Goal: Task Accomplishment & Management: Complete application form

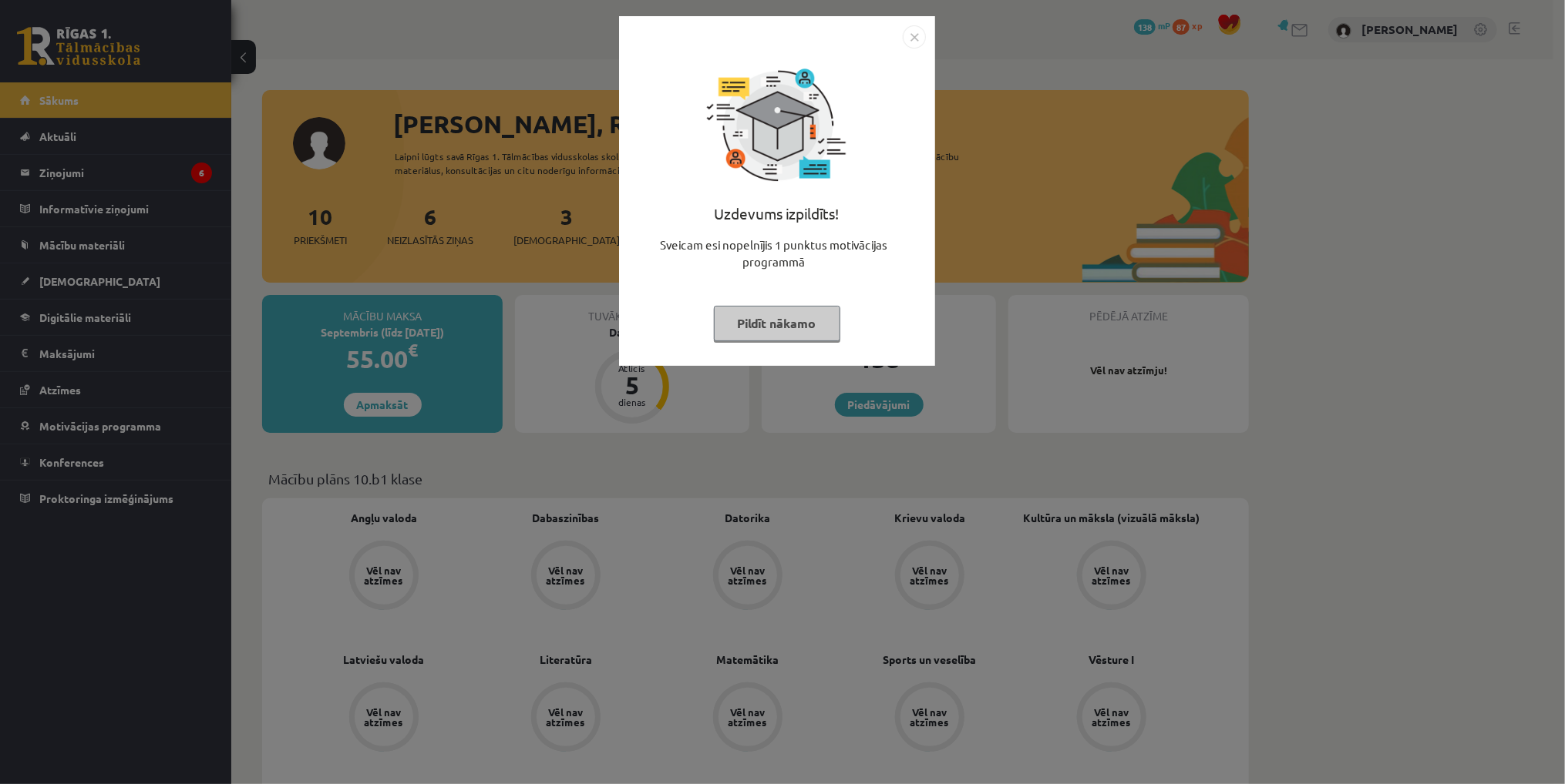
click at [794, 317] on button "Pildīt nākamo" at bounding box center [777, 324] width 126 height 36
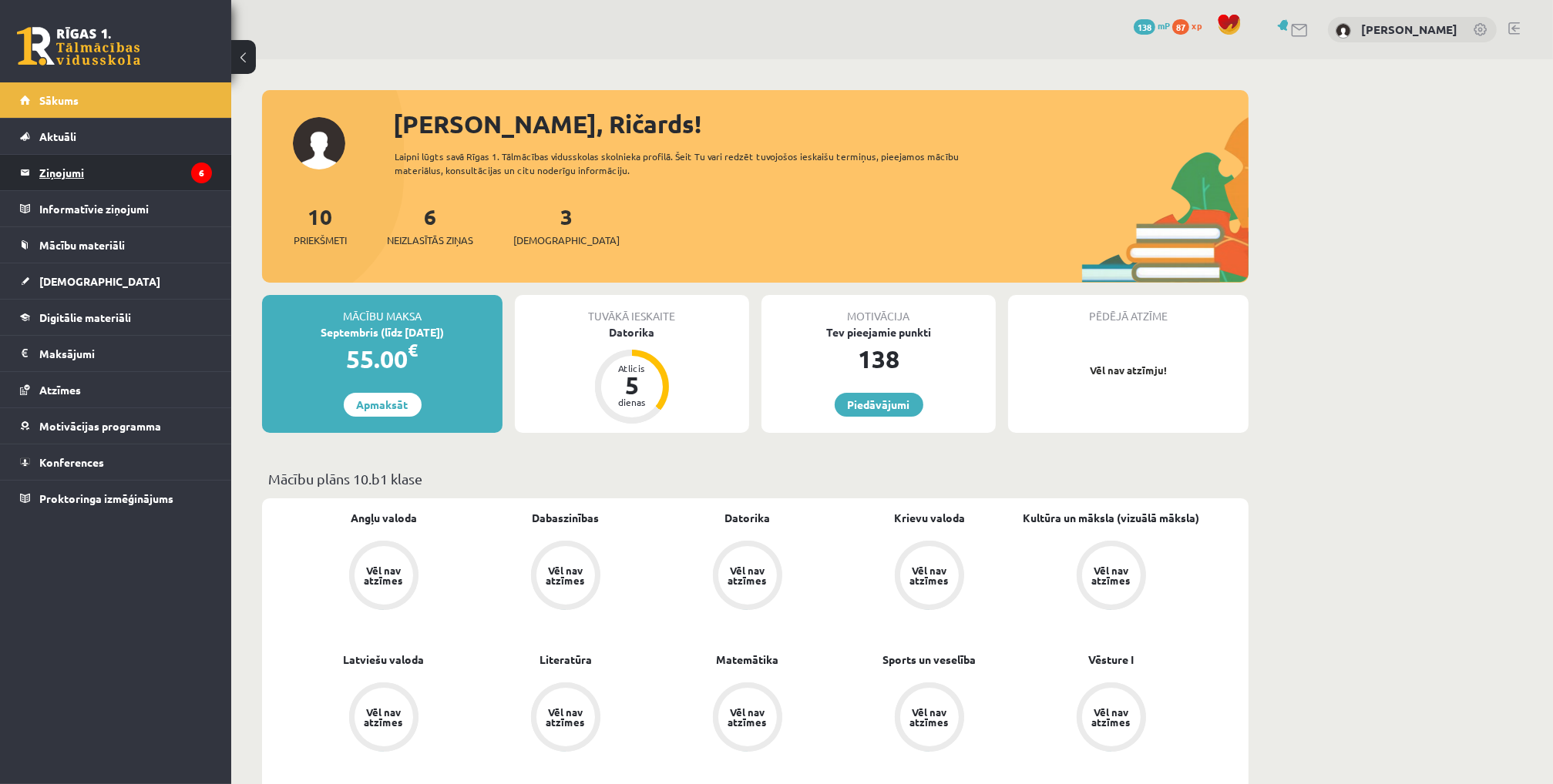
click at [142, 176] on legend "Ziņojumi 6" at bounding box center [125, 173] width 173 height 36
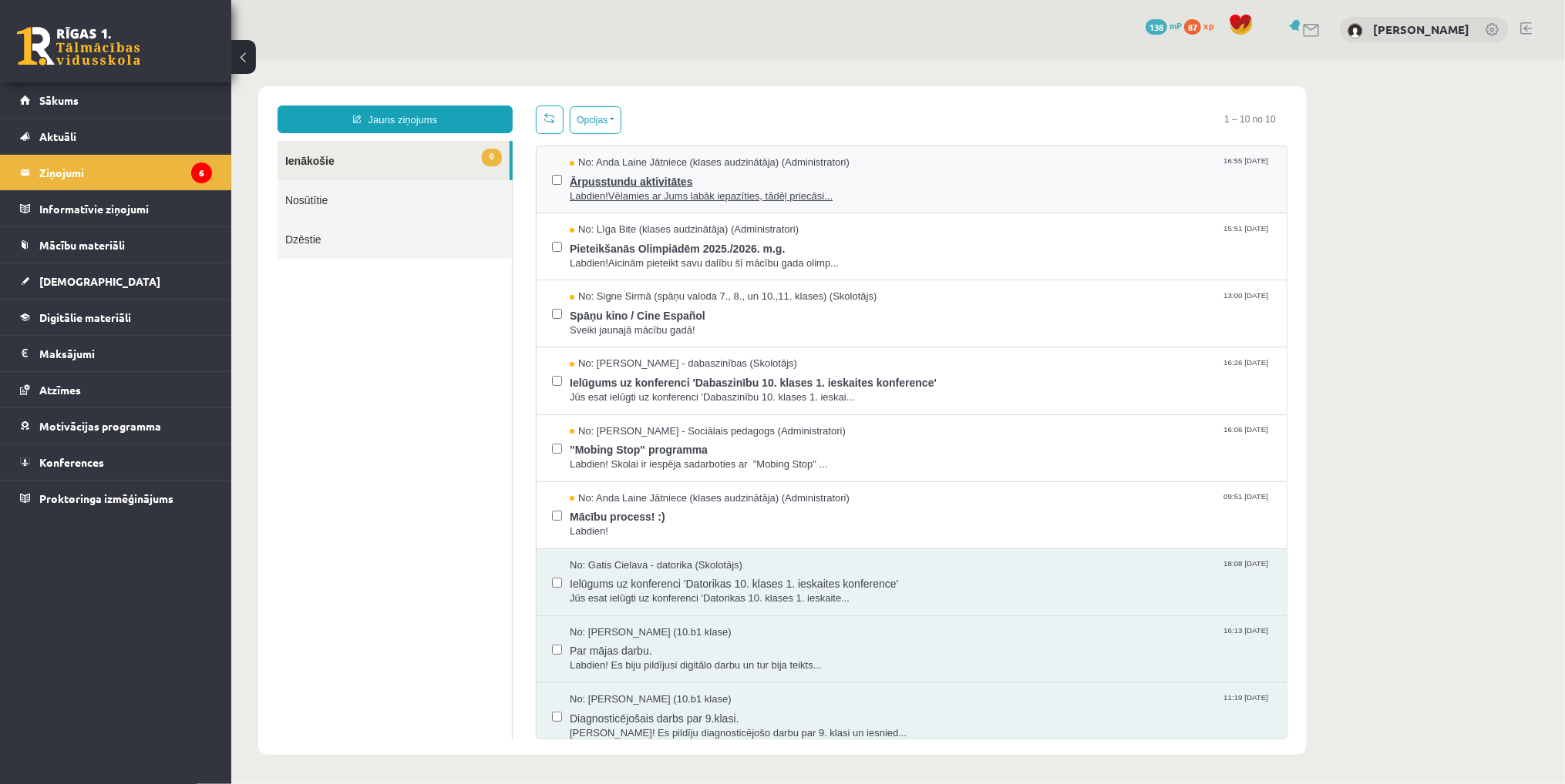
click at [662, 200] on span "Labdien!Vēlamies ar Jums labāk iepazīties, tādēļ priecāsi..." at bounding box center [920, 196] width 702 height 15
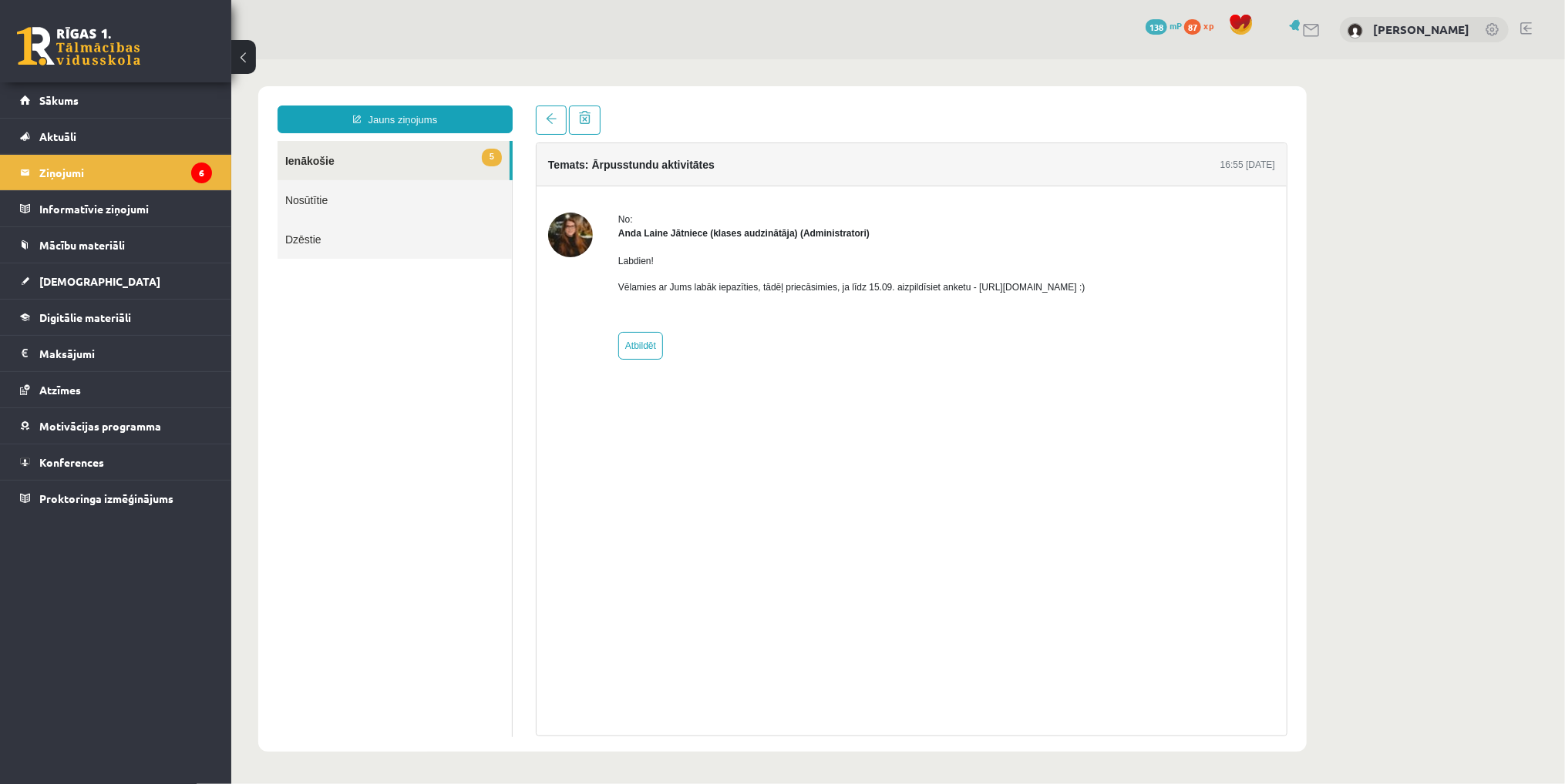
drag, startPoint x: 966, startPoint y: 287, endPoint x: 1133, endPoint y: 271, distance: 167.8
click at [1085, 271] on div "Labdien! Vēlamies ar Jums labāk iepazīties, tādēļ priecāsimies, ja līdz 15.09. …" at bounding box center [850, 280] width 467 height 80
click at [952, 308] on div "Labdien! Vēlamies ar Jums labāk iepazīties, tādēļ priecāsimies, ja līdz 15.09. …" at bounding box center [850, 280] width 467 height 80
drag, startPoint x: 967, startPoint y: 285, endPoint x: 1131, endPoint y: 277, distance: 164.2
click at [1085, 277] on div "Labdien! Vēlamies ar Jums labāk iepazīties, tādēļ priecāsimies, ja līdz 15.09. …" at bounding box center [850, 280] width 467 height 80
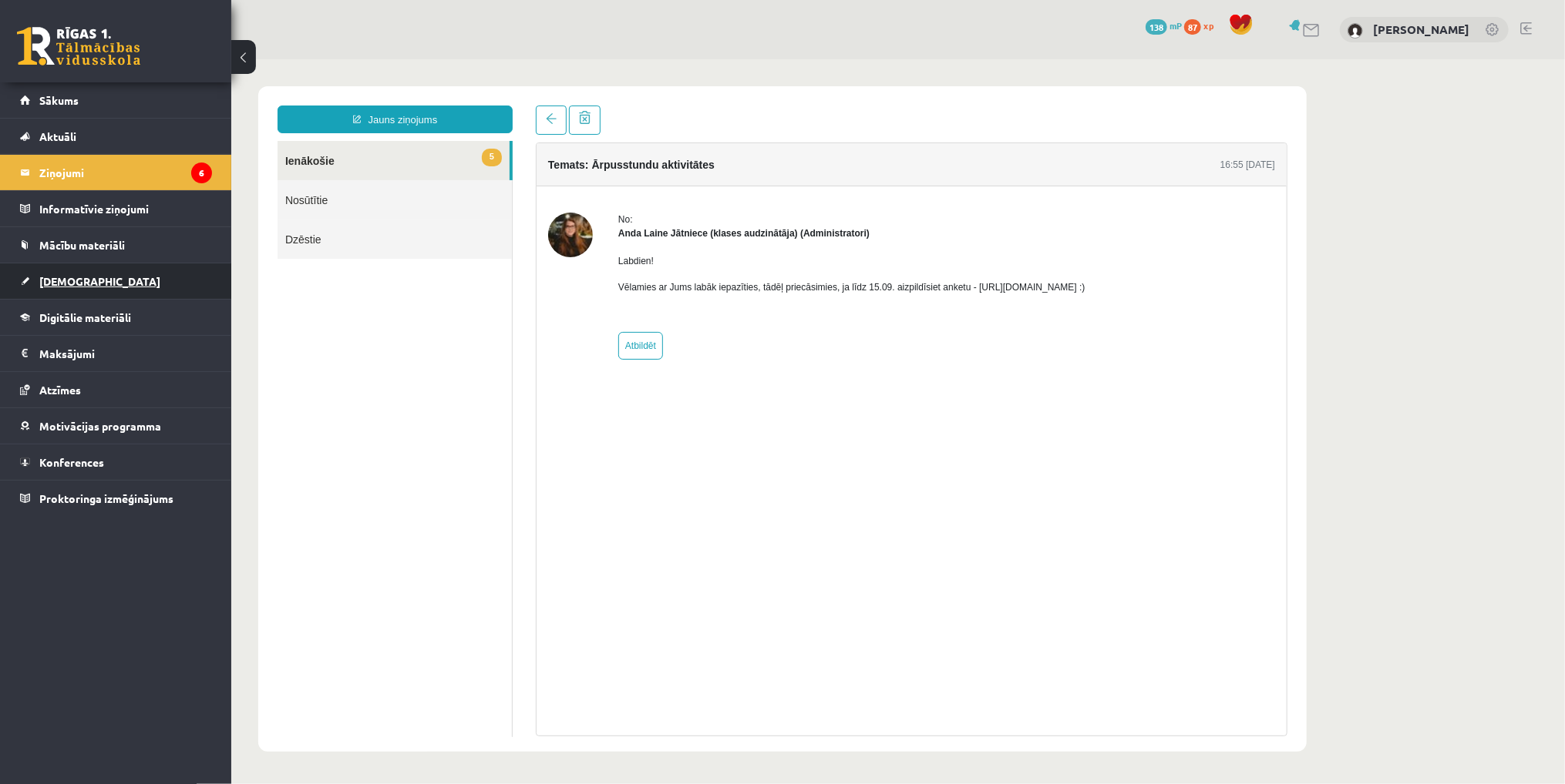
click at [101, 282] on link "[DEMOGRAPHIC_DATA]" at bounding box center [116, 281] width 192 height 36
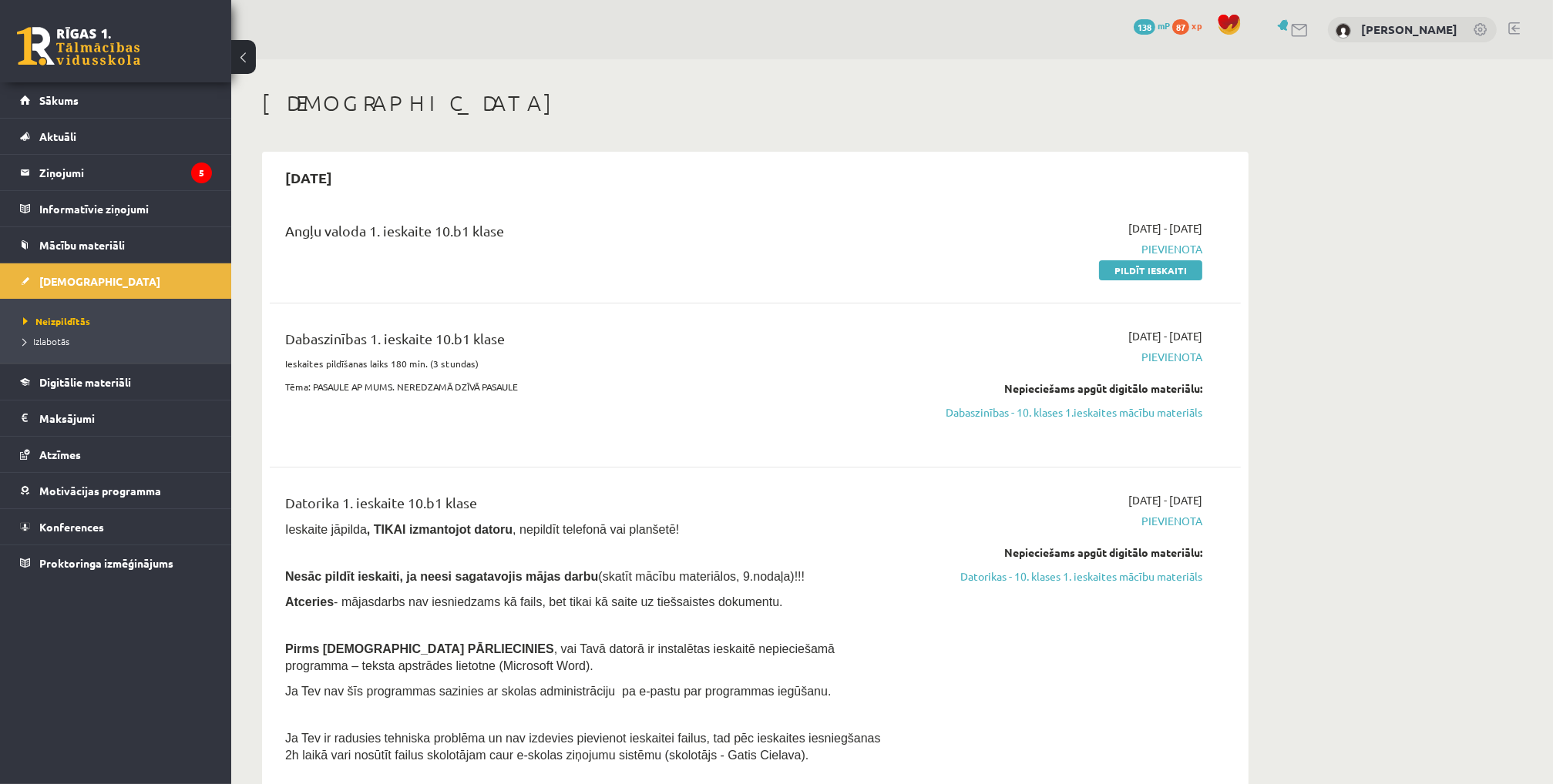
drag, startPoint x: 1150, startPoint y: 270, endPoint x: 835, endPoint y: 82, distance: 366.8
click at [1151, 270] on link "Pildīt ieskaiti" at bounding box center [1150, 270] width 103 height 20
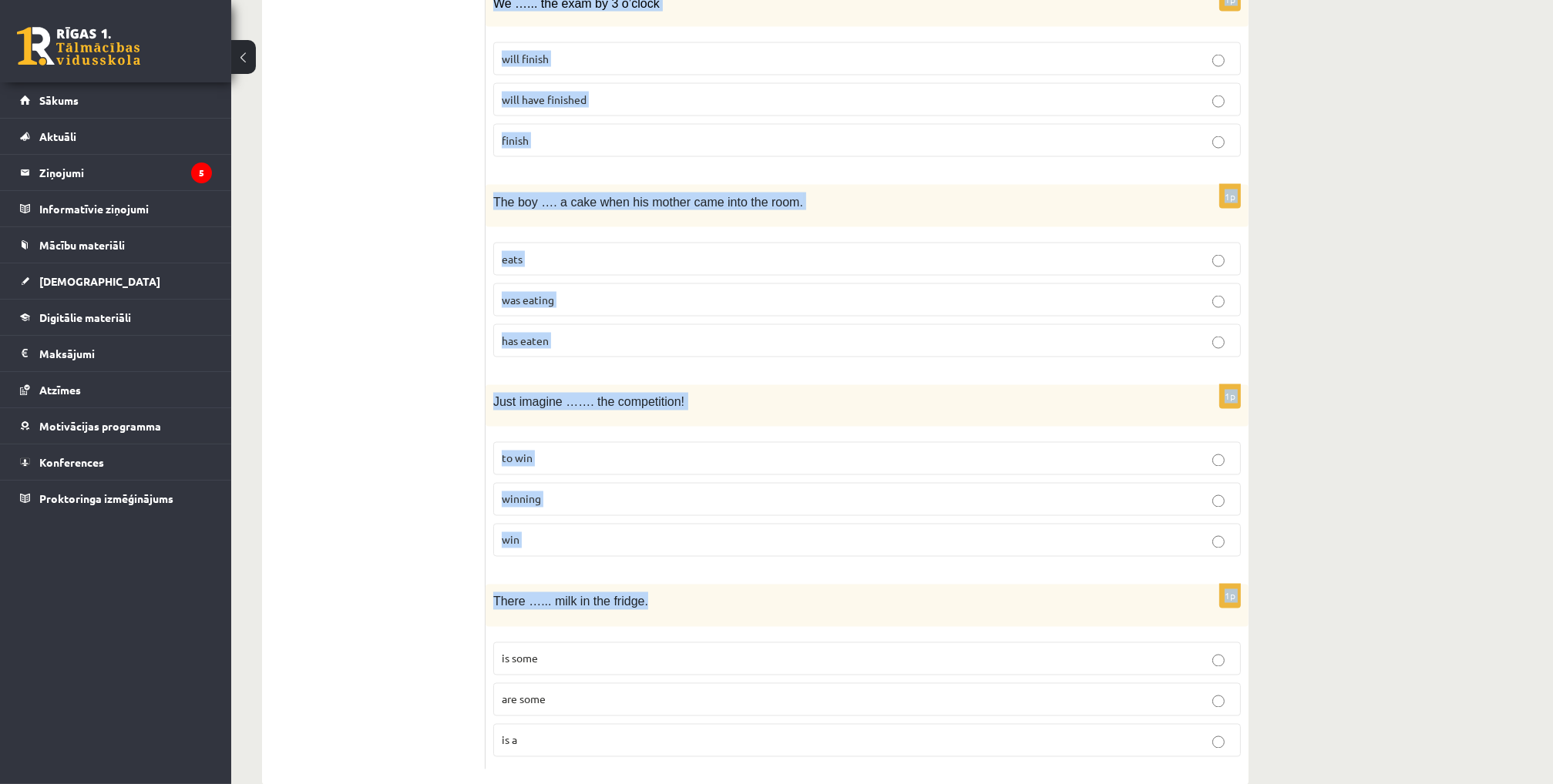
scroll to position [3497, 0]
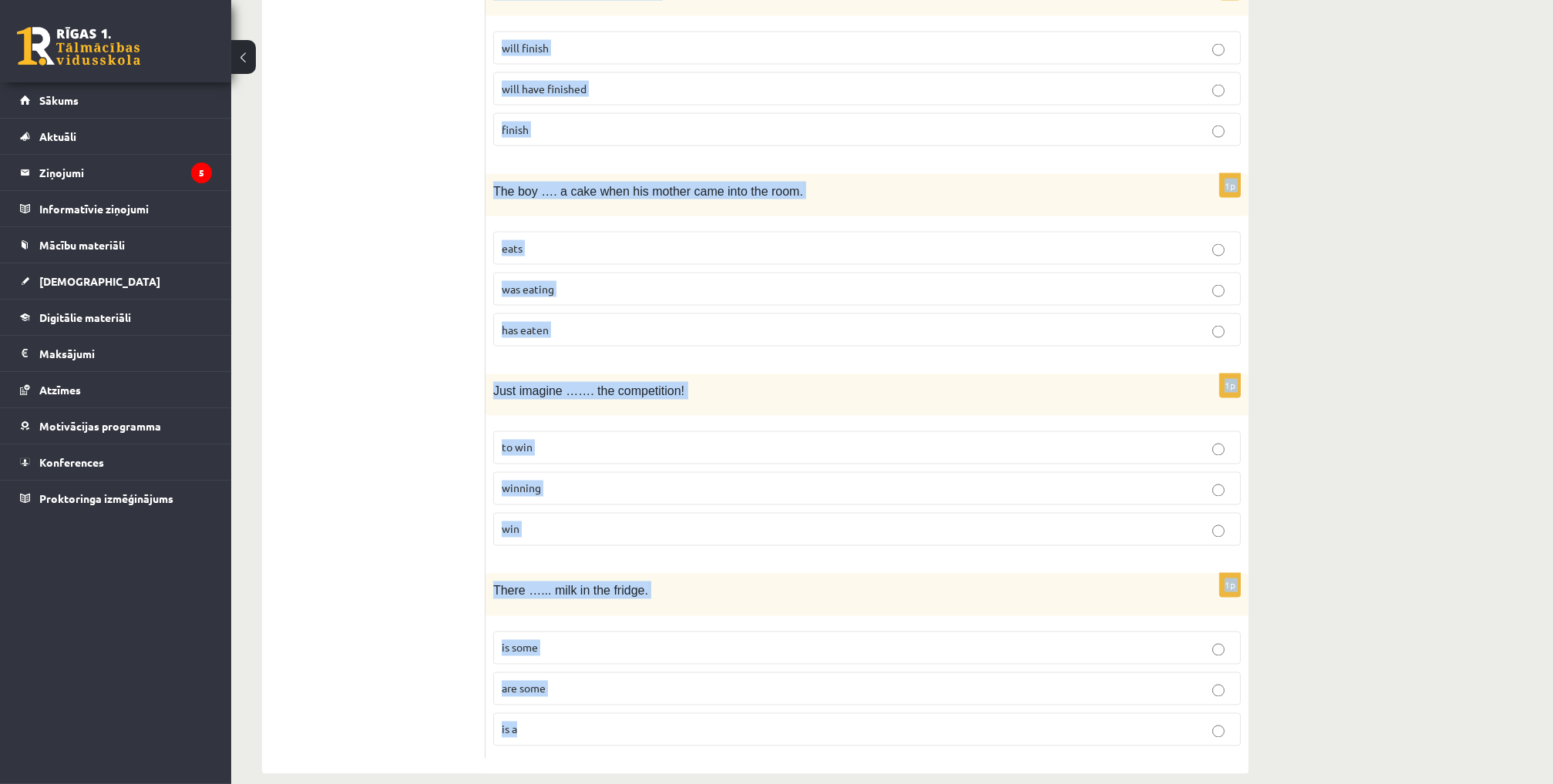
drag, startPoint x: 493, startPoint y: 152, endPoint x: 746, endPoint y: 711, distance: 613.6
copy form "L ……… ips dol sita con adi. elit sedd eiusmodt inci utlabor etdolor 6m A eni ad…"
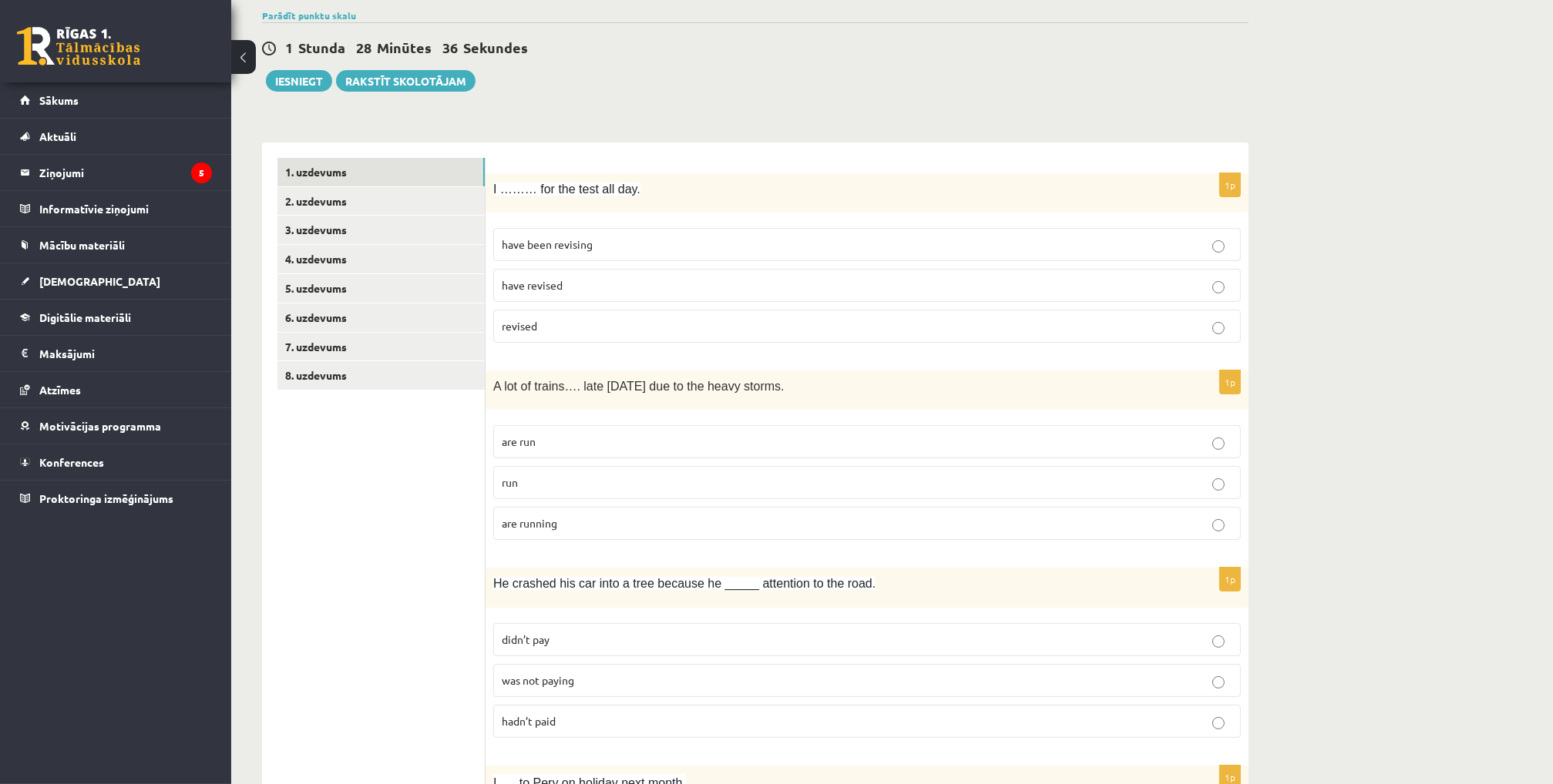
scroll to position [154, 0]
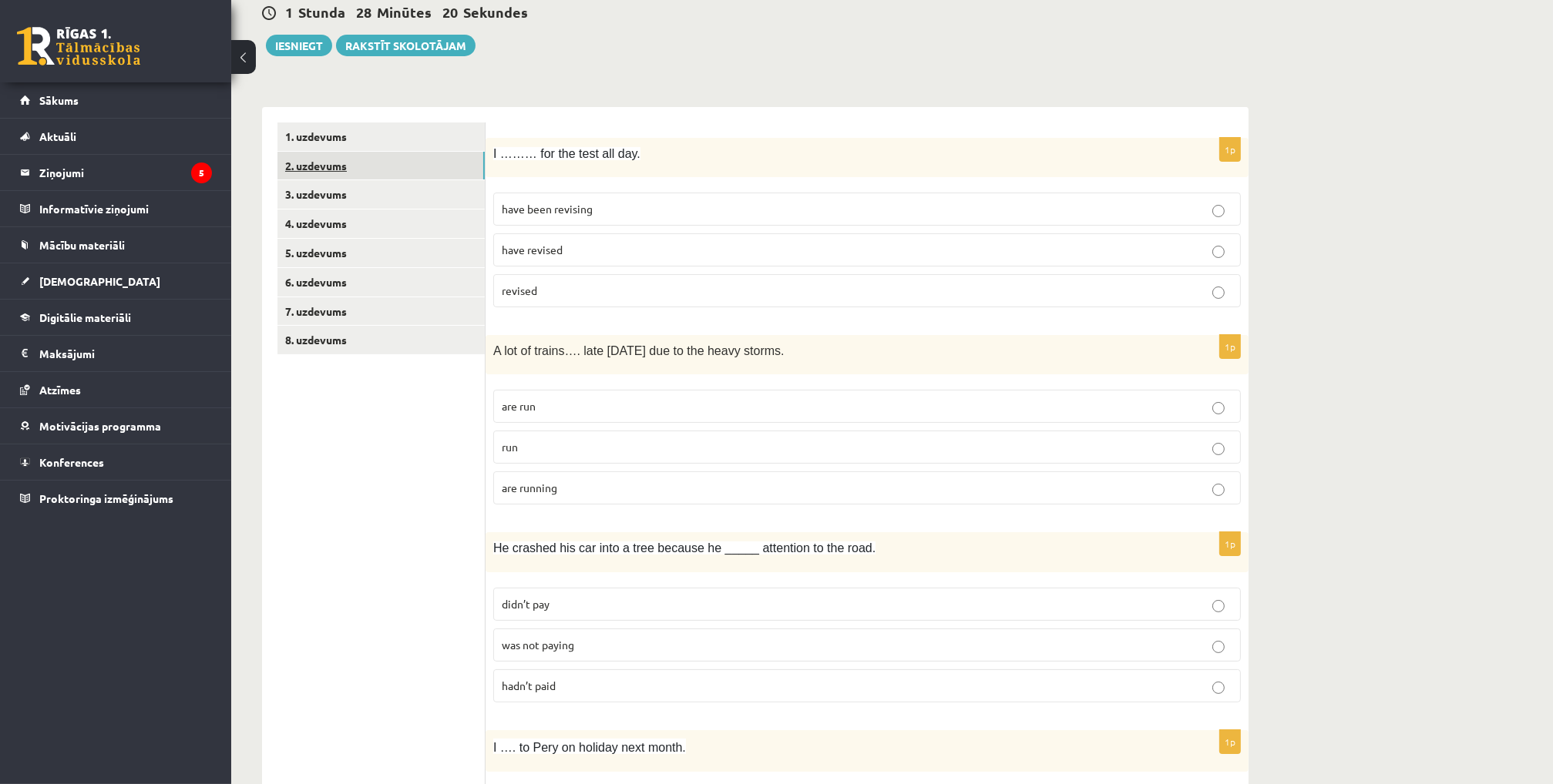
click at [323, 164] on link "2. uzdevums" at bounding box center [381, 166] width 207 height 29
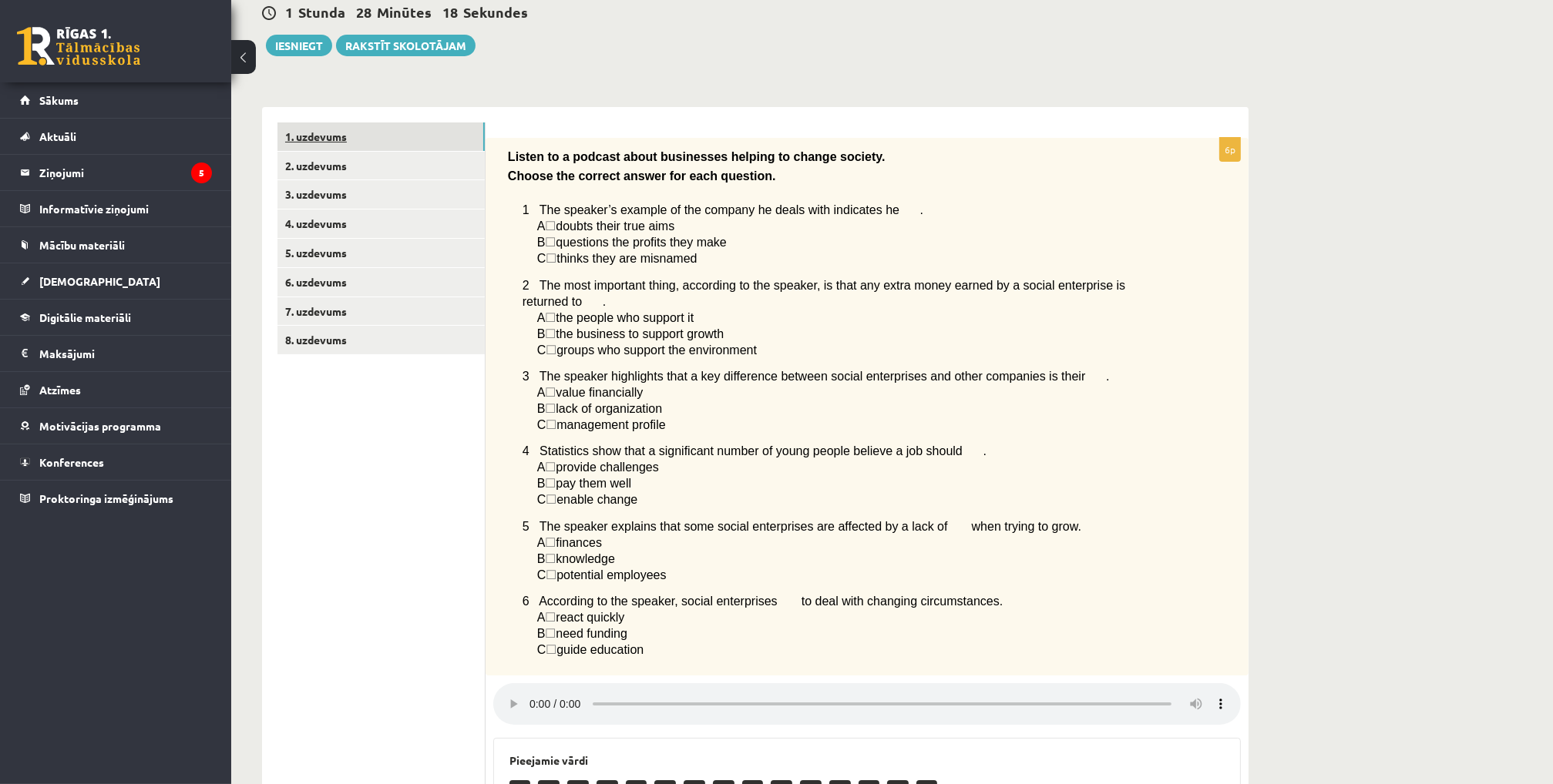
click at [317, 134] on link "1. uzdevums" at bounding box center [381, 136] width 207 height 29
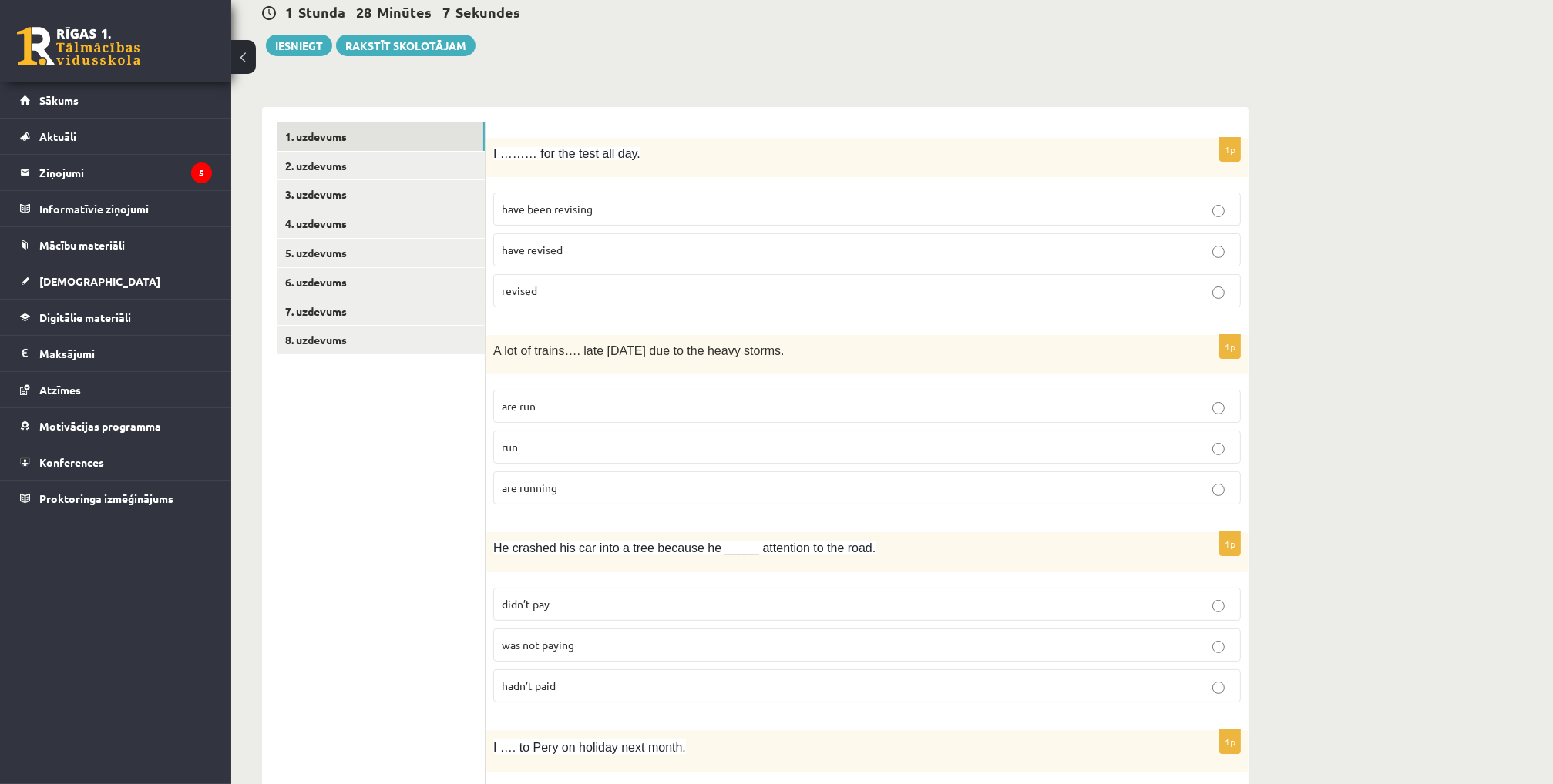
click at [558, 206] on span "have been revising" at bounding box center [547, 209] width 91 height 14
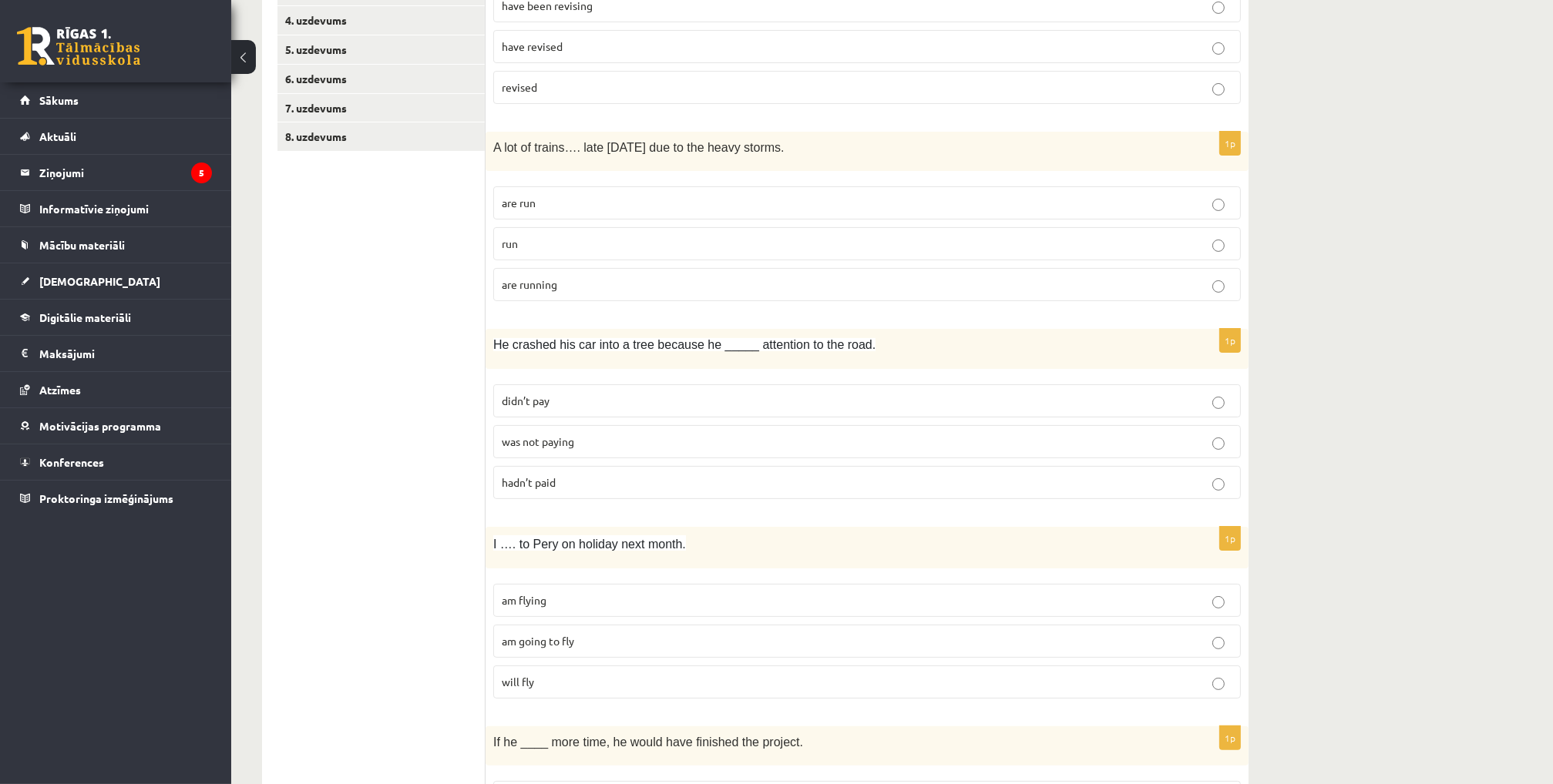
scroll to position [385, 0]
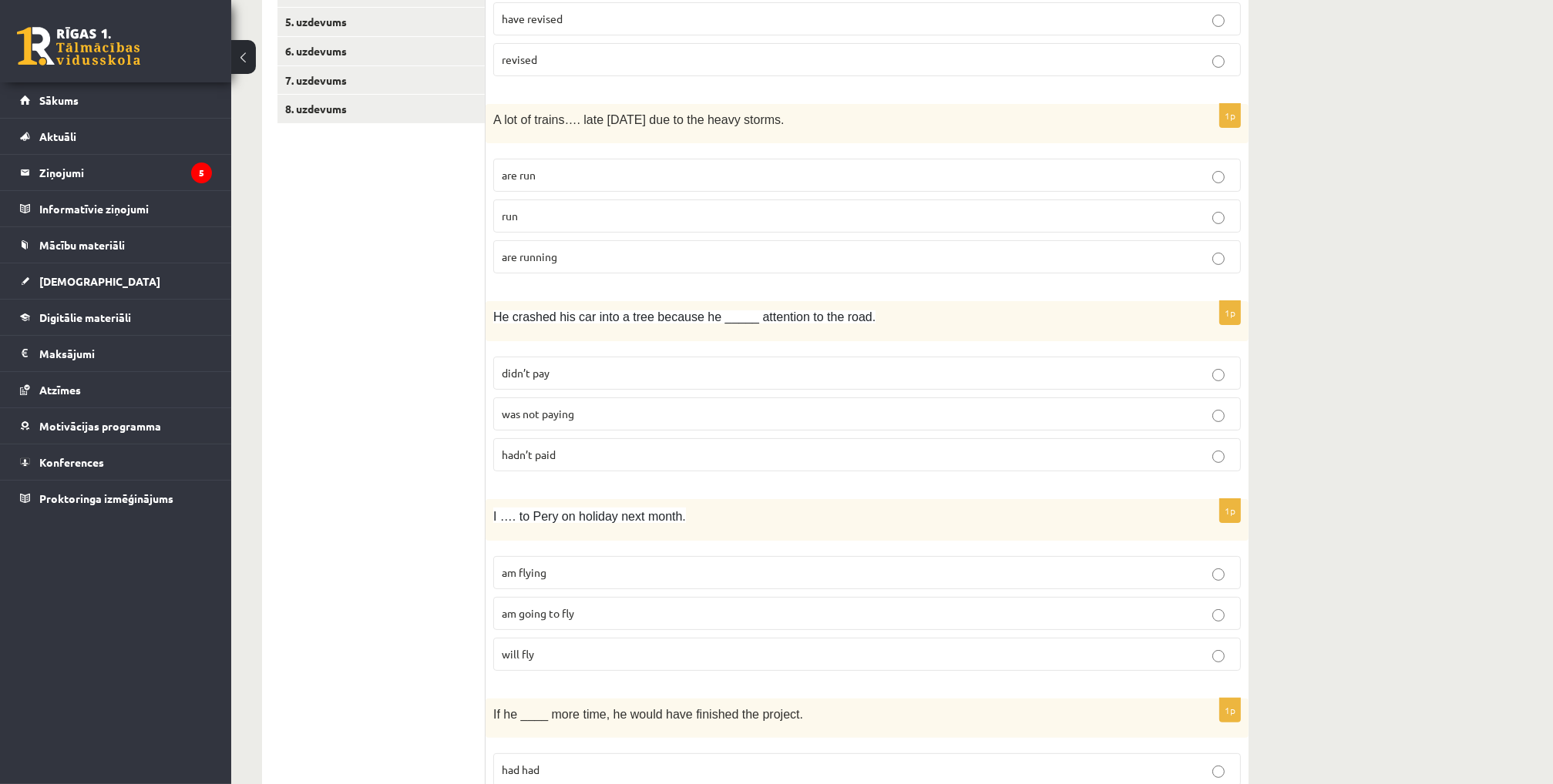
click at [549, 253] on span "are running" at bounding box center [530, 257] width 56 height 14
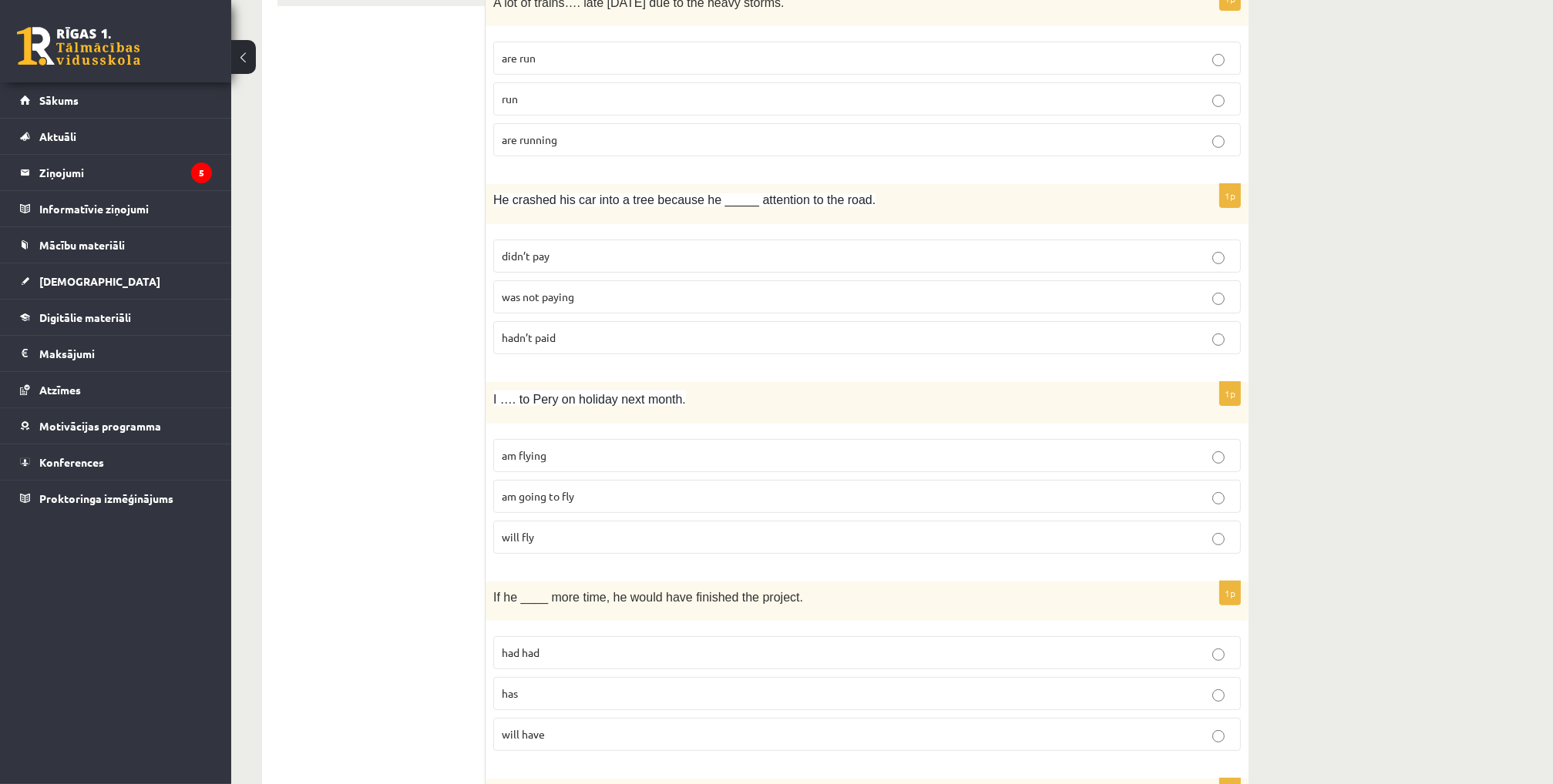
scroll to position [539, 0]
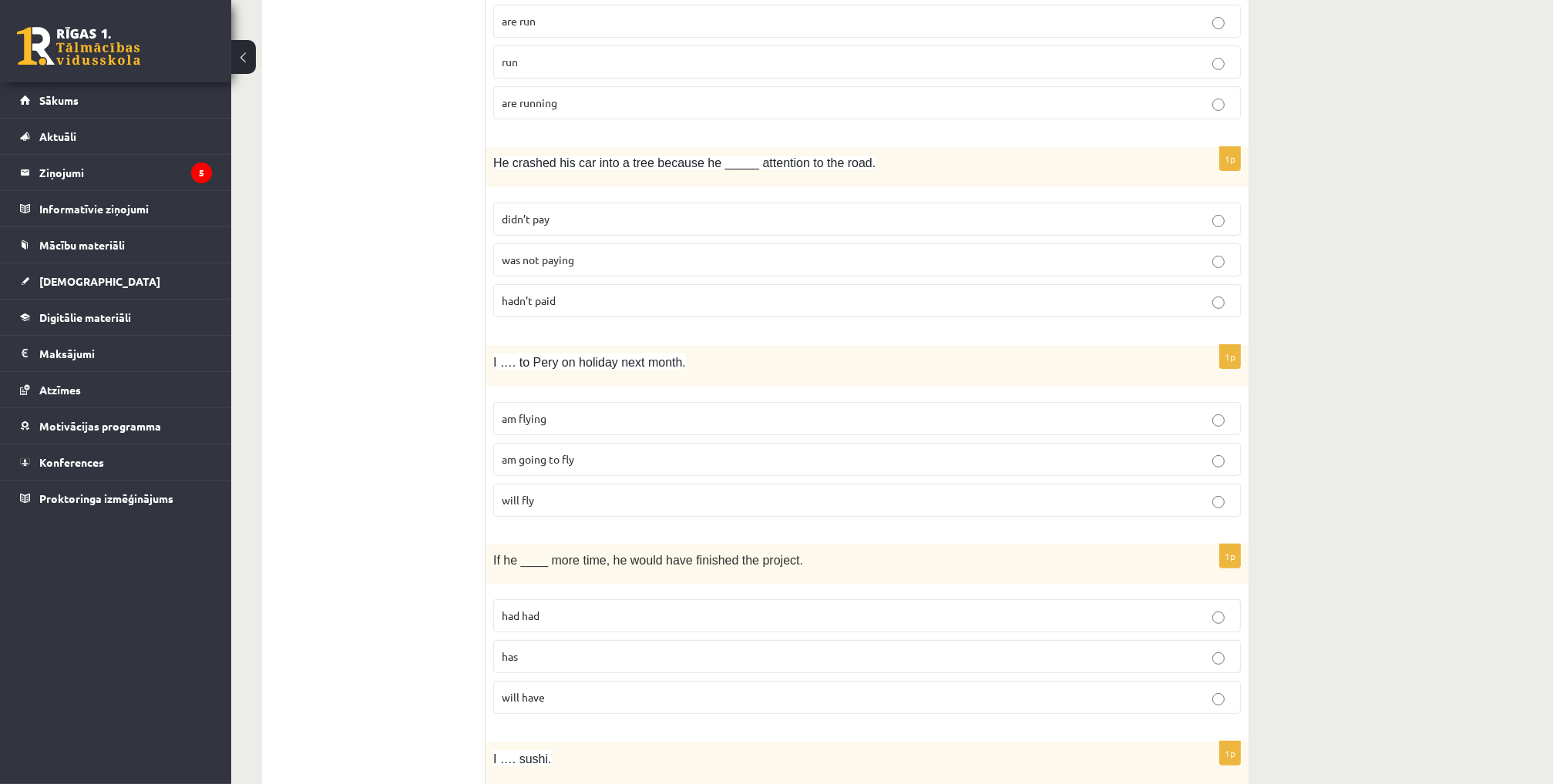
click at [571, 260] on span "was not paying" at bounding box center [538, 259] width 73 height 14
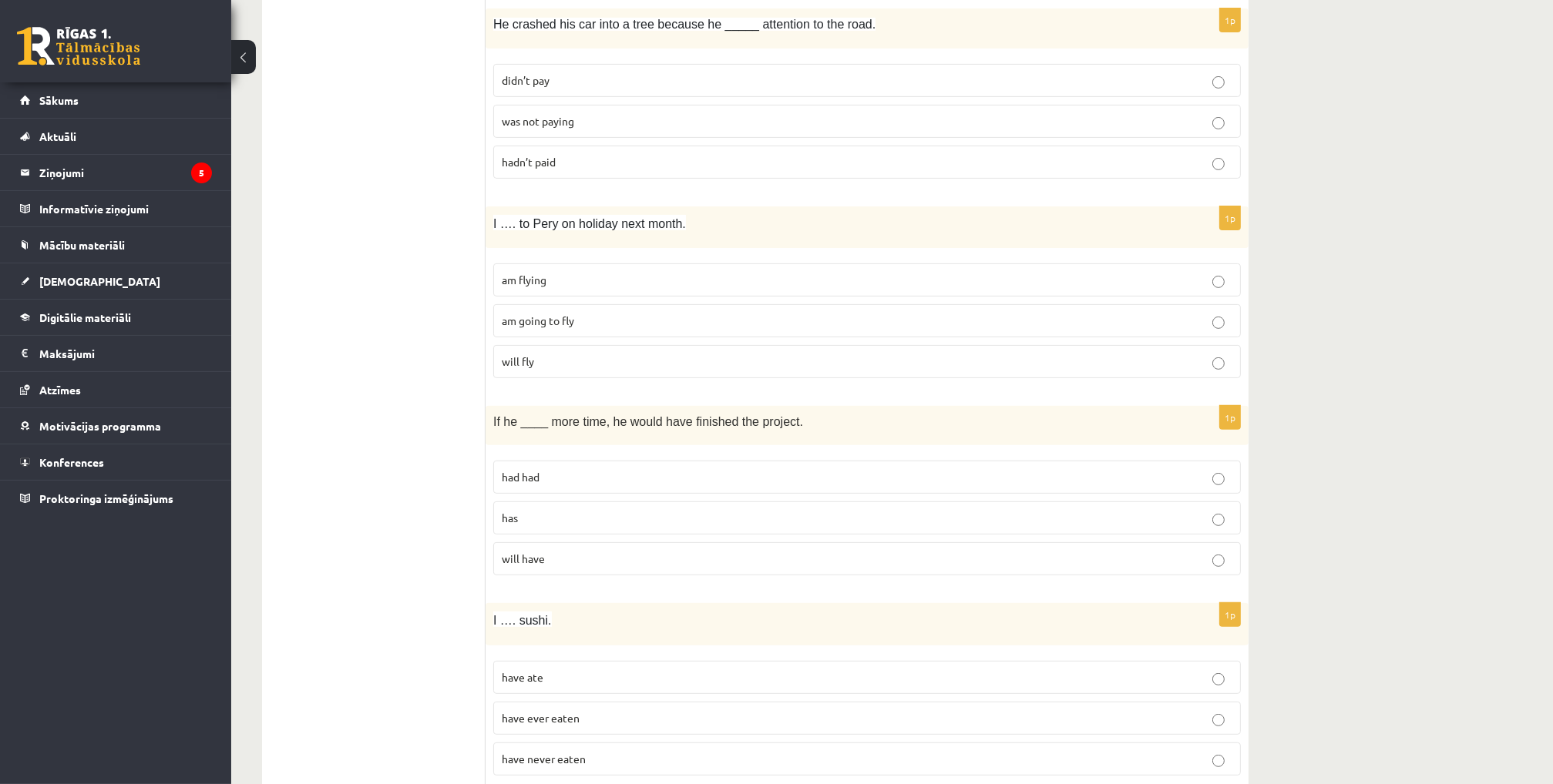
scroll to position [693, 0]
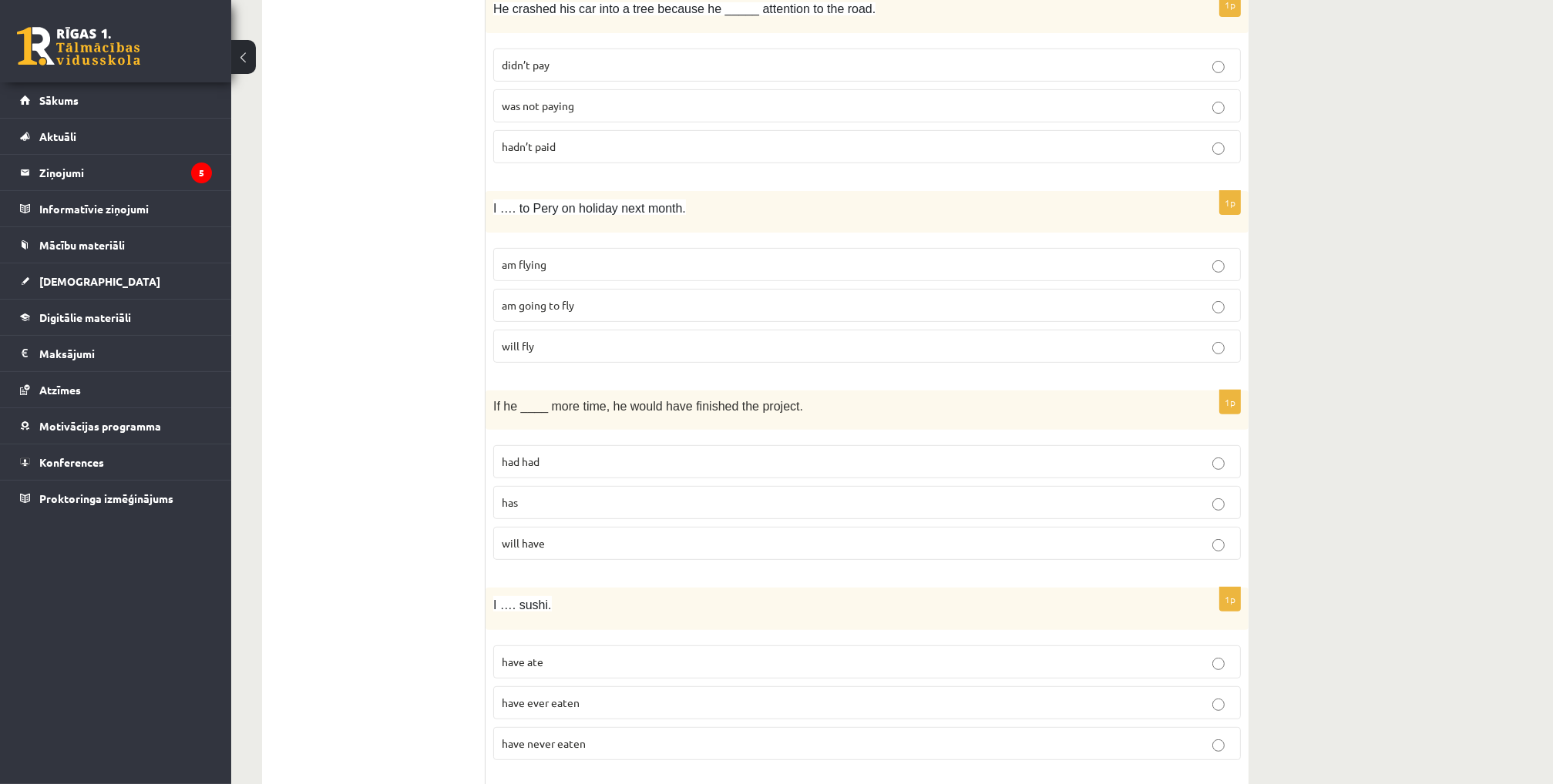
click at [534, 266] on span "am flying" at bounding box center [524, 264] width 45 height 14
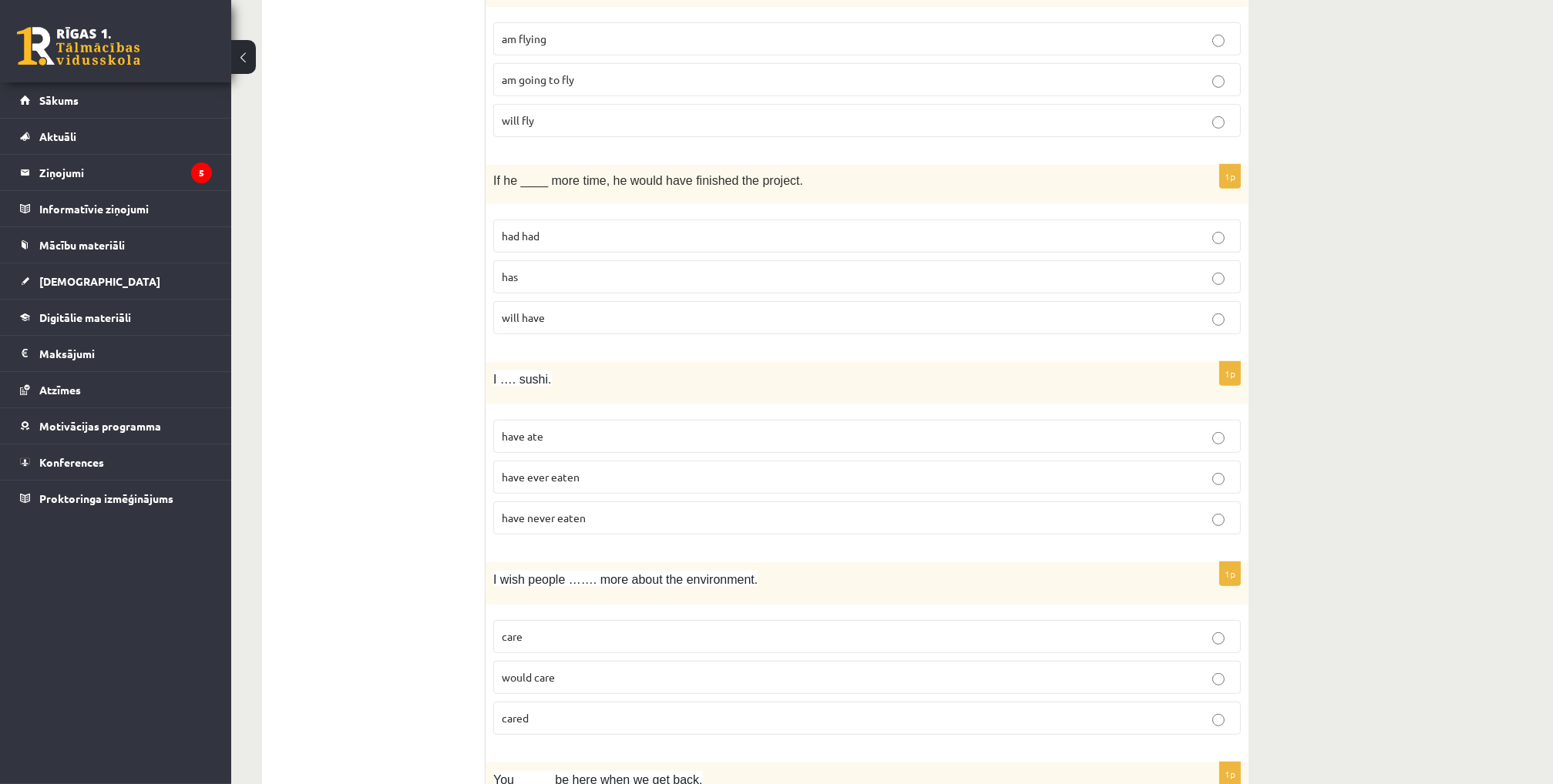
scroll to position [924, 0]
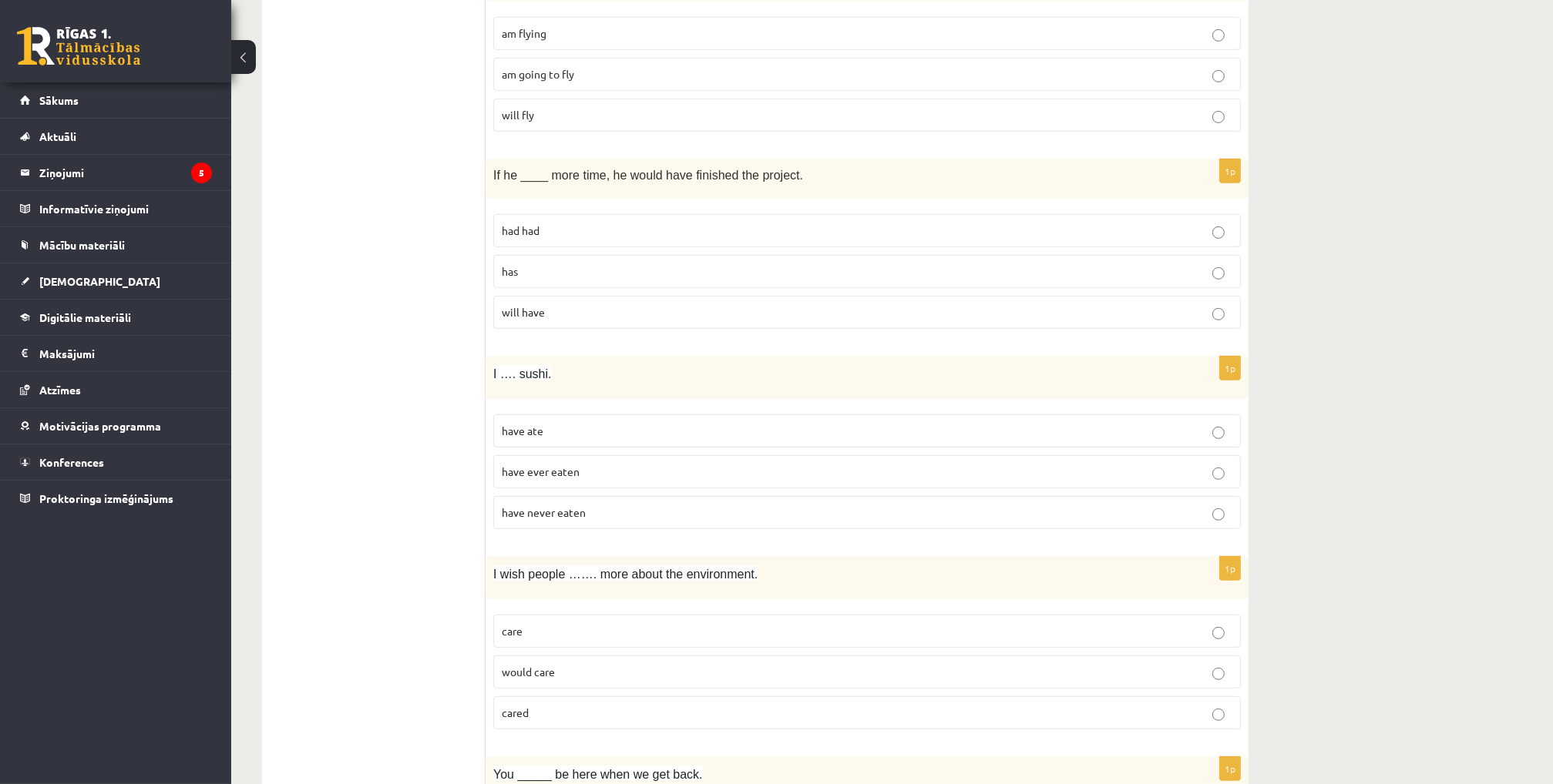
click at [549, 232] on p "had had" at bounding box center [867, 231] width 731 height 16
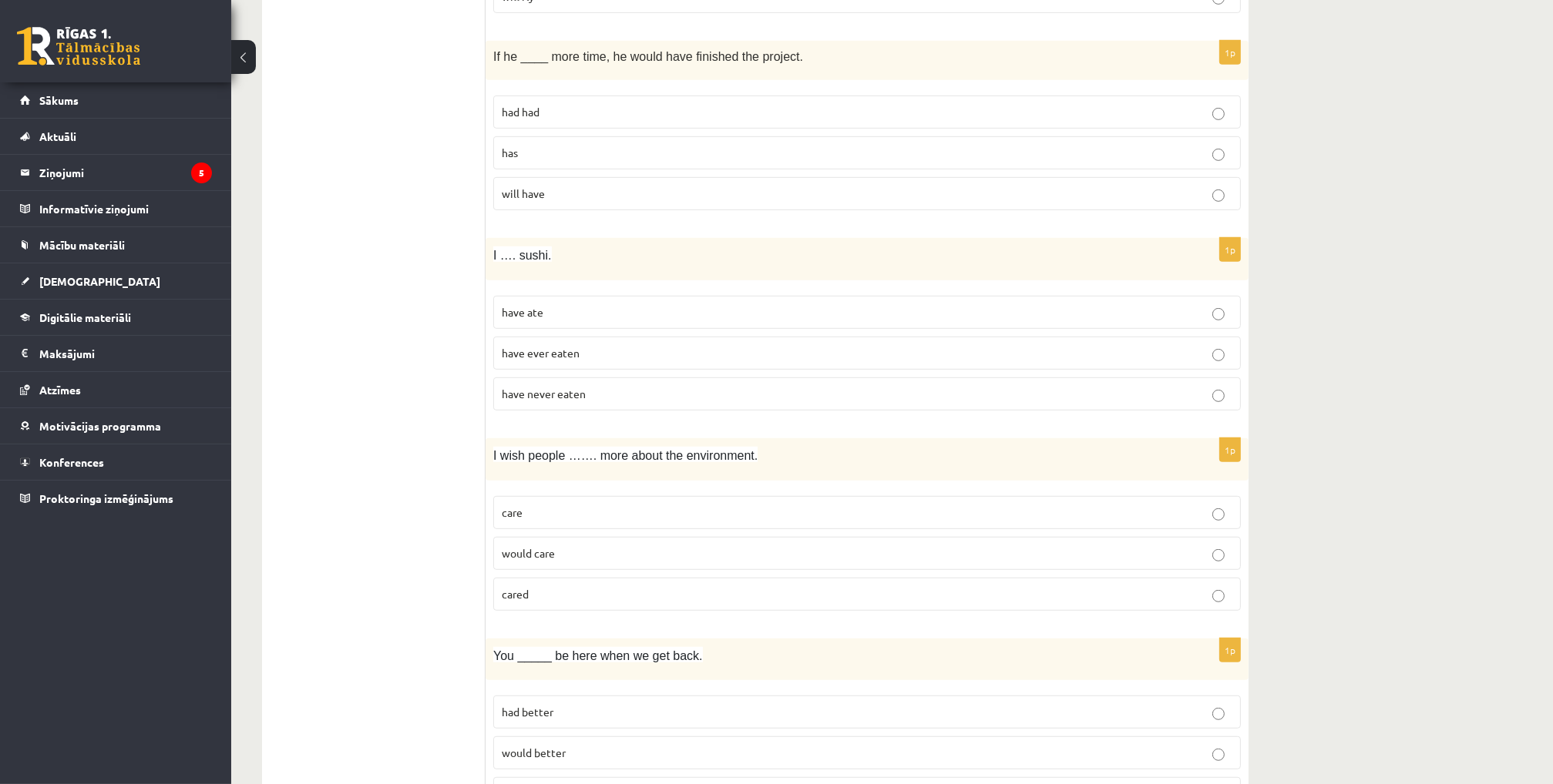
scroll to position [1079, 0]
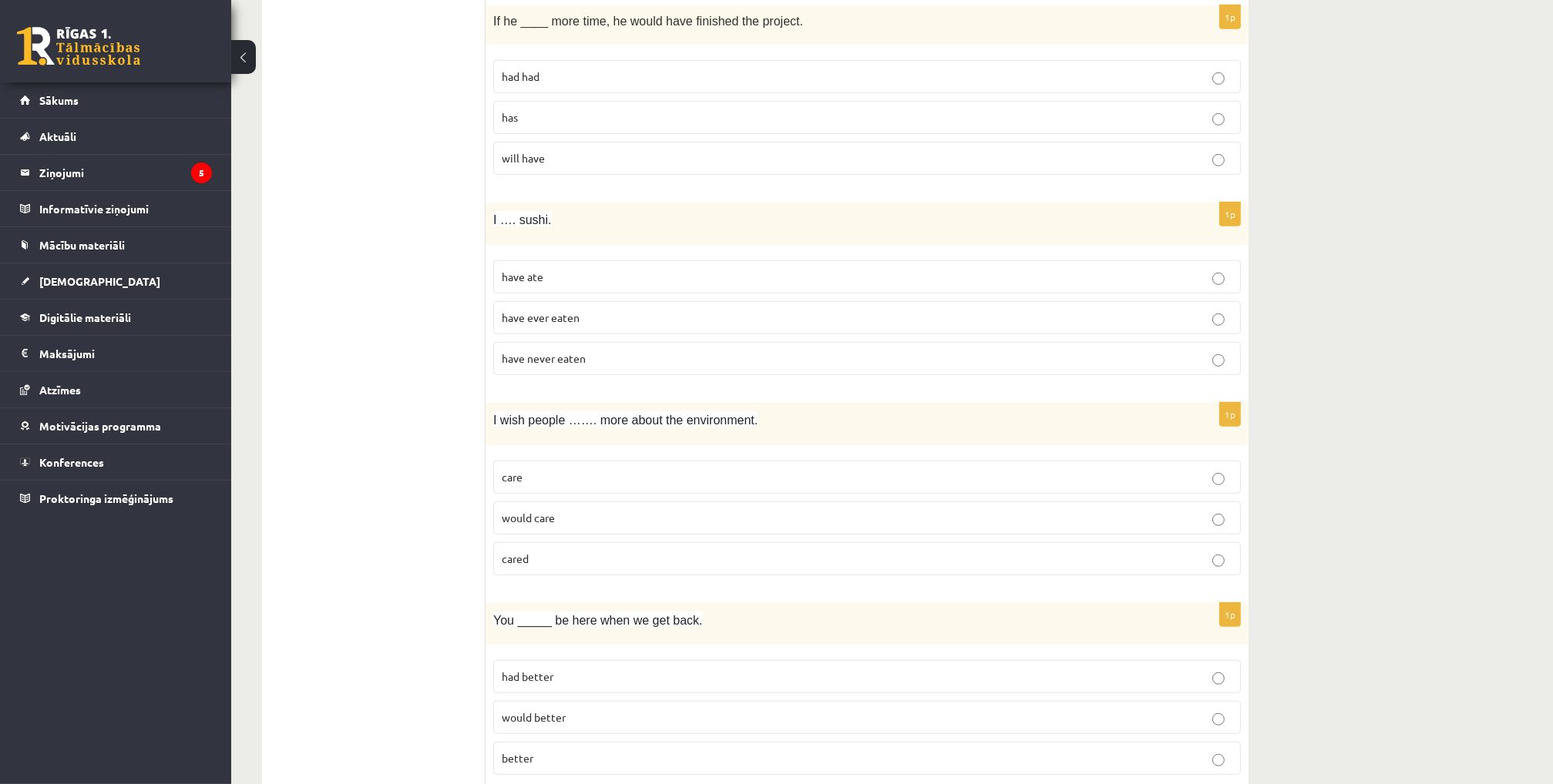
click at [567, 354] on span "have never eaten" at bounding box center [543, 358] width 84 height 14
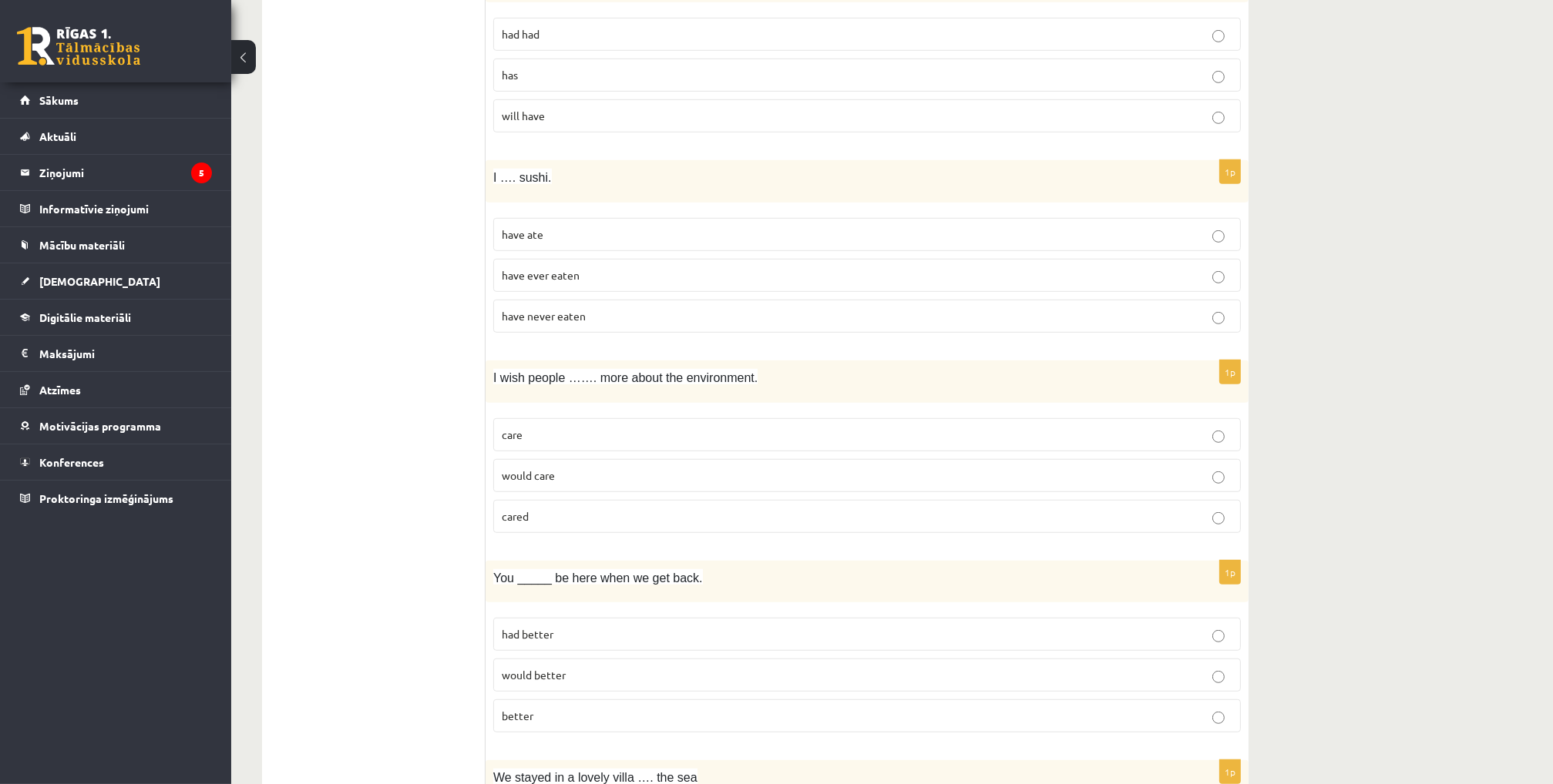
scroll to position [1155, 0]
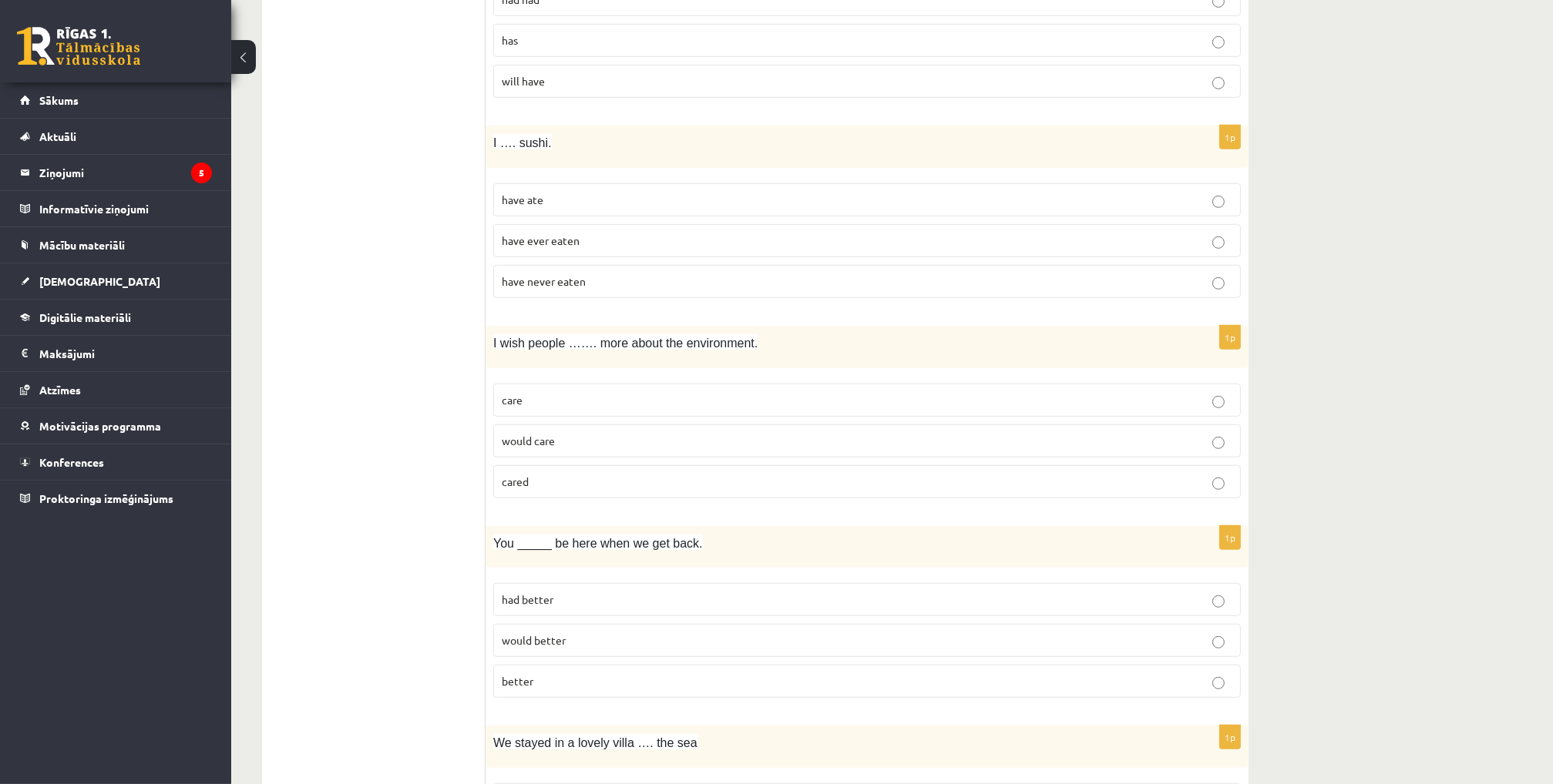
click at [566, 433] on p "would care" at bounding box center [867, 440] width 731 height 16
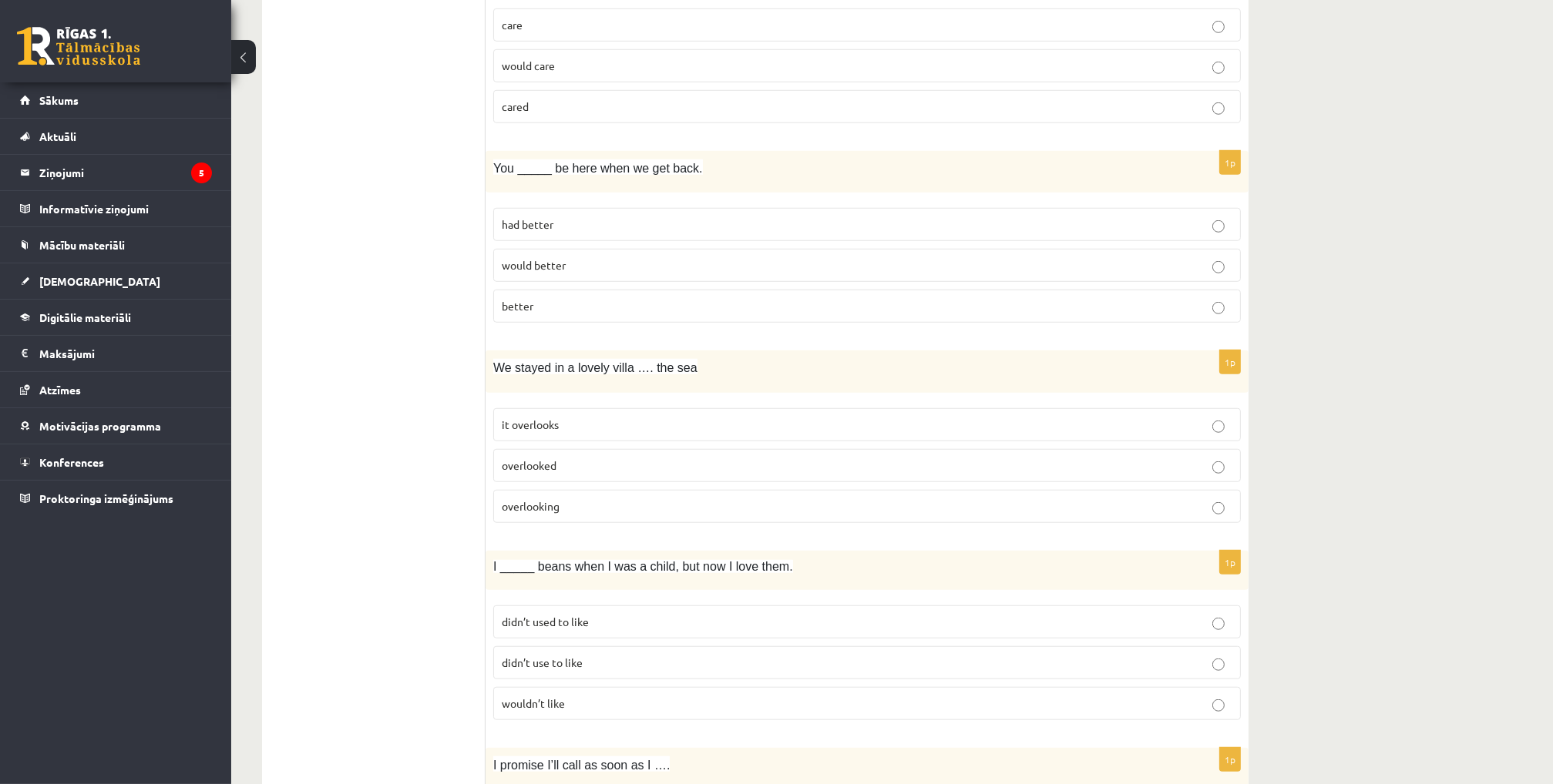
scroll to position [1541, 0]
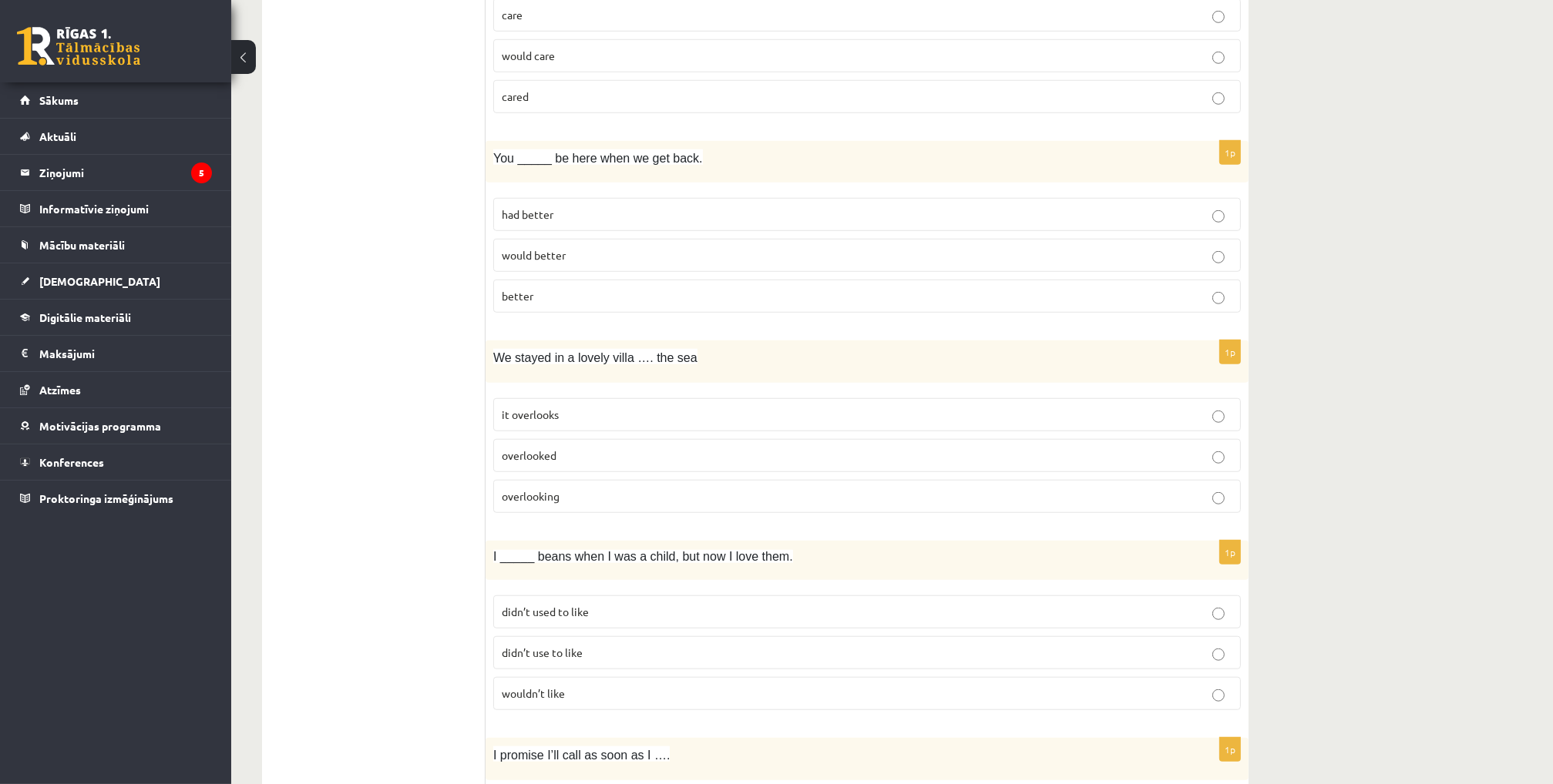
click at [545, 212] on span "had better" at bounding box center [527, 214] width 52 height 14
click at [575, 488] on p "overlooking" at bounding box center [867, 496] width 731 height 16
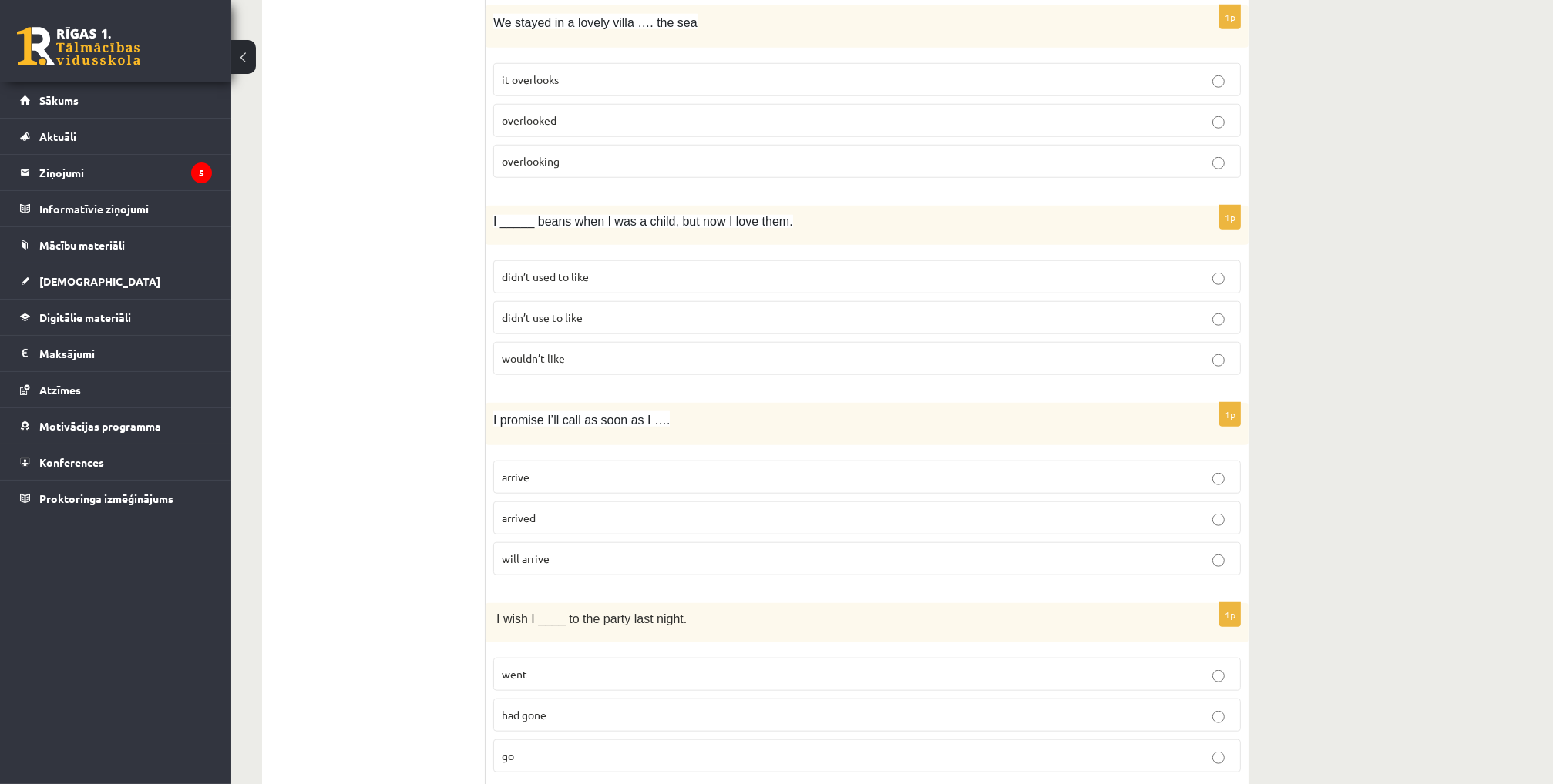
scroll to position [1849, 0]
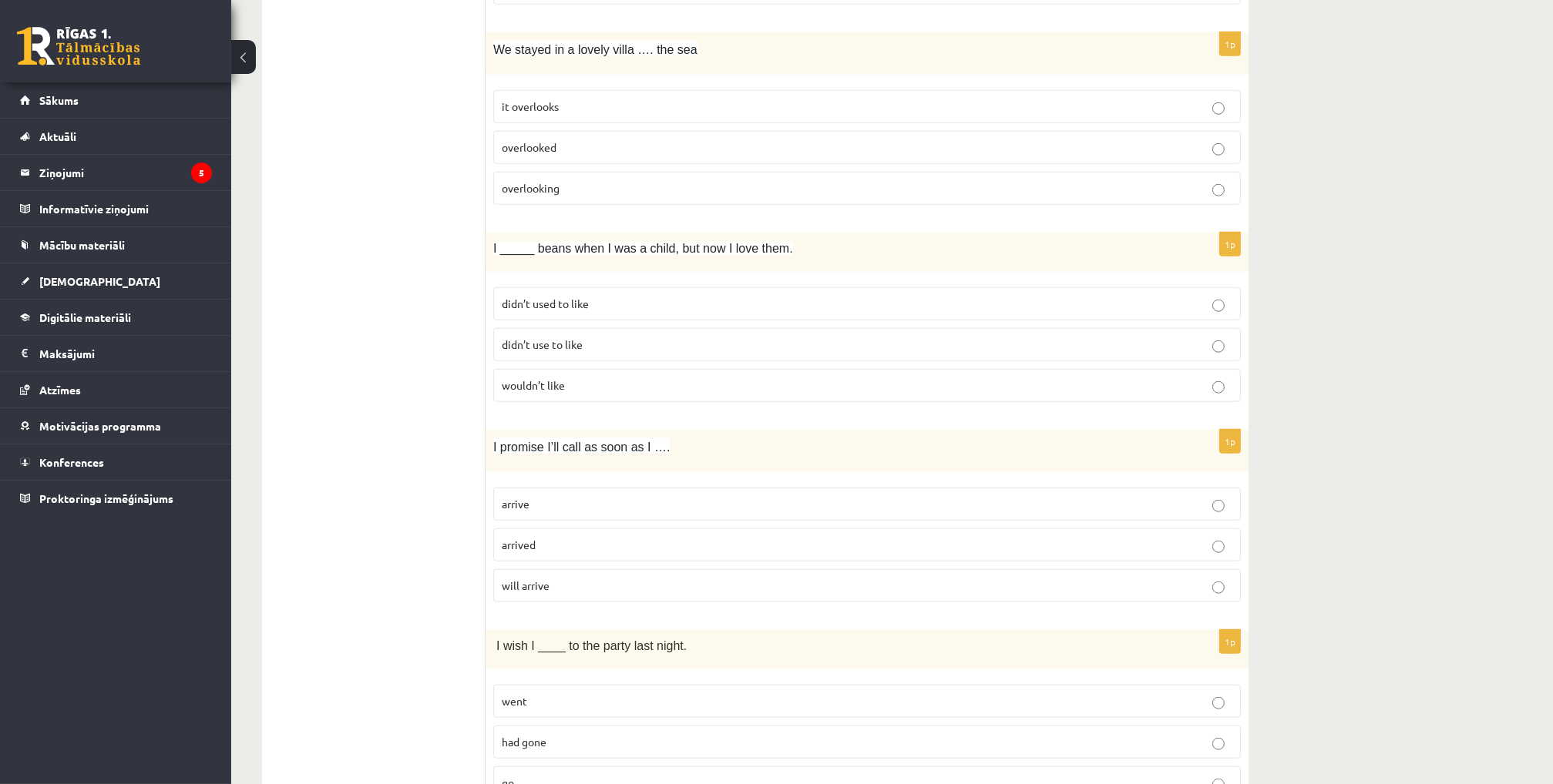
click at [591, 296] on p "didn’t used to like" at bounding box center [867, 303] width 731 height 16
click at [559, 337] on span "didn’t use to like" at bounding box center [542, 344] width 81 height 14
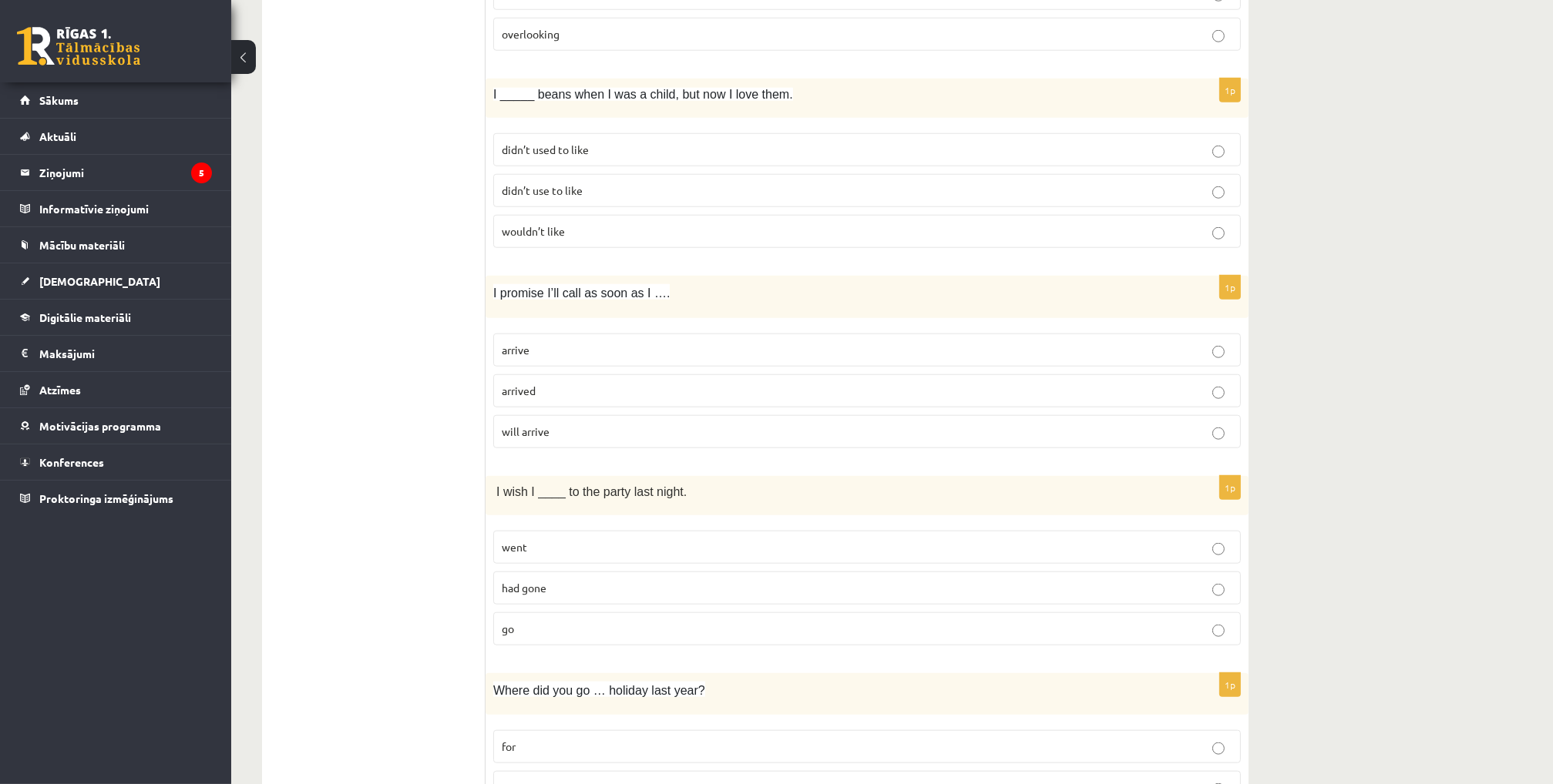
scroll to position [2080, 0]
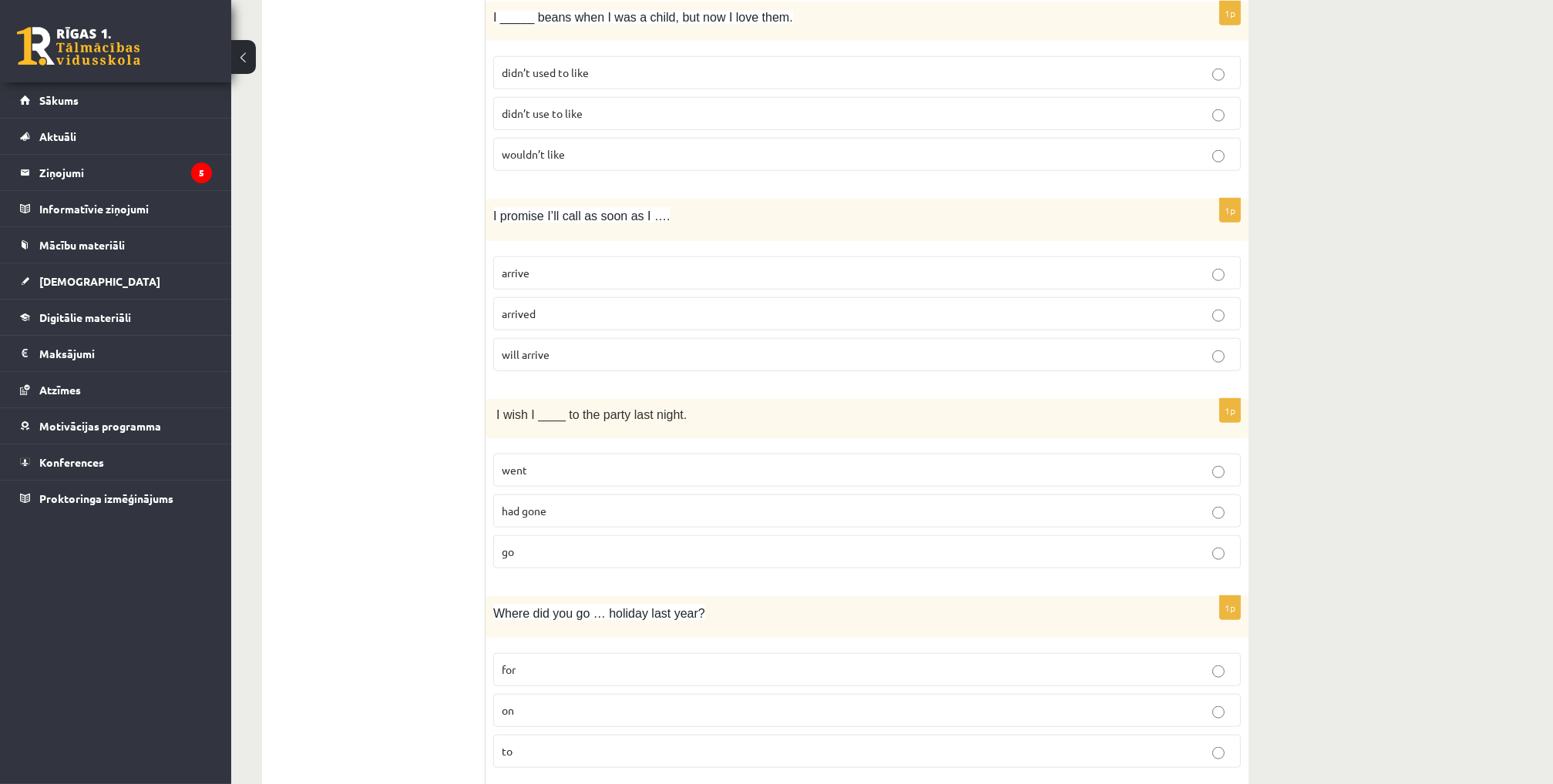
click at [539, 265] on p "arrive" at bounding box center [867, 272] width 731 height 16
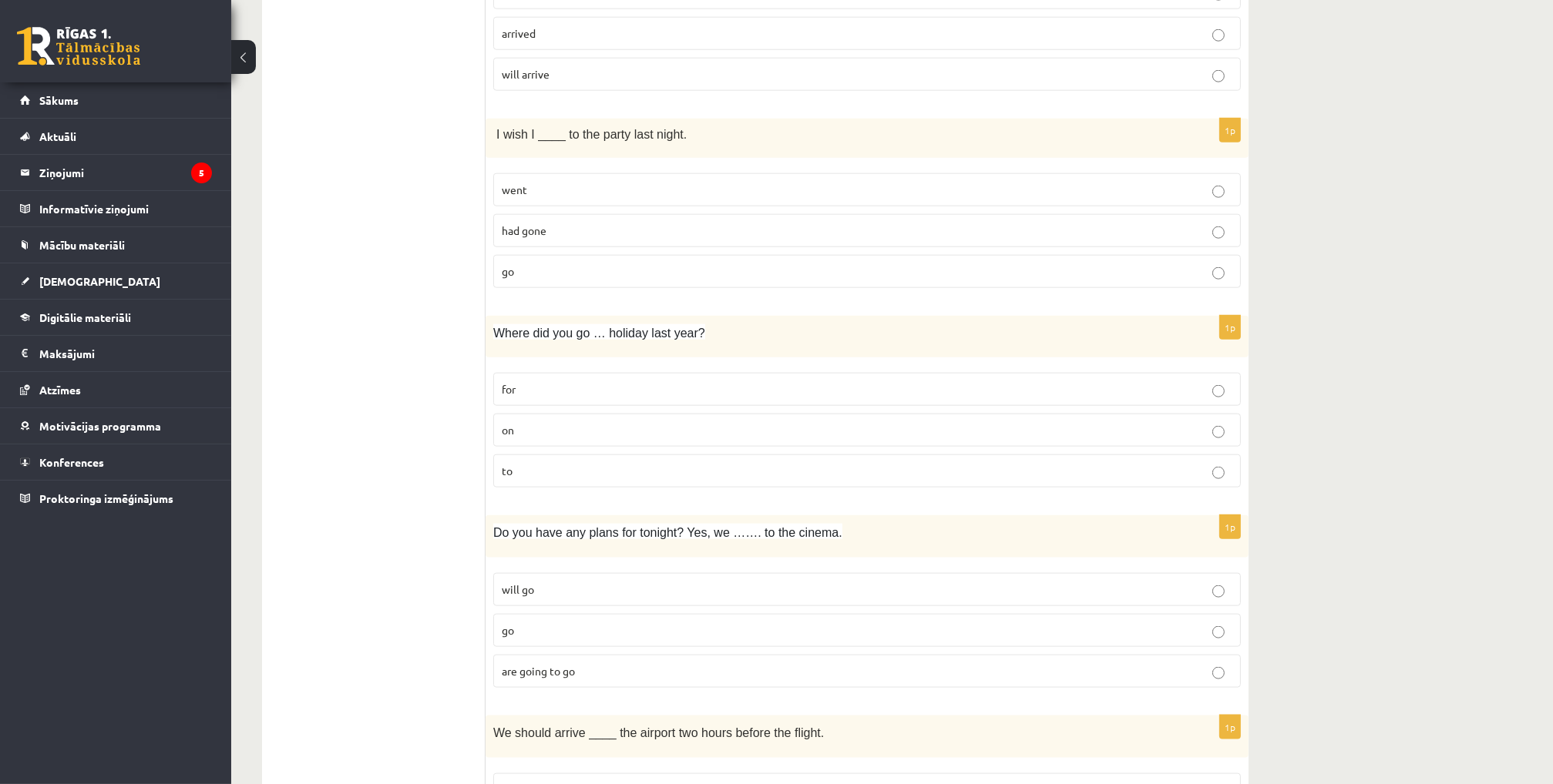
scroll to position [2388, 0]
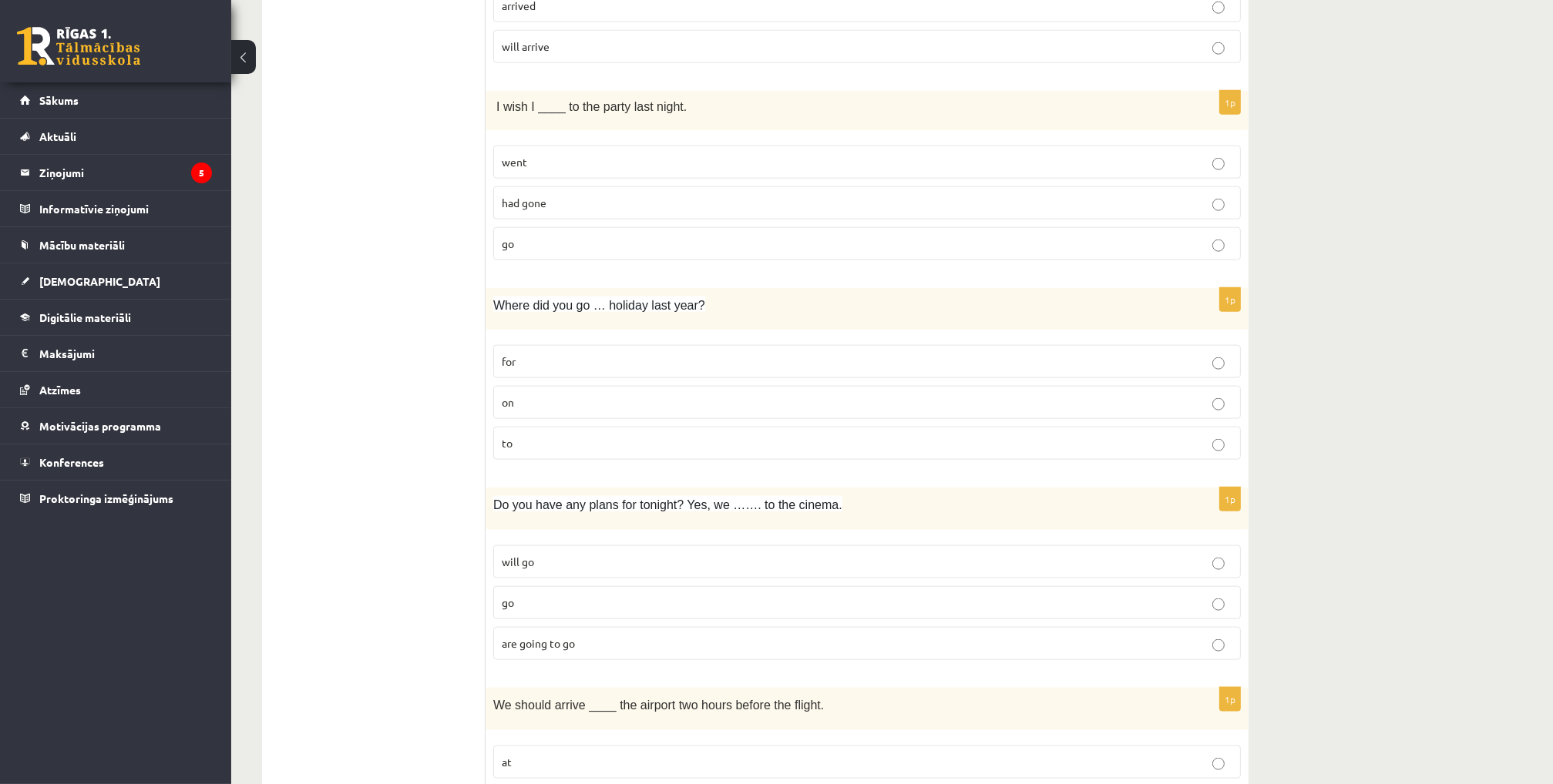
click at [534, 196] on span "had gone" at bounding box center [524, 203] width 45 height 14
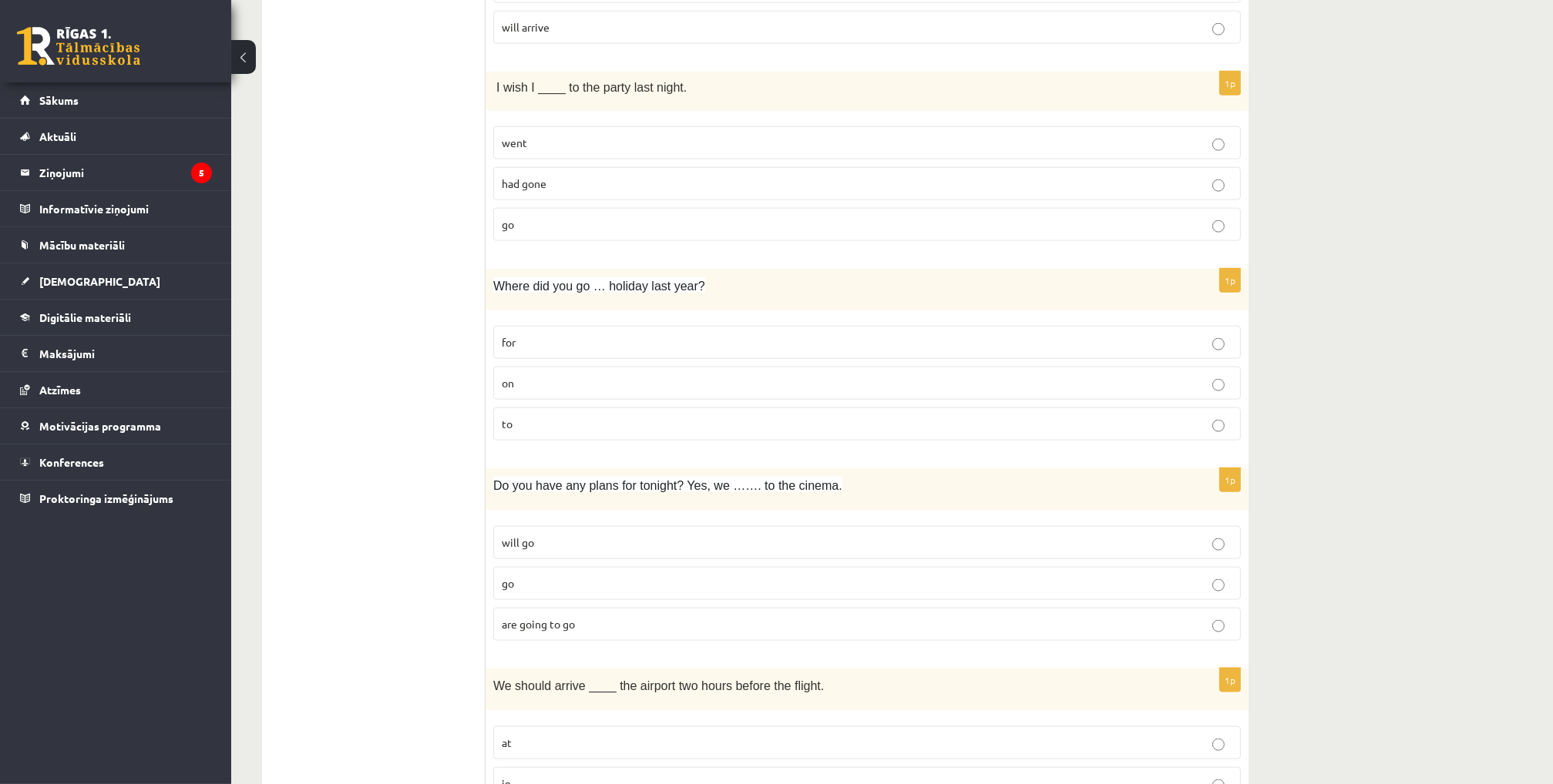
scroll to position [2465, 0]
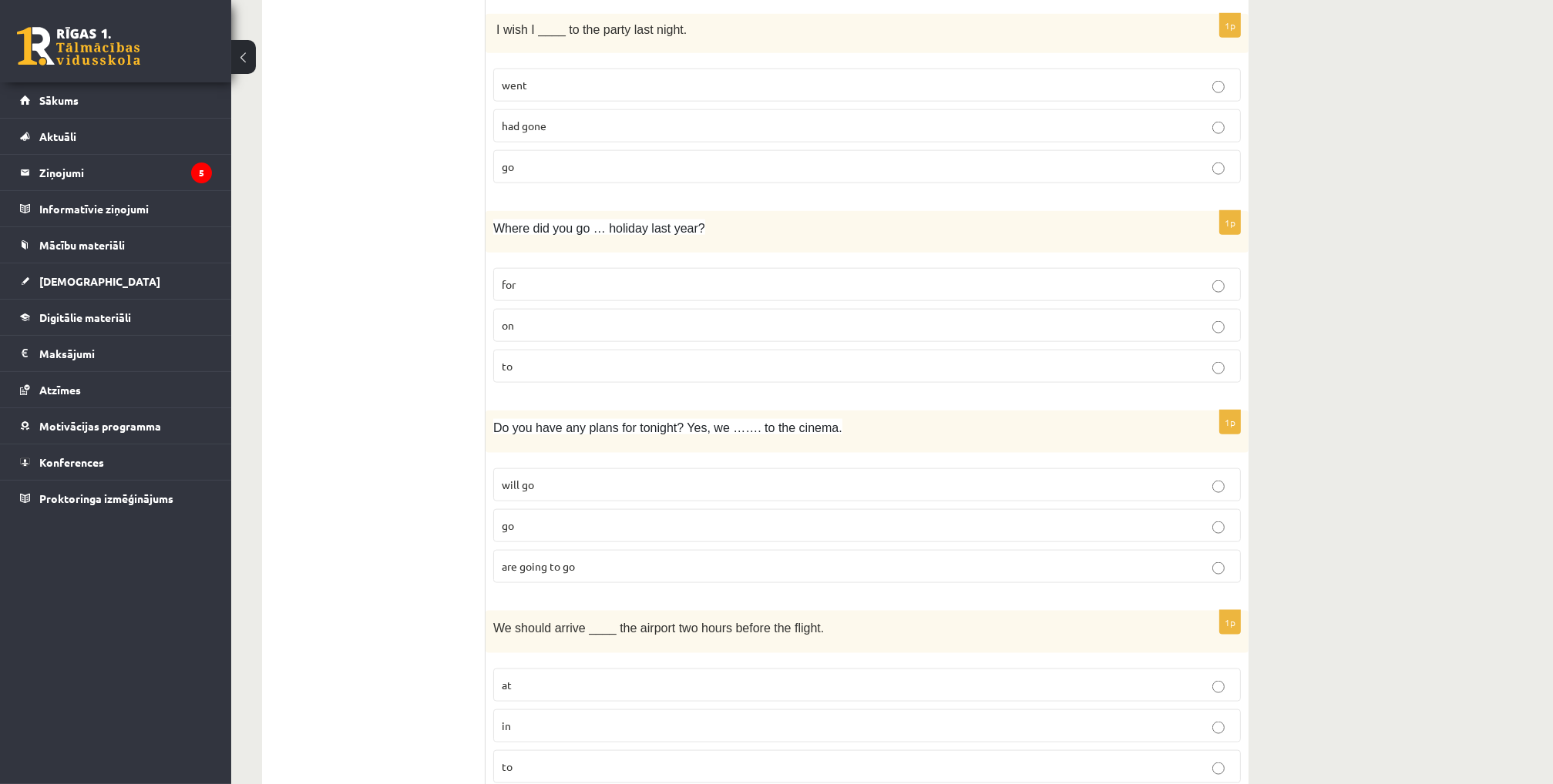
click at [523, 317] on p "on" at bounding box center [867, 325] width 731 height 16
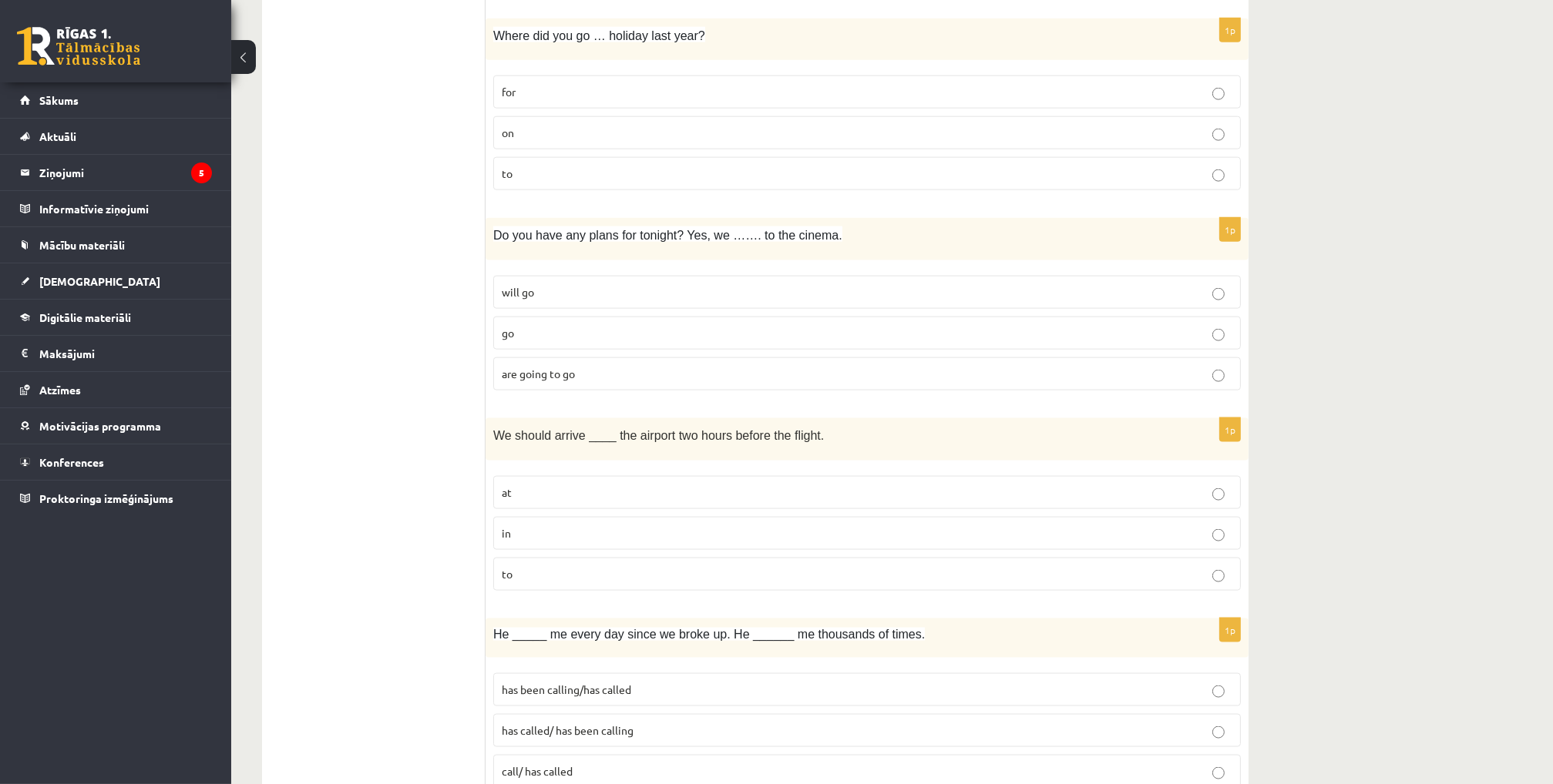
scroll to position [2696, 0]
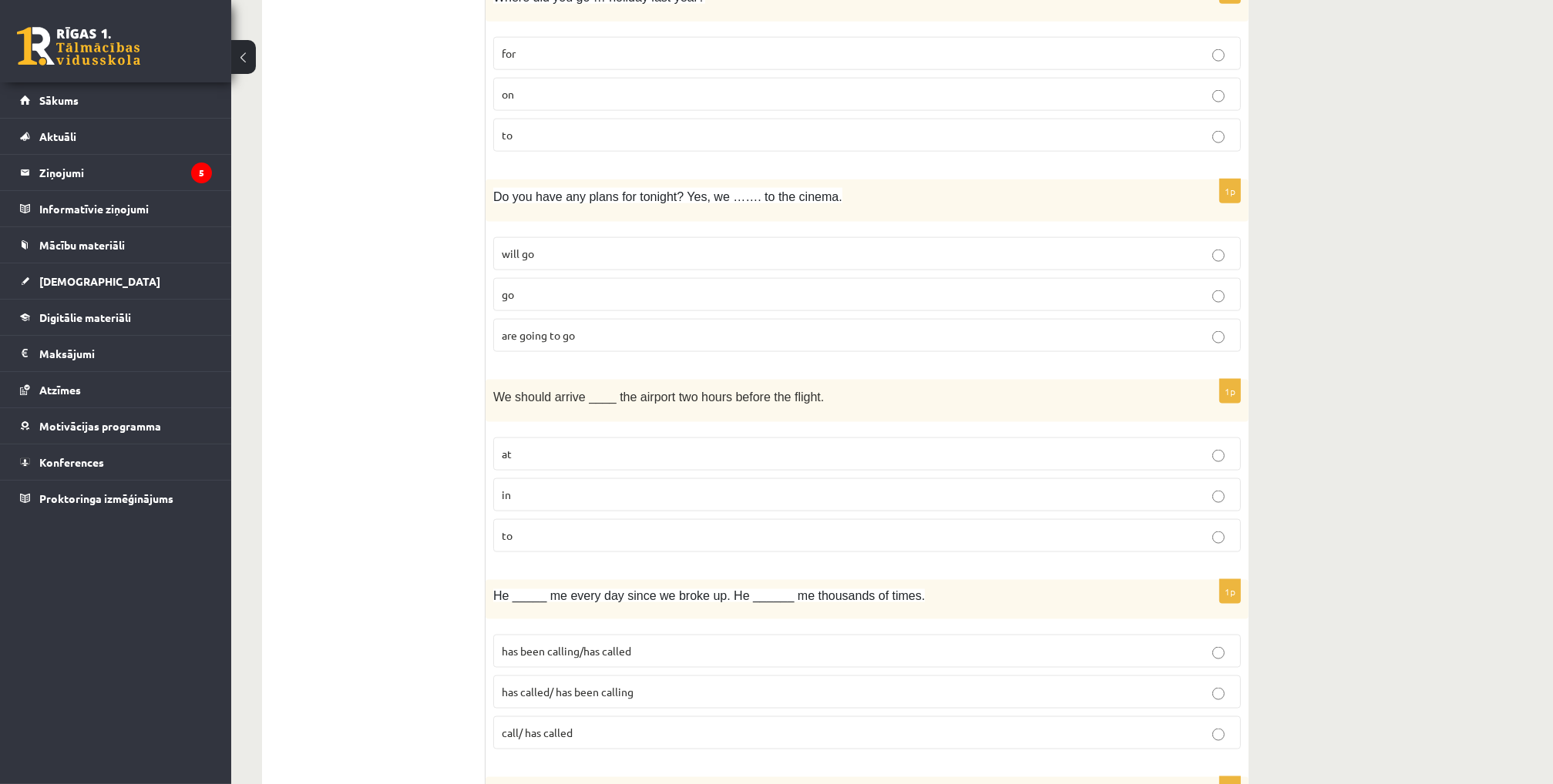
click at [550, 327] on p "are going to go" at bounding box center [867, 335] width 731 height 16
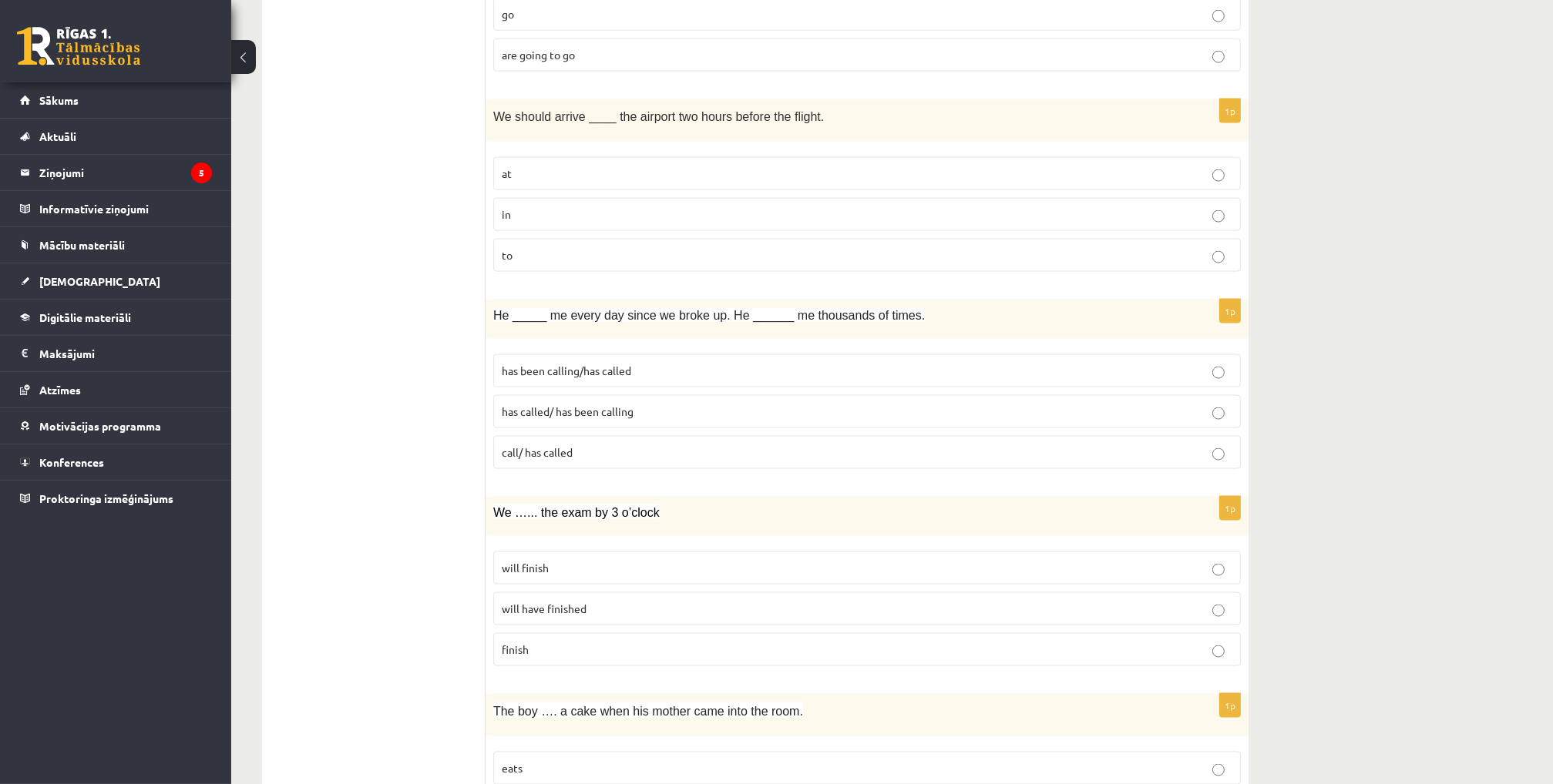
scroll to position [3004, 0]
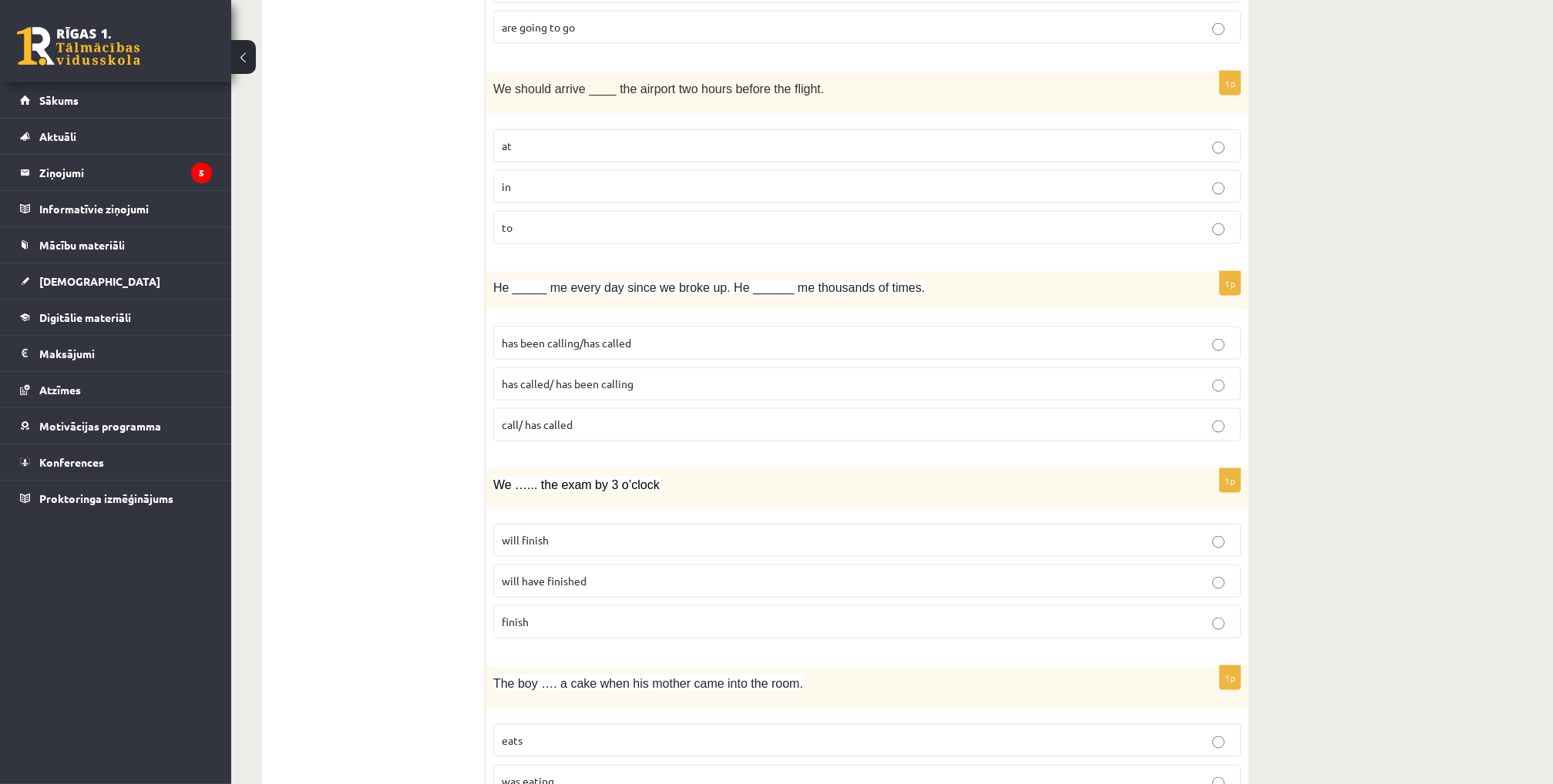
click at [552, 138] on p "at" at bounding box center [867, 146] width 731 height 16
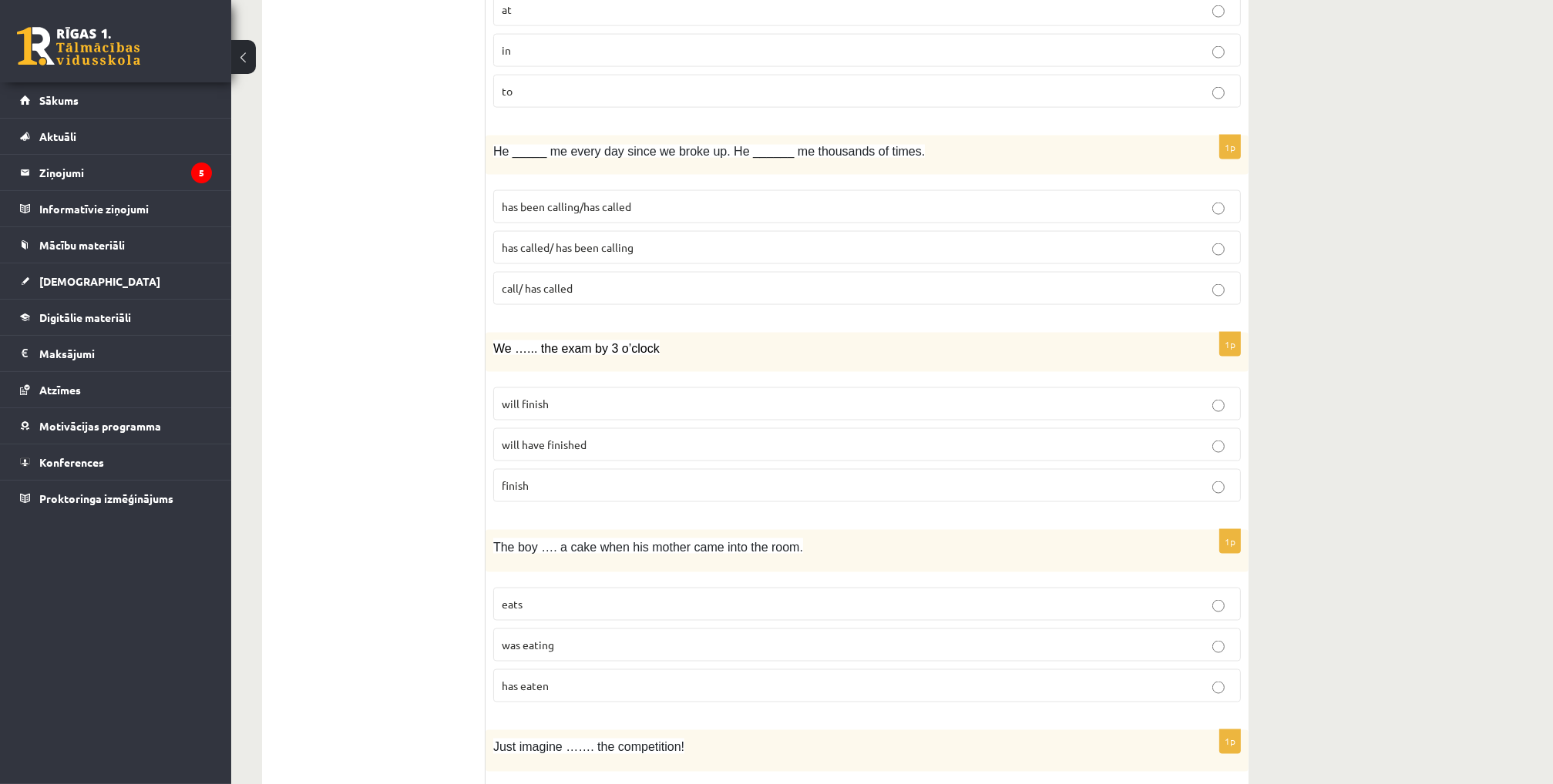
scroll to position [3158, 0]
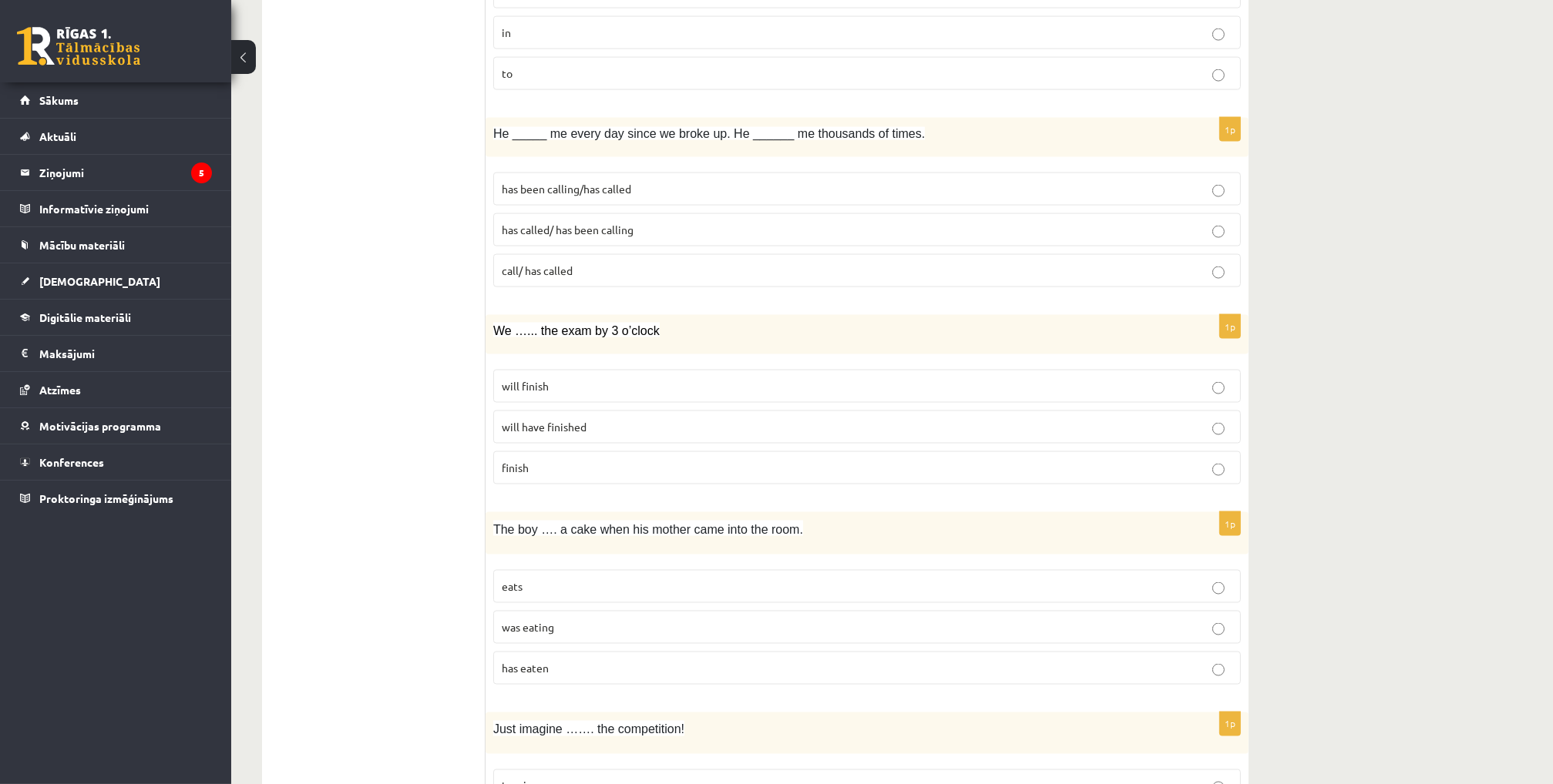
click at [635, 181] on p "has been calling/has called" at bounding box center [867, 189] width 731 height 16
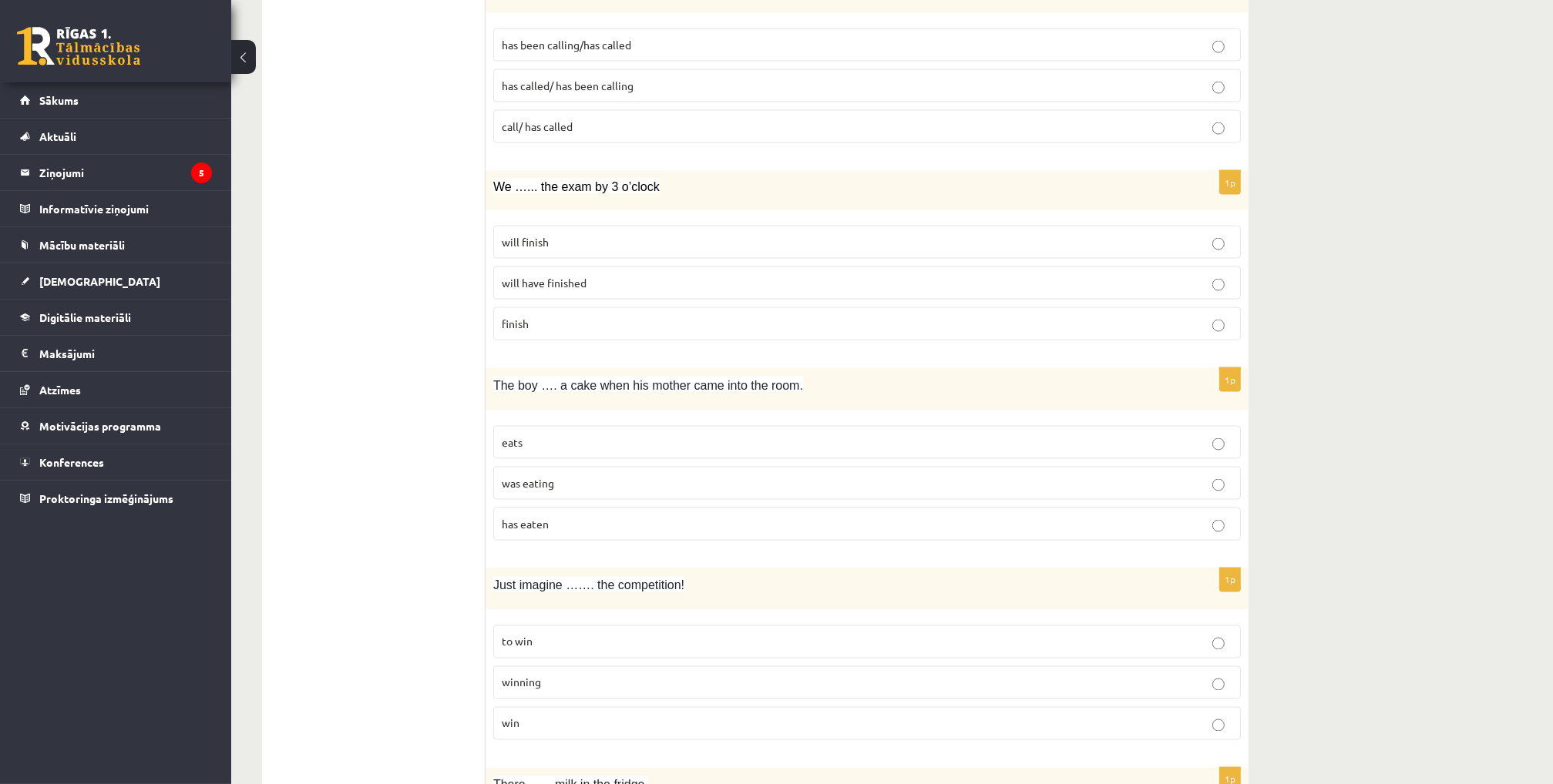
scroll to position [3312, 0]
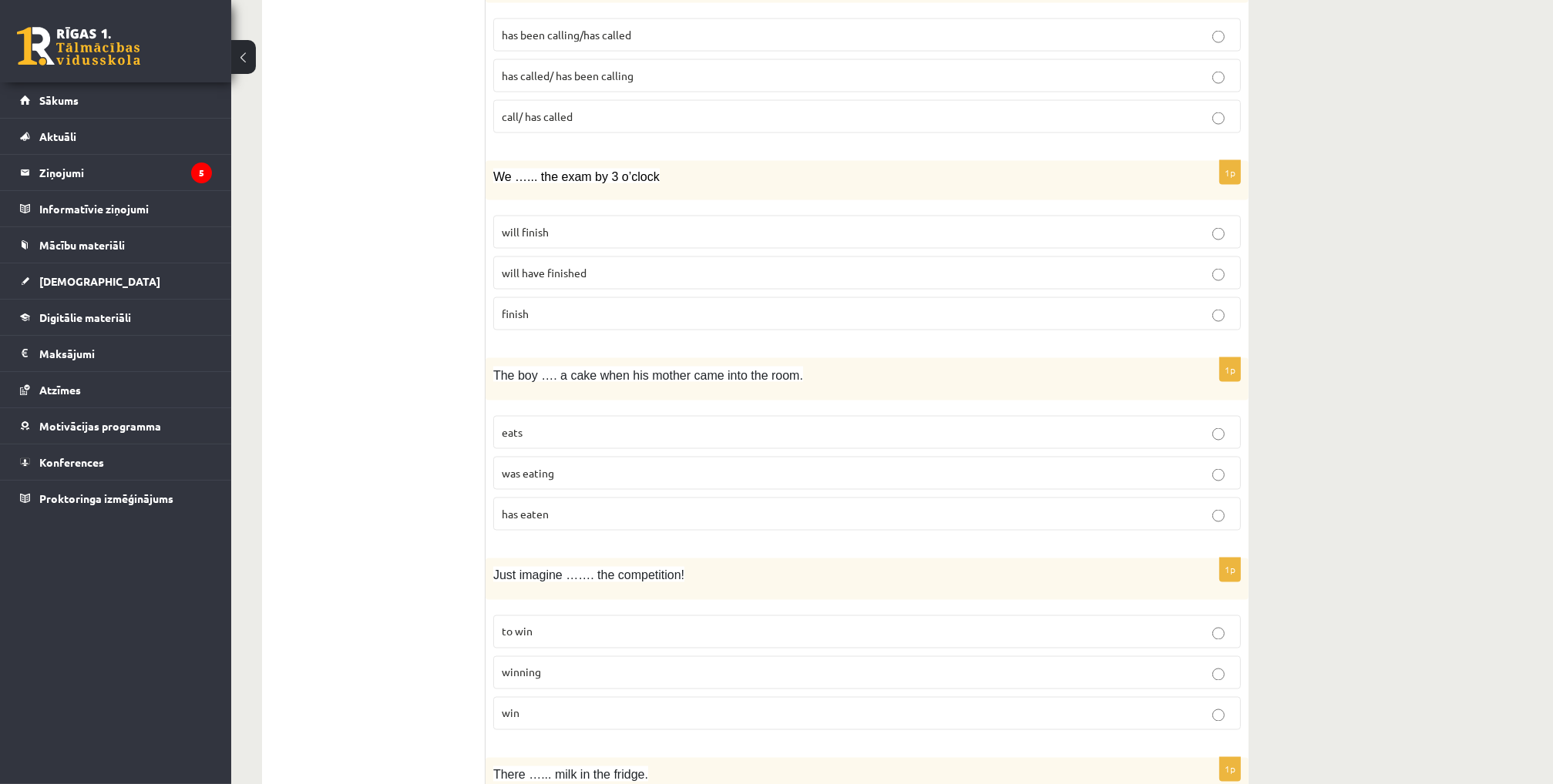
click at [571, 265] on span "will have finished" at bounding box center [543, 272] width 84 height 14
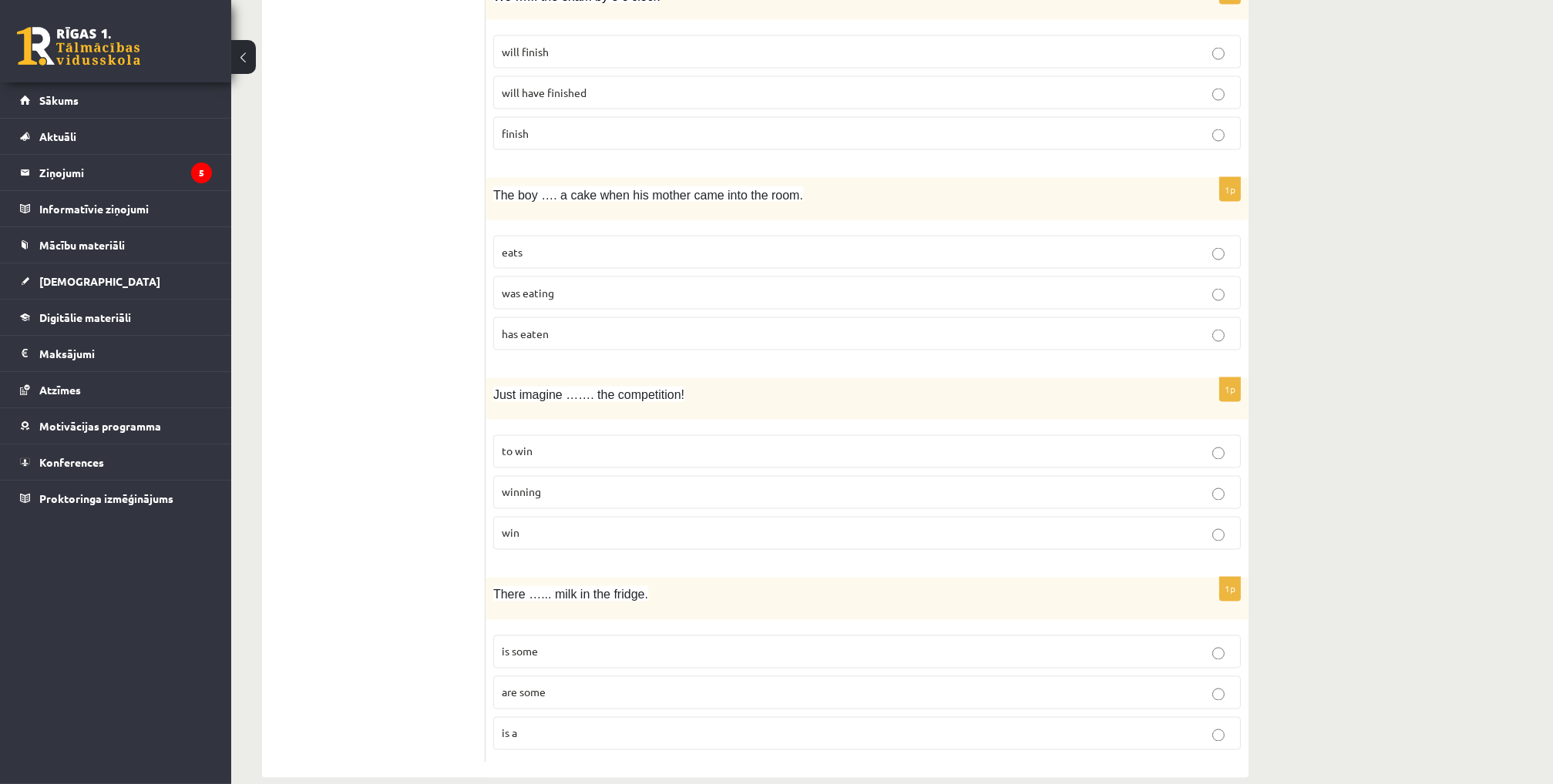
scroll to position [3497, 0]
click at [576, 281] on p "was eating" at bounding box center [867, 289] width 731 height 16
click at [558, 481] on p "winning" at bounding box center [867, 488] width 731 height 16
click at [518, 641] on span "is some" at bounding box center [519, 648] width 36 height 14
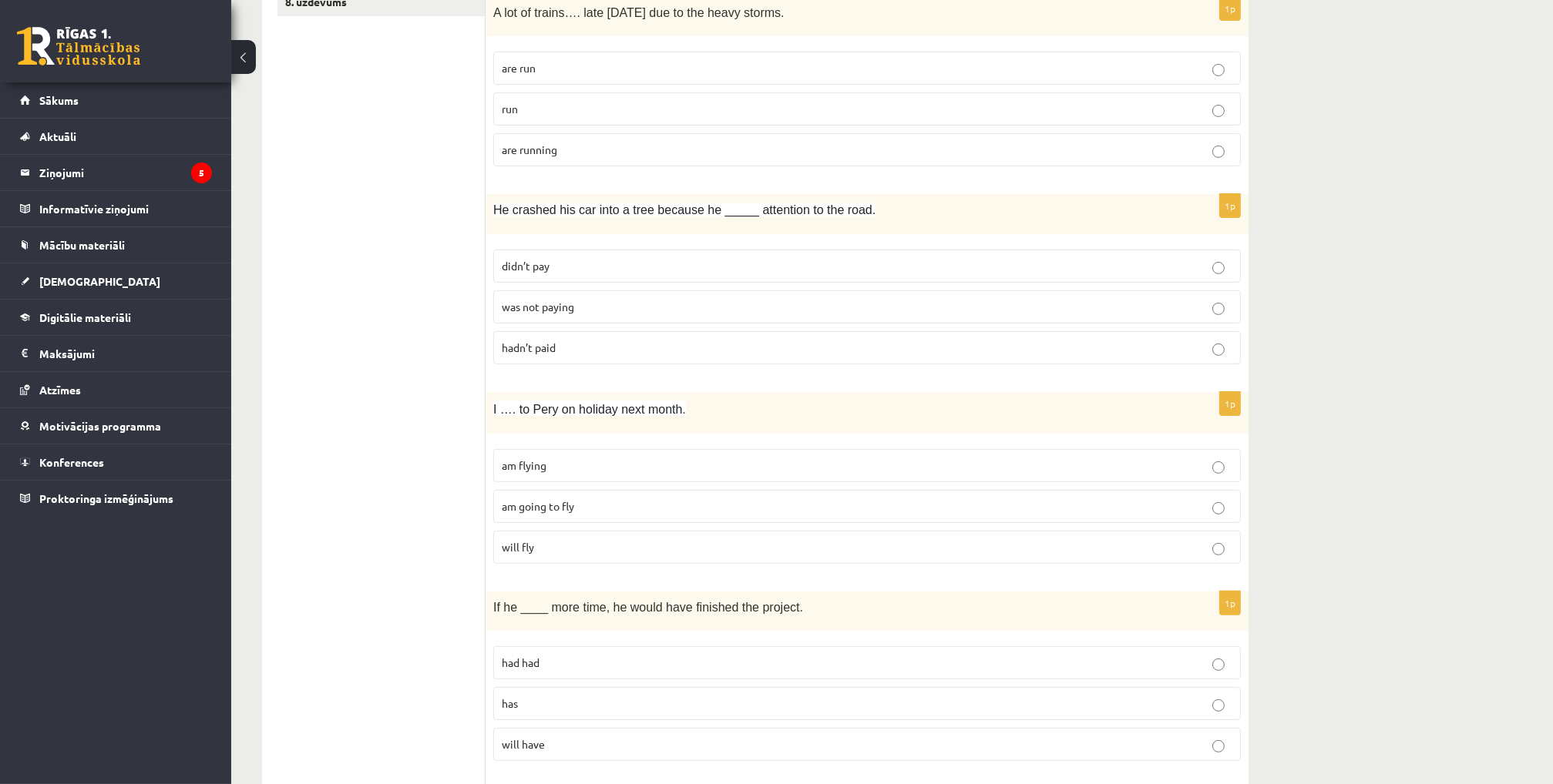
scroll to position [0, 0]
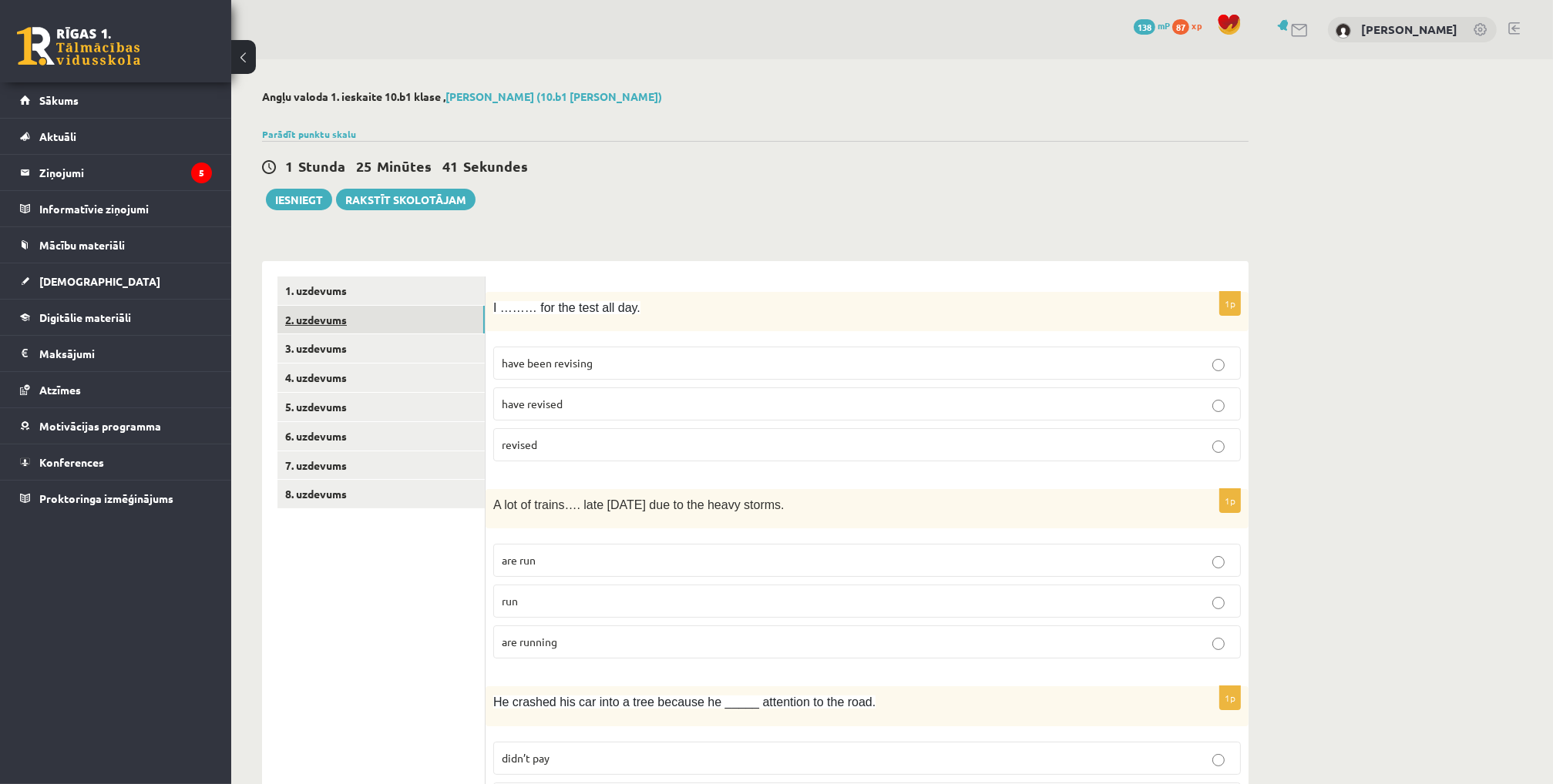
click at [436, 320] on link "2. uzdevums" at bounding box center [381, 320] width 207 height 29
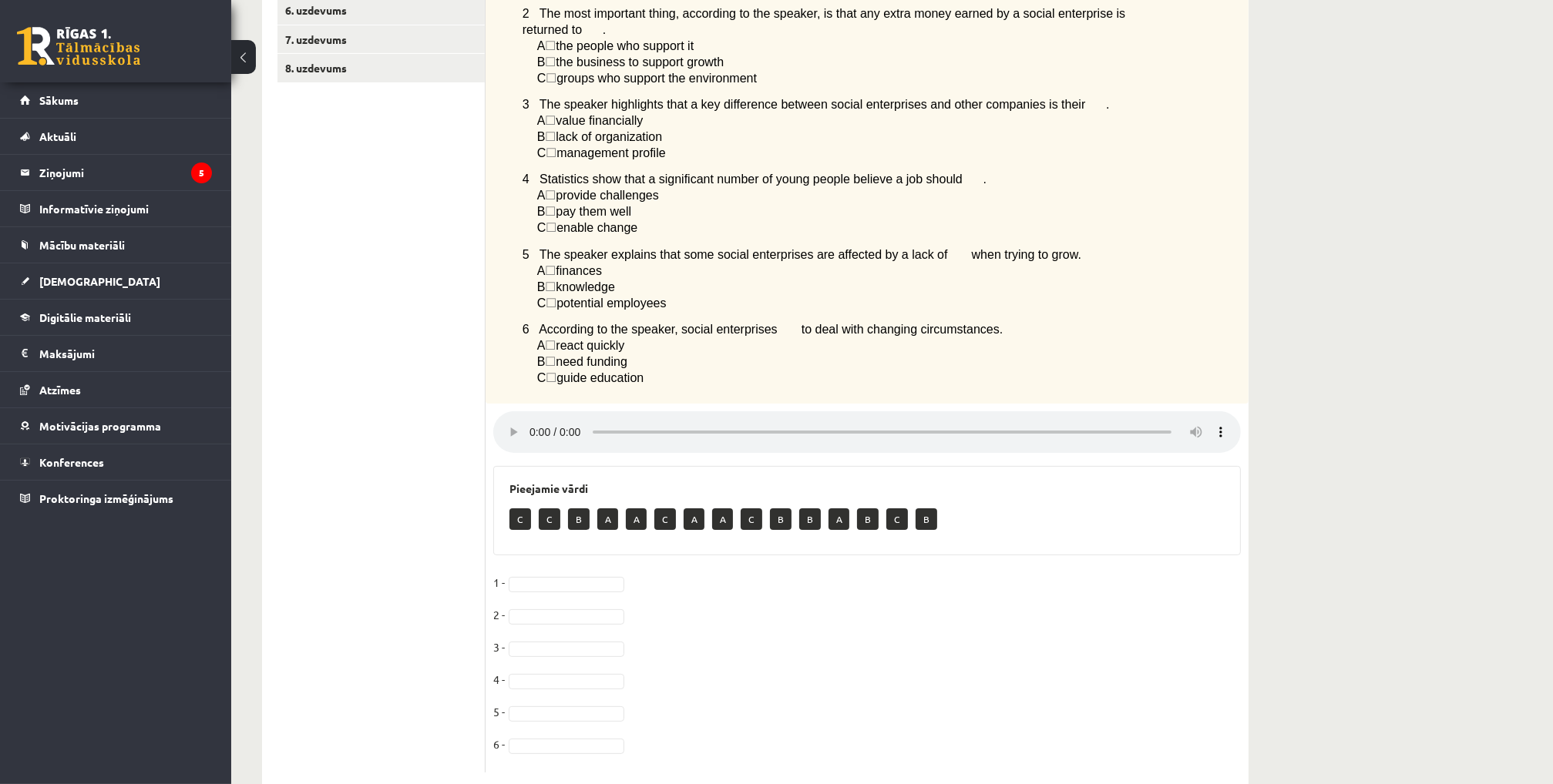
scroll to position [463, 0]
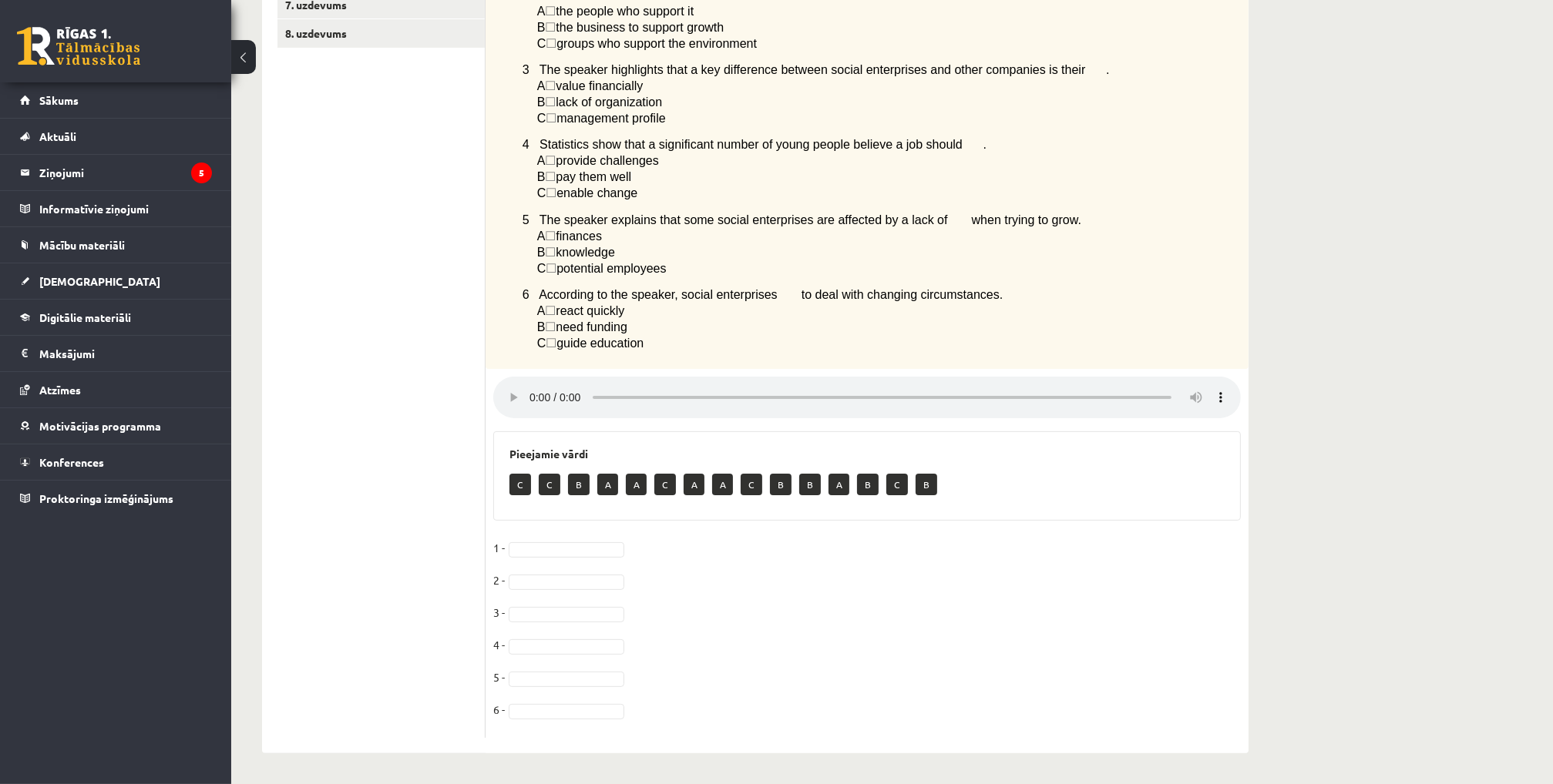
click at [556, 248] on span "☐" at bounding box center [550, 252] width 11 height 13
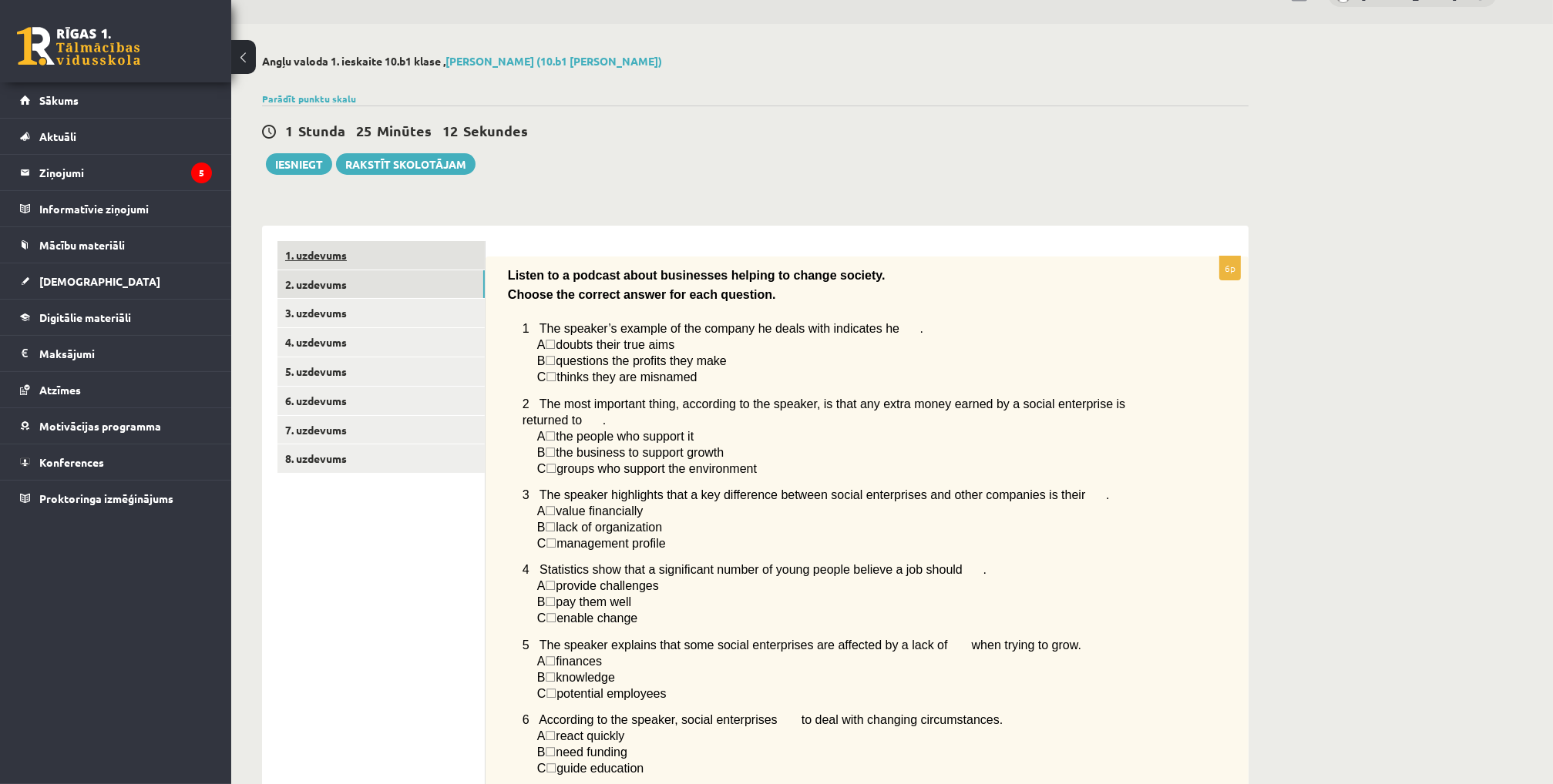
scroll to position [1, 0]
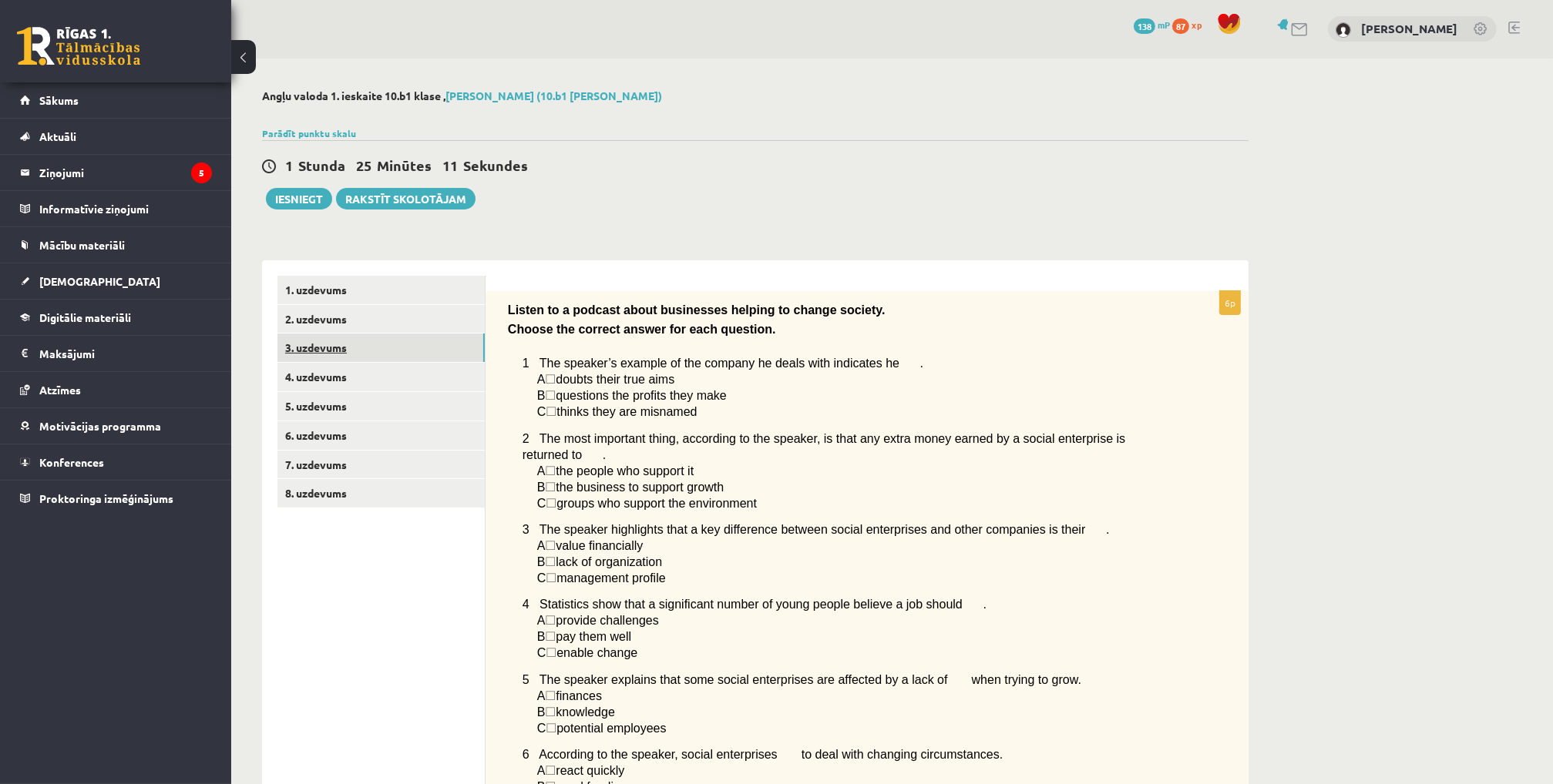
click at [339, 337] on link "3. uzdevums" at bounding box center [381, 347] width 207 height 29
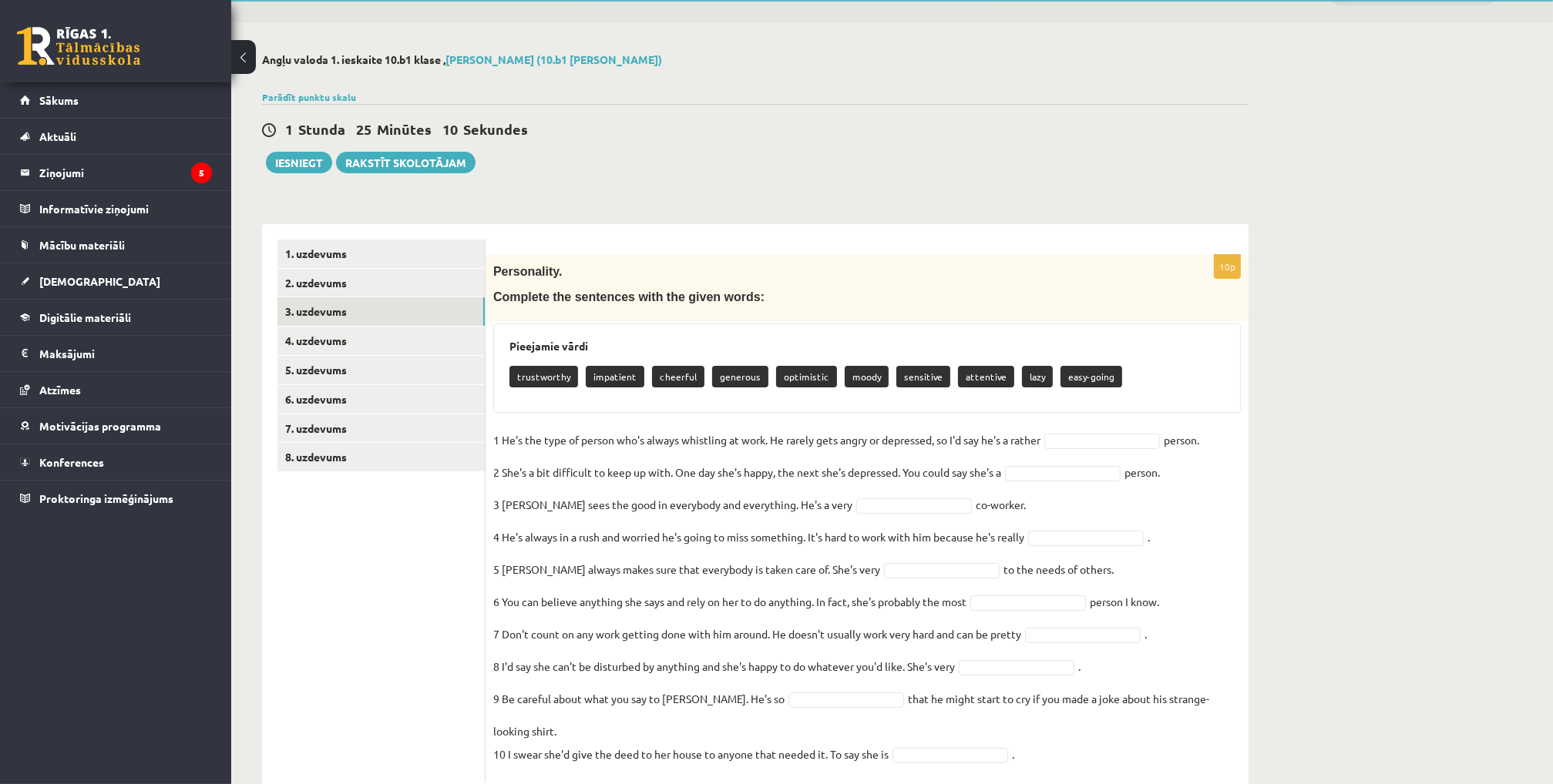
scroll to position [58, 0]
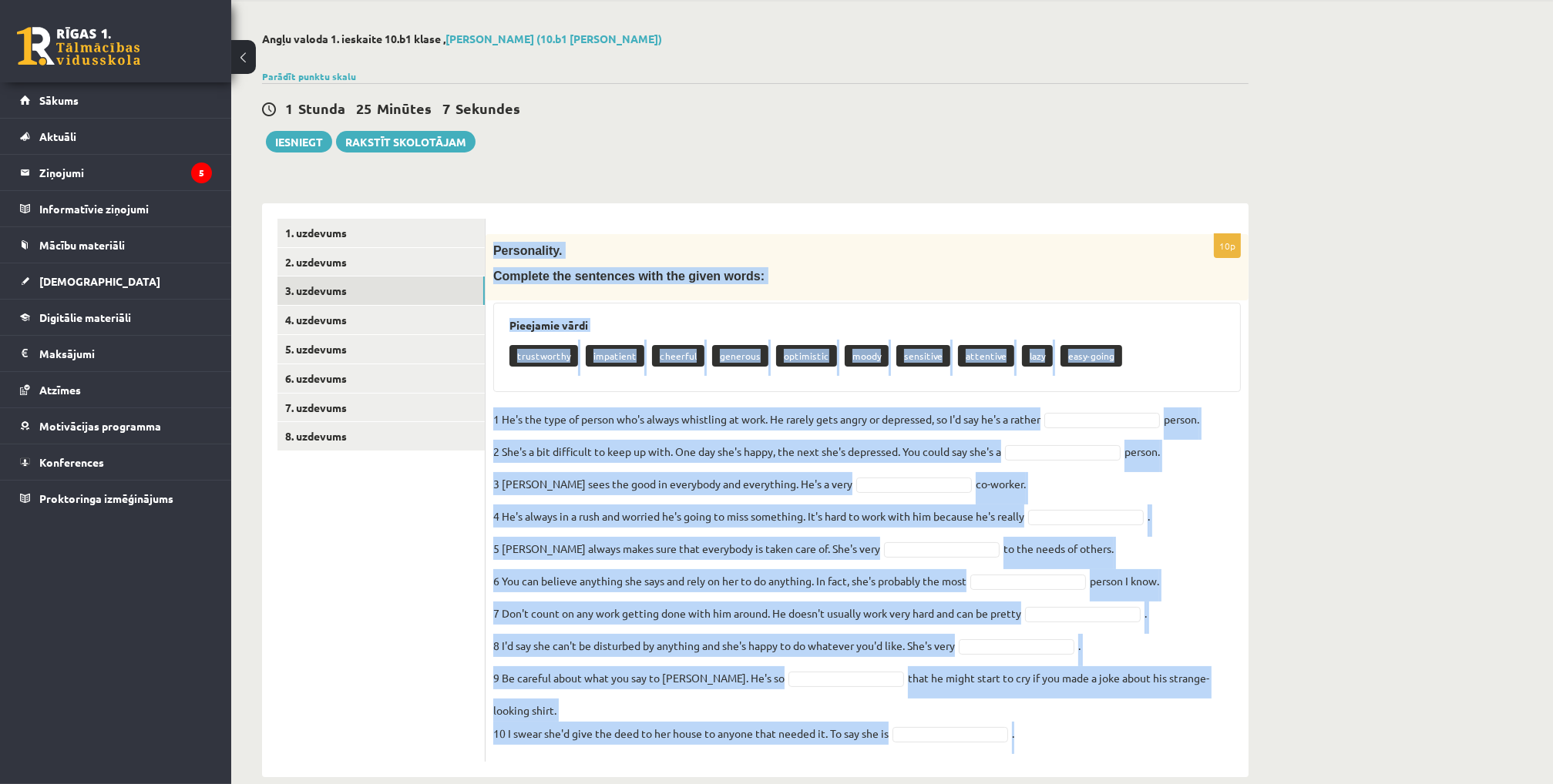
drag, startPoint x: 493, startPoint y: 248, endPoint x: 1041, endPoint y: 733, distance: 731.8
click at [1041, 733] on div "10p Personality. Complete the sentences with the given words: Pieejamie vārdi t…" at bounding box center [866, 498] width 763 height 528
copy div "Loremipsumd. Sitametc adi elitseddo eius tem incid utlab: Etdolorem aliqu enima…"
click at [818, 248] on p "Personality." at bounding box center [828, 251] width 670 height 17
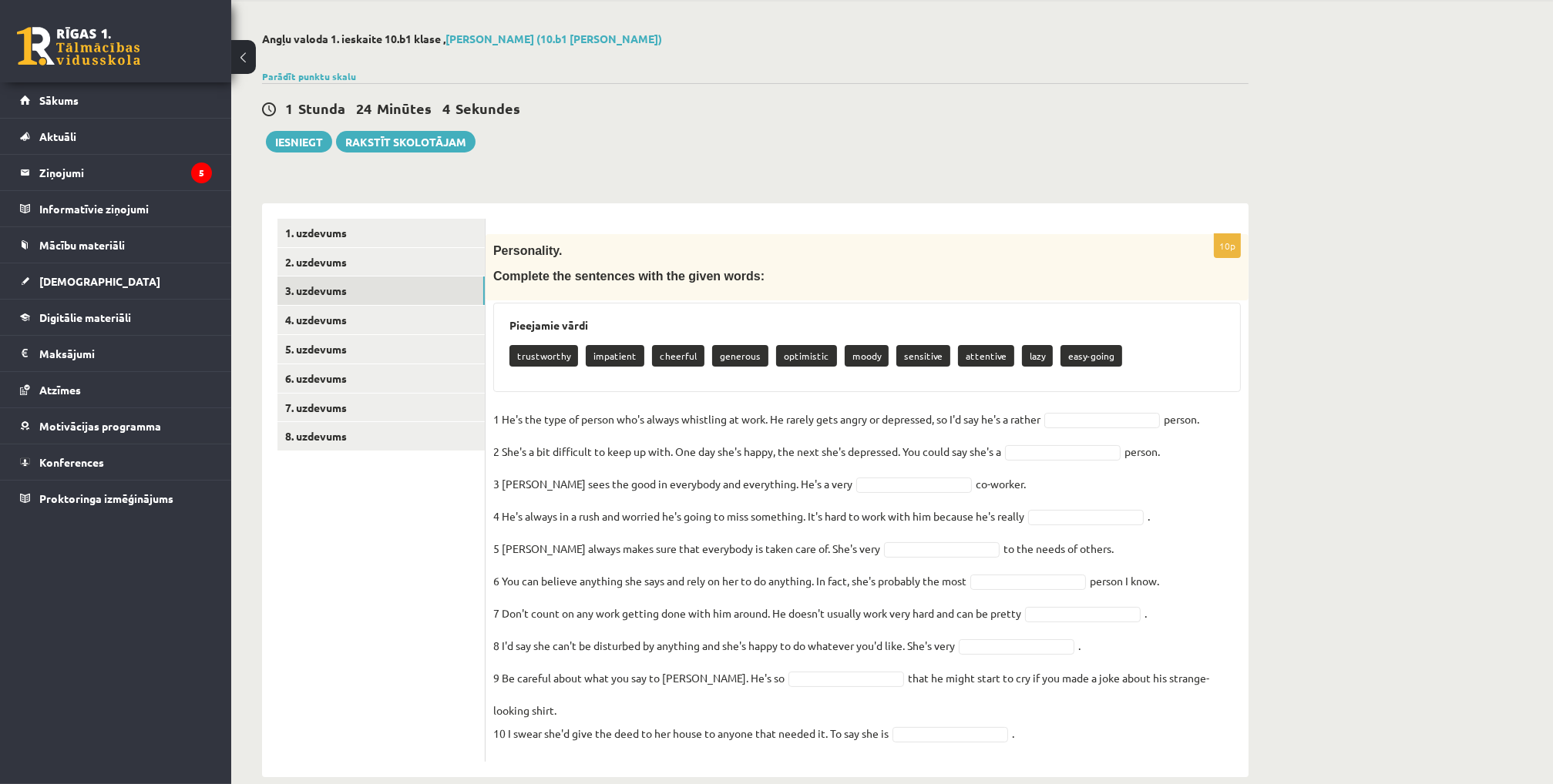
click at [666, 351] on p "cheerful" at bounding box center [678, 356] width 53 height 22
drag, startPoint x: 666, startPoint y: 351, endPoint x: 663, endPoint y: 366, distance: 15.3
click at [663, 366] on div "trustworthy impatient cheerful generous optimistic [PERSON_NAME] sensitive atte…" at bounding box center [867, 358] width 715 height 36
click at [657, 355] on p "cheerful" at bounding box center [678, 356] width 53 height 22
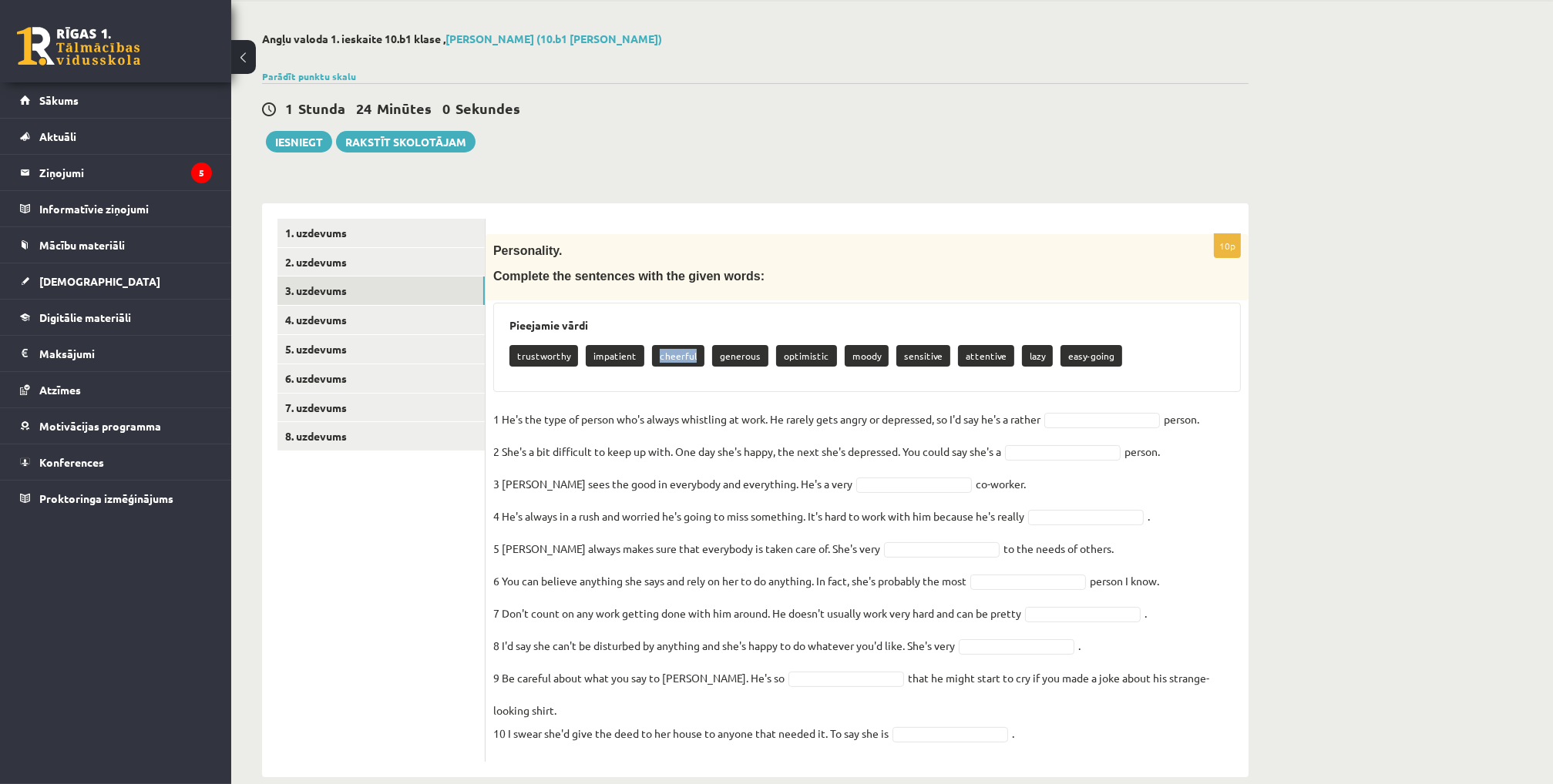
drag, startPoint x: 649, startPoint y: 355, endPoint x: 691, endPoint y: 362, distance: 42.6
click at [691, 362] on p "cheerful" at bounding box center [678, 356] width 53 height 22
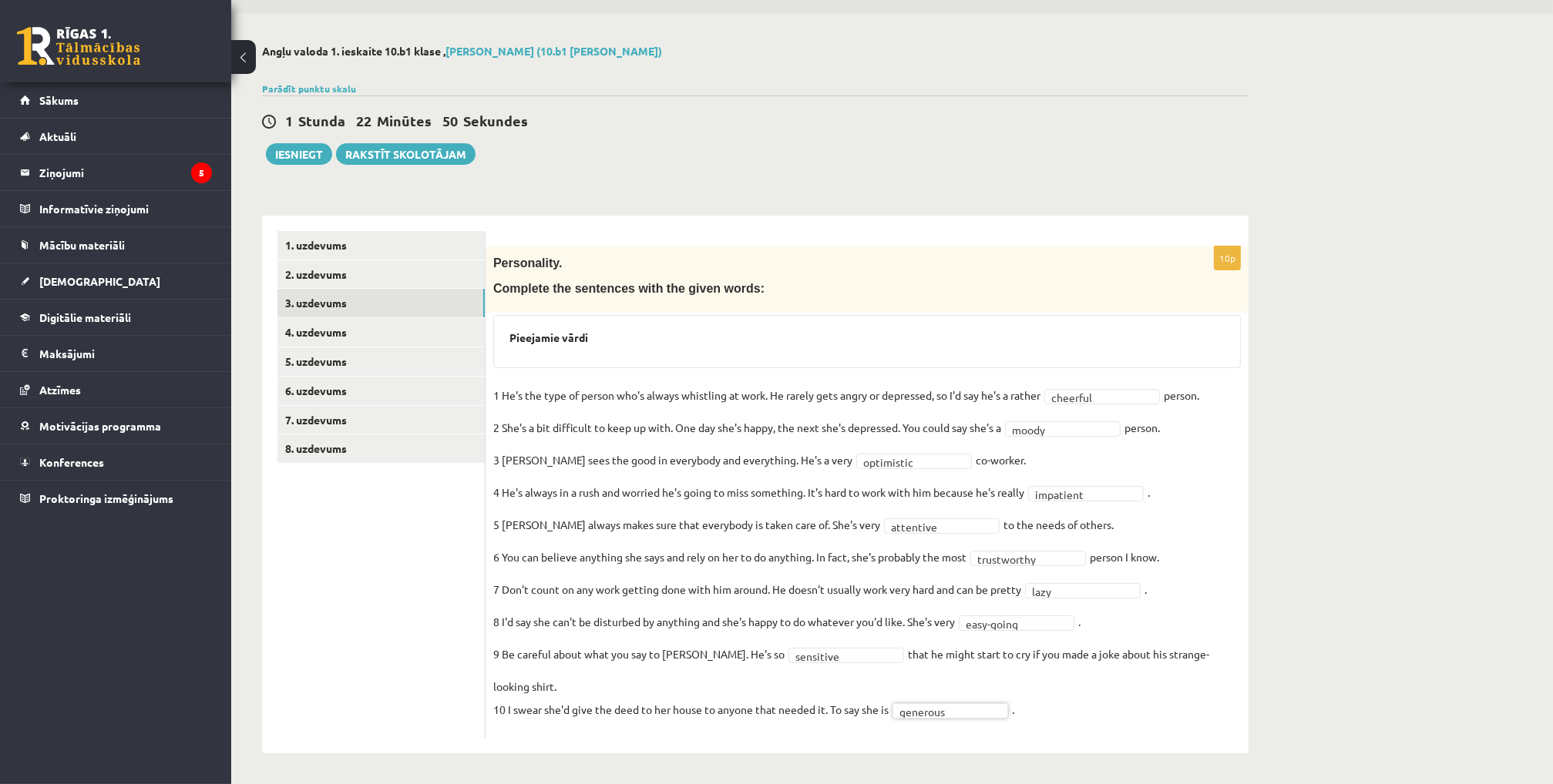
scroll to position [22, 0]
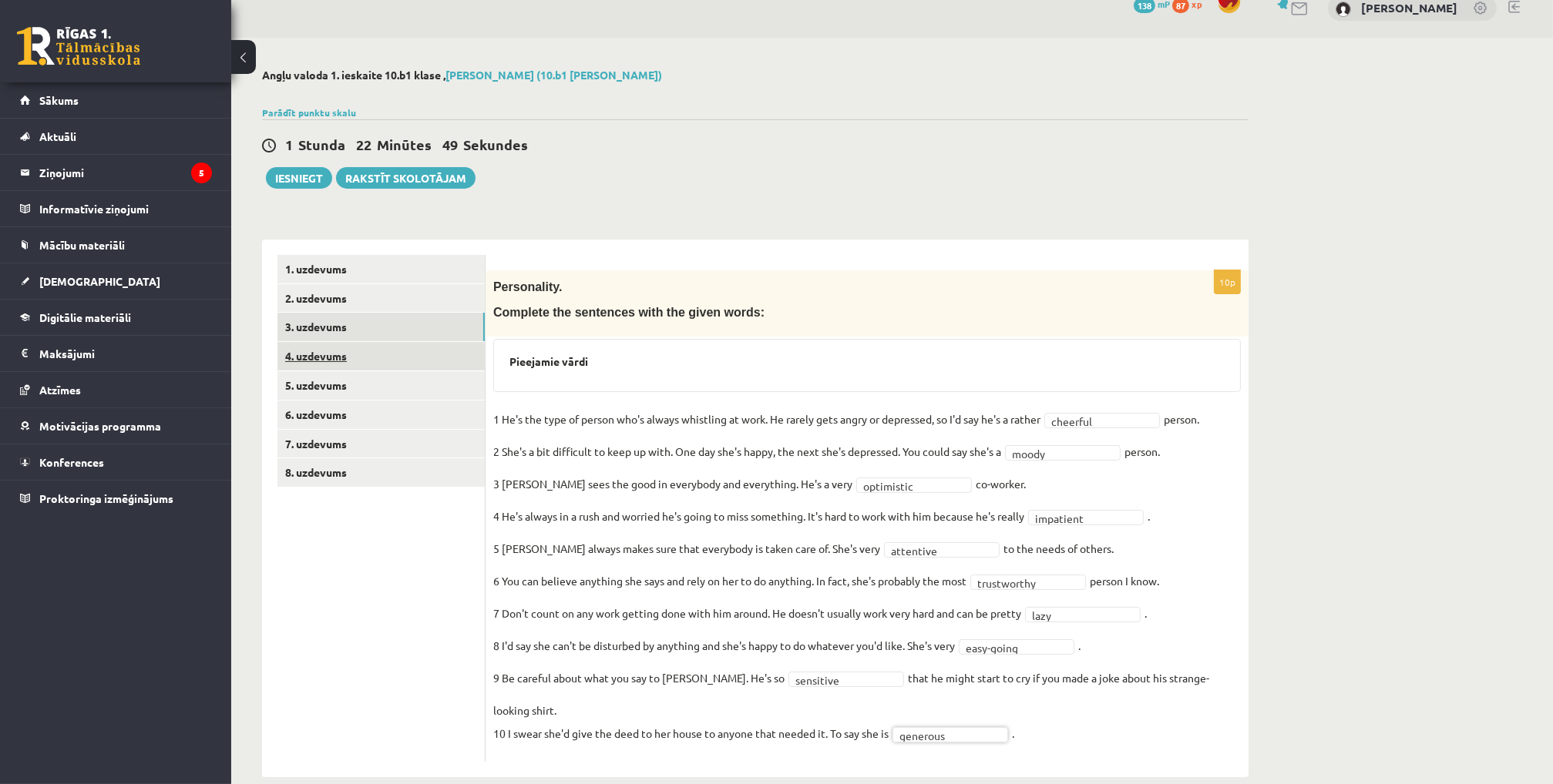
click at [372, 363] on link "4. uzdevums" at bounding box center [381, 356] width 207 height 29
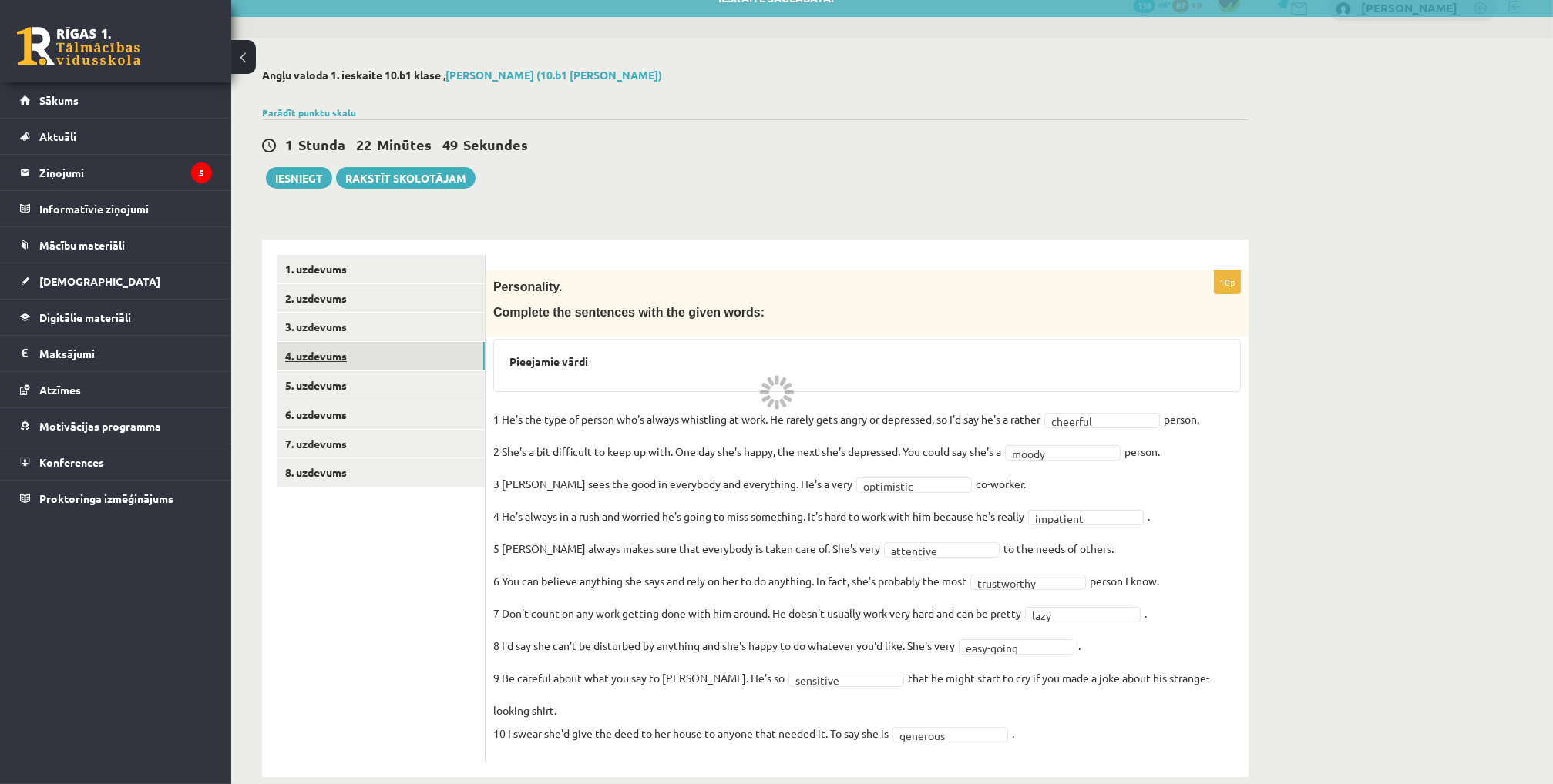
scroll to position [0, 0]
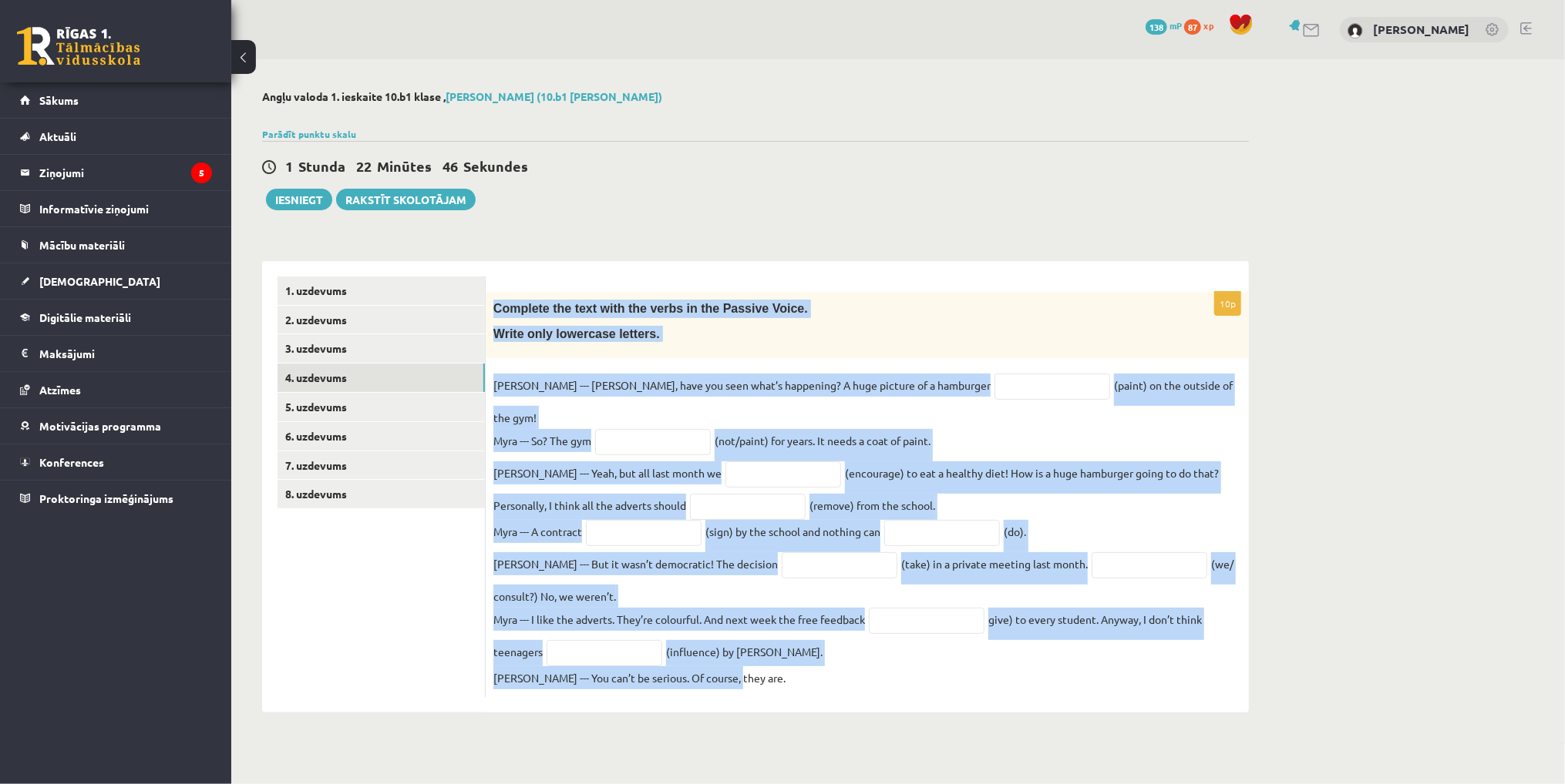
drag, startPoint x: 492, startPoint y: 303, endPoint x: 972, endPoint y: 666, distance: 601.8
click at [972, 666] on div "10p Complete the text with the verbs in the Passive Voice. Write only lowercase…" at bounding box center [867, 495] width 763 height 406
copy div "Complete the text with the verbs in the Passive Voice. Write only lowercase let…"
click at [681, 252] on div "**********" at bounding box center [755, 479] width 987 height 467
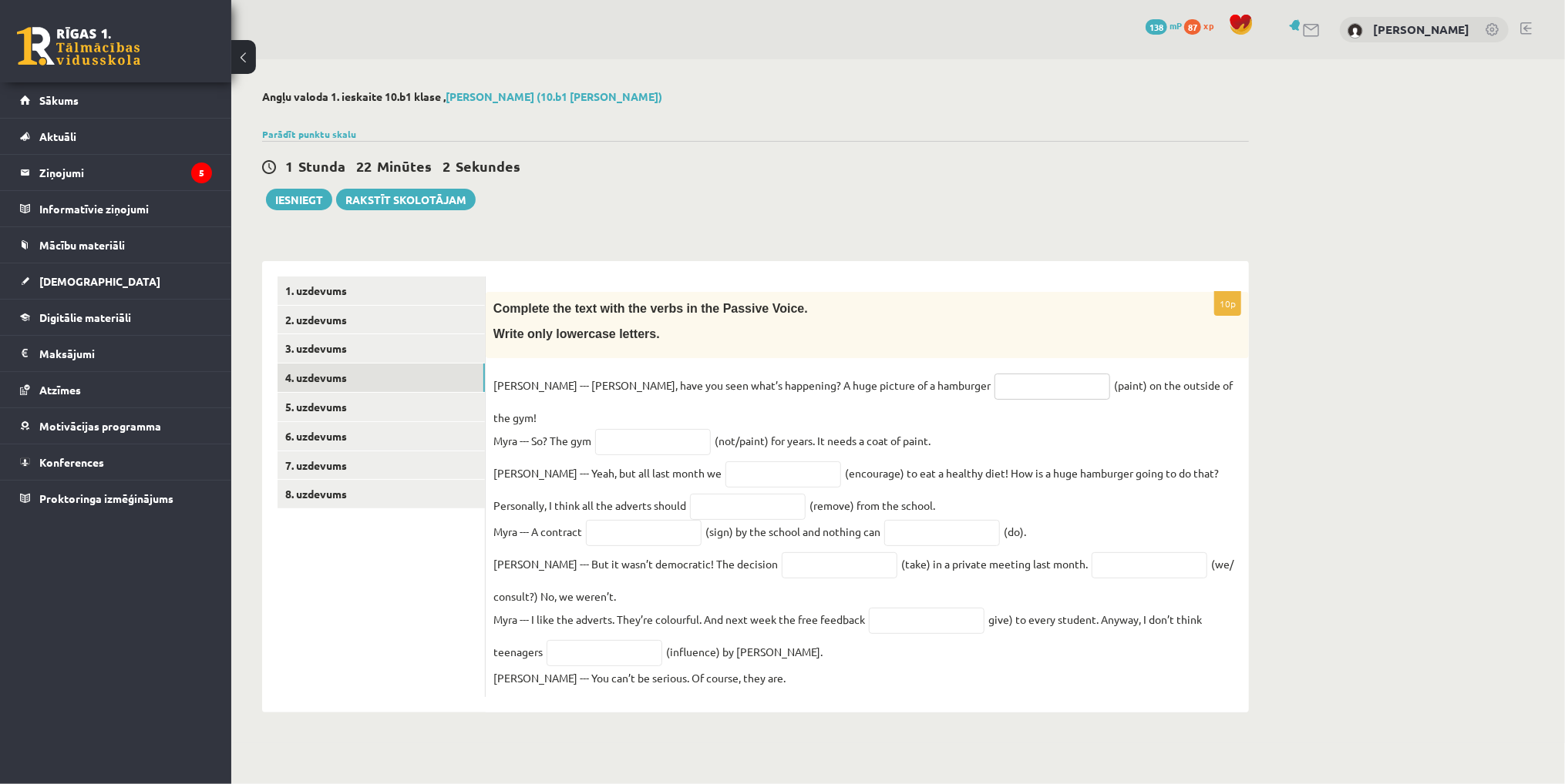
drag, startPoint x: 905, startPoint y: 388, endPoint x: 884, endPoint y: 389, distance: 21.0
click at [994, 389] on input "text" at bounding box center [1052, 387] width 115 height 26
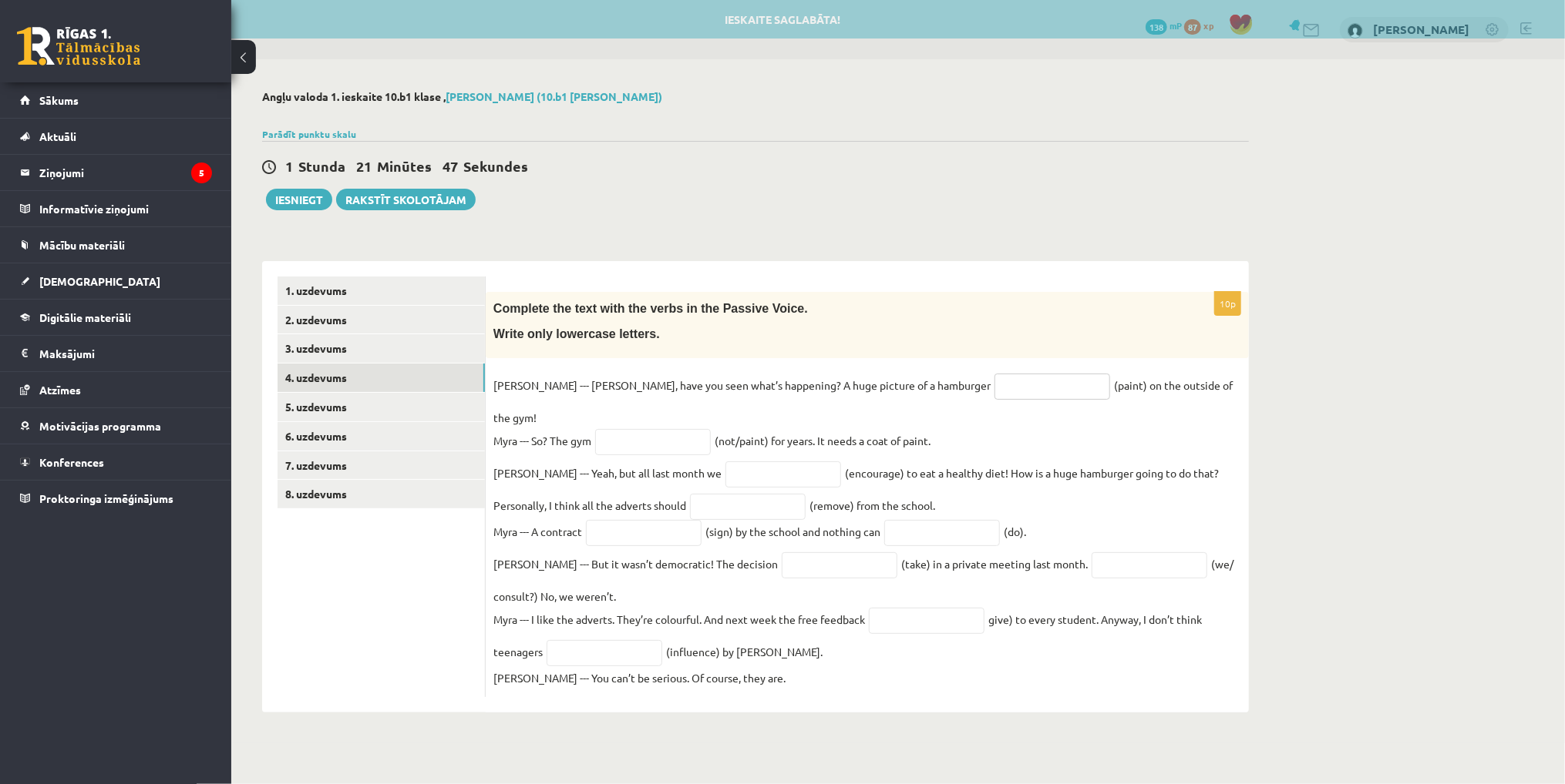
click at [994, 389] on input "text" at bounding box center [1052, 387] width 115 height 26
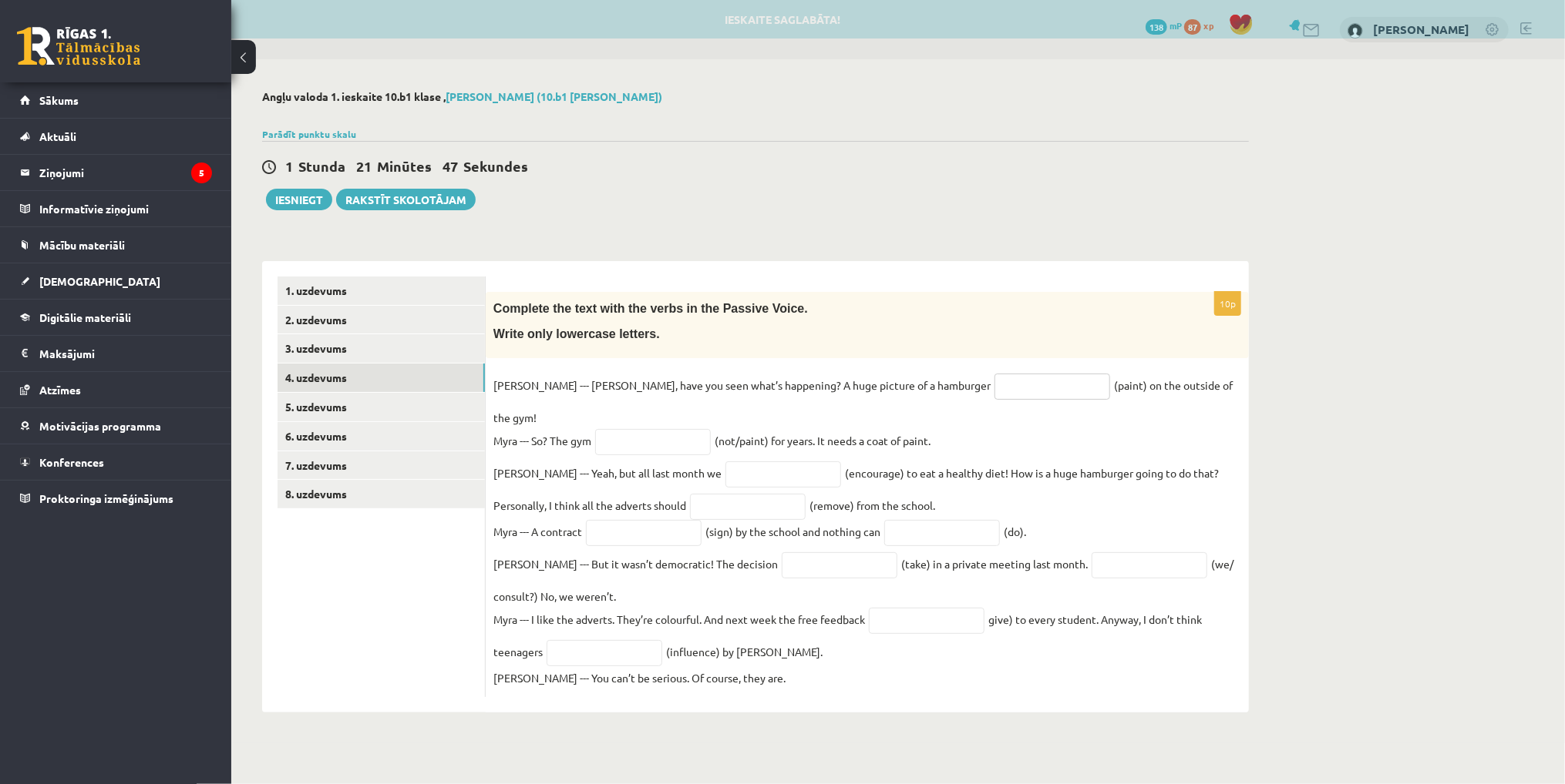
paste input "**********"
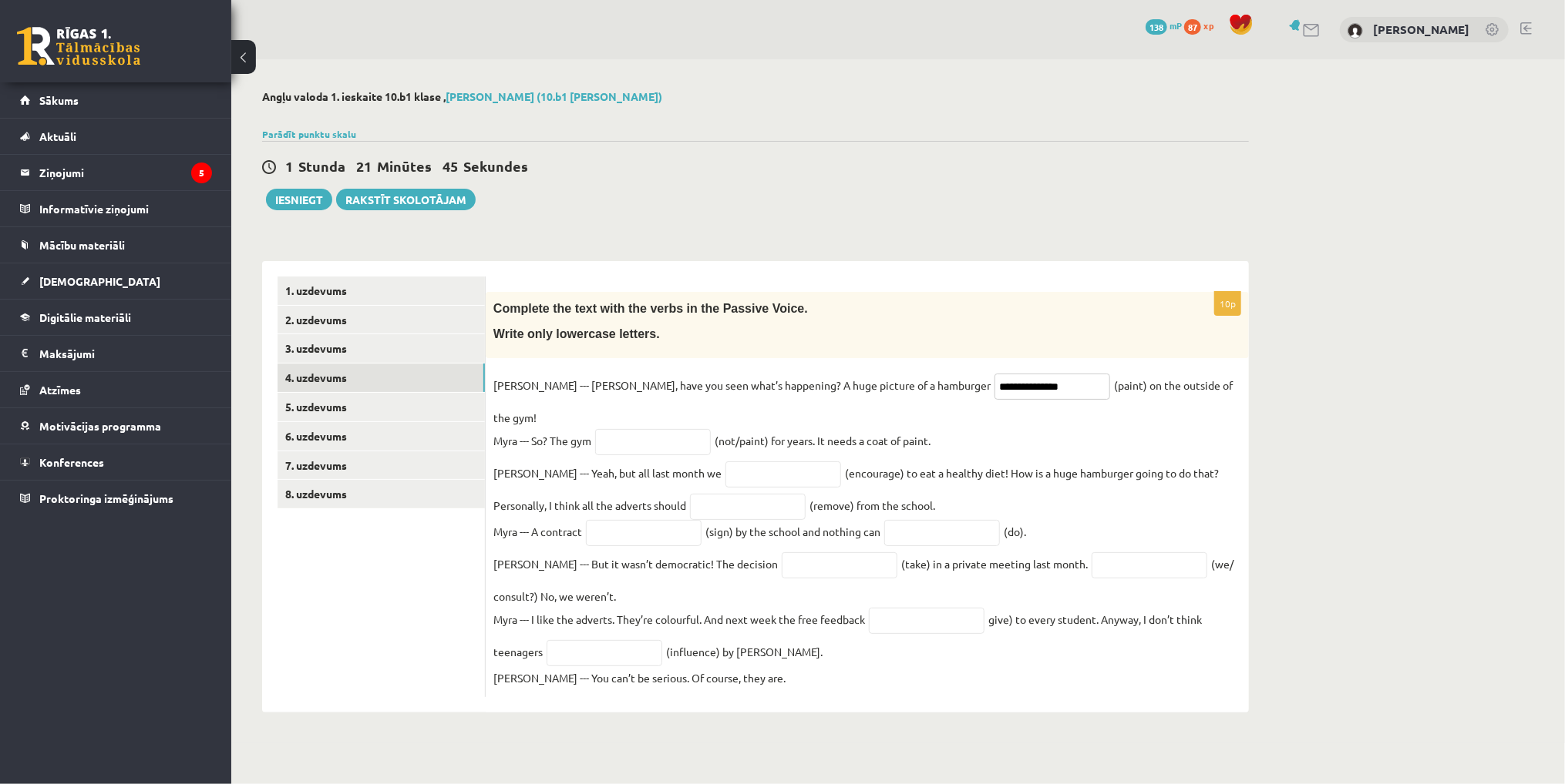
click at [994, 385] on input "**********" at bounding box center [1052, 387] width 115 height 26
type input "**********"
click at [613, 429] on input "text" at bounding box center [652, 442] width 115 height 26
paste input "**********"
type input "**********"
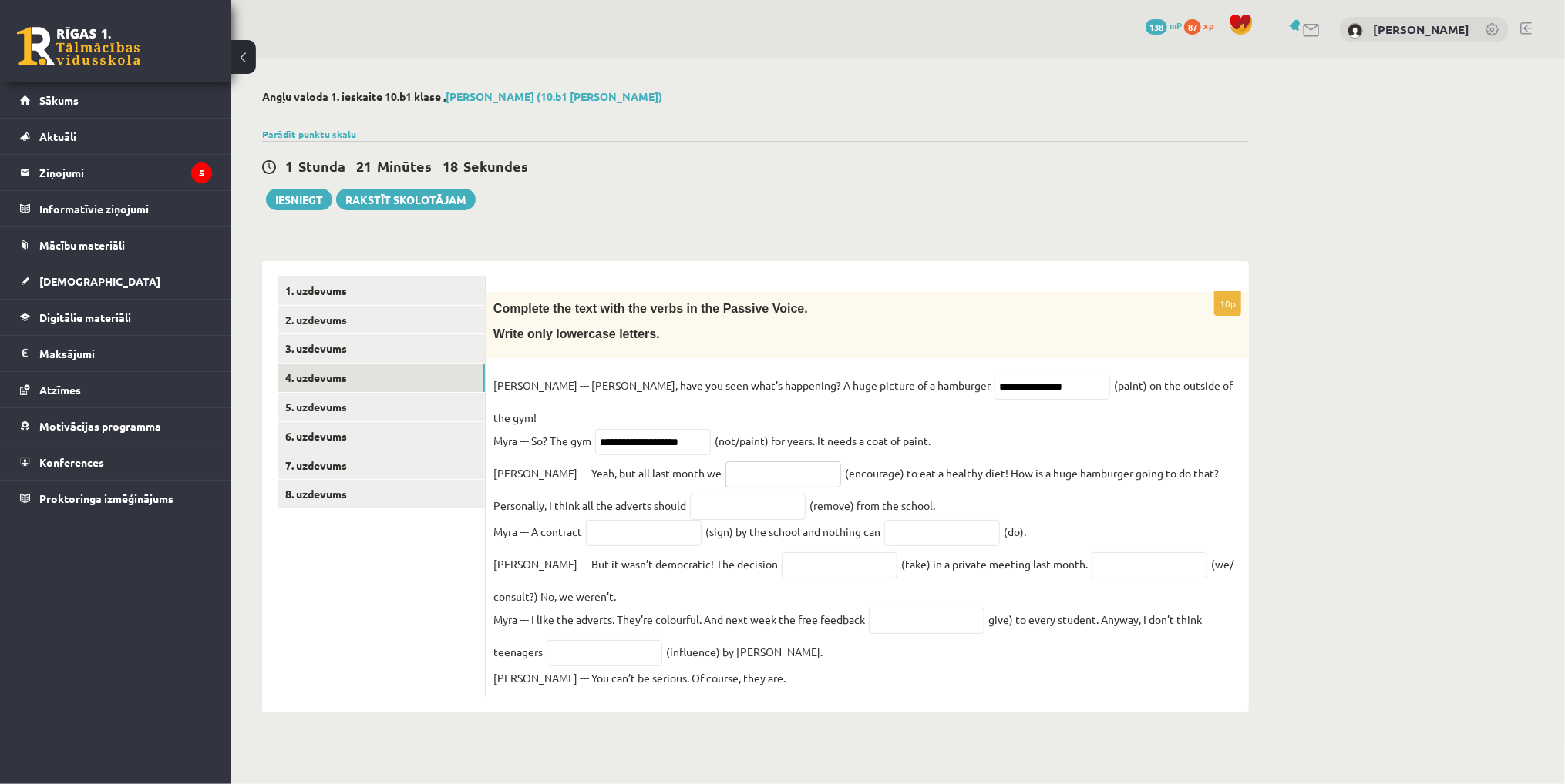
click at [726, 461] on input "text" at bounding box center [783, 474] width 115 height 26
paste input "**********"
type input "**********"
click at [696, 494] on input "text" at bounding box center [747, 507] width 115 height 26
paste input "**********"
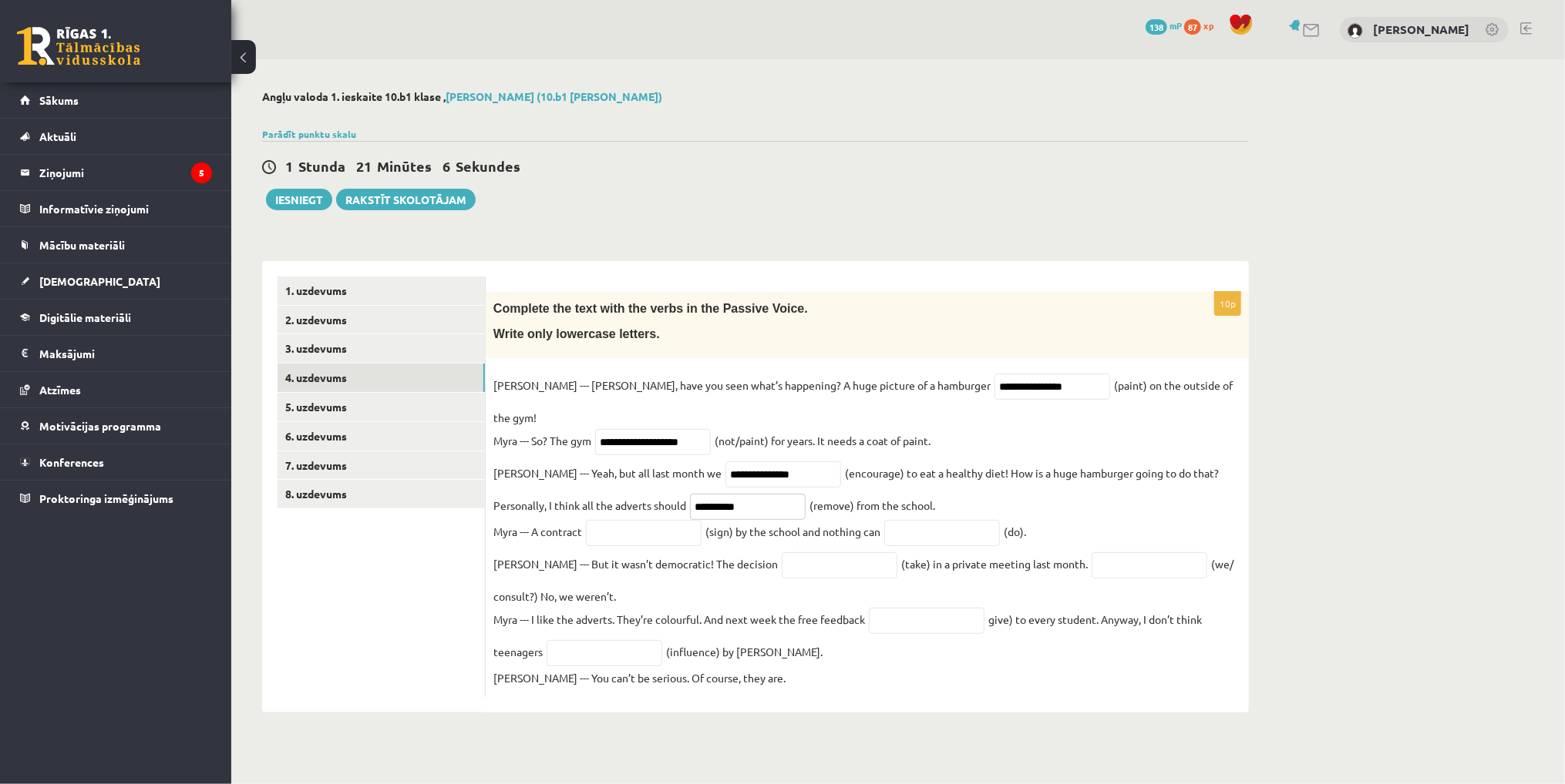
type input "**********"
click at [650, 520] on input "text" at bounding box center [643, 533] width 115 height 26
paste input "**********"
type input "**********"
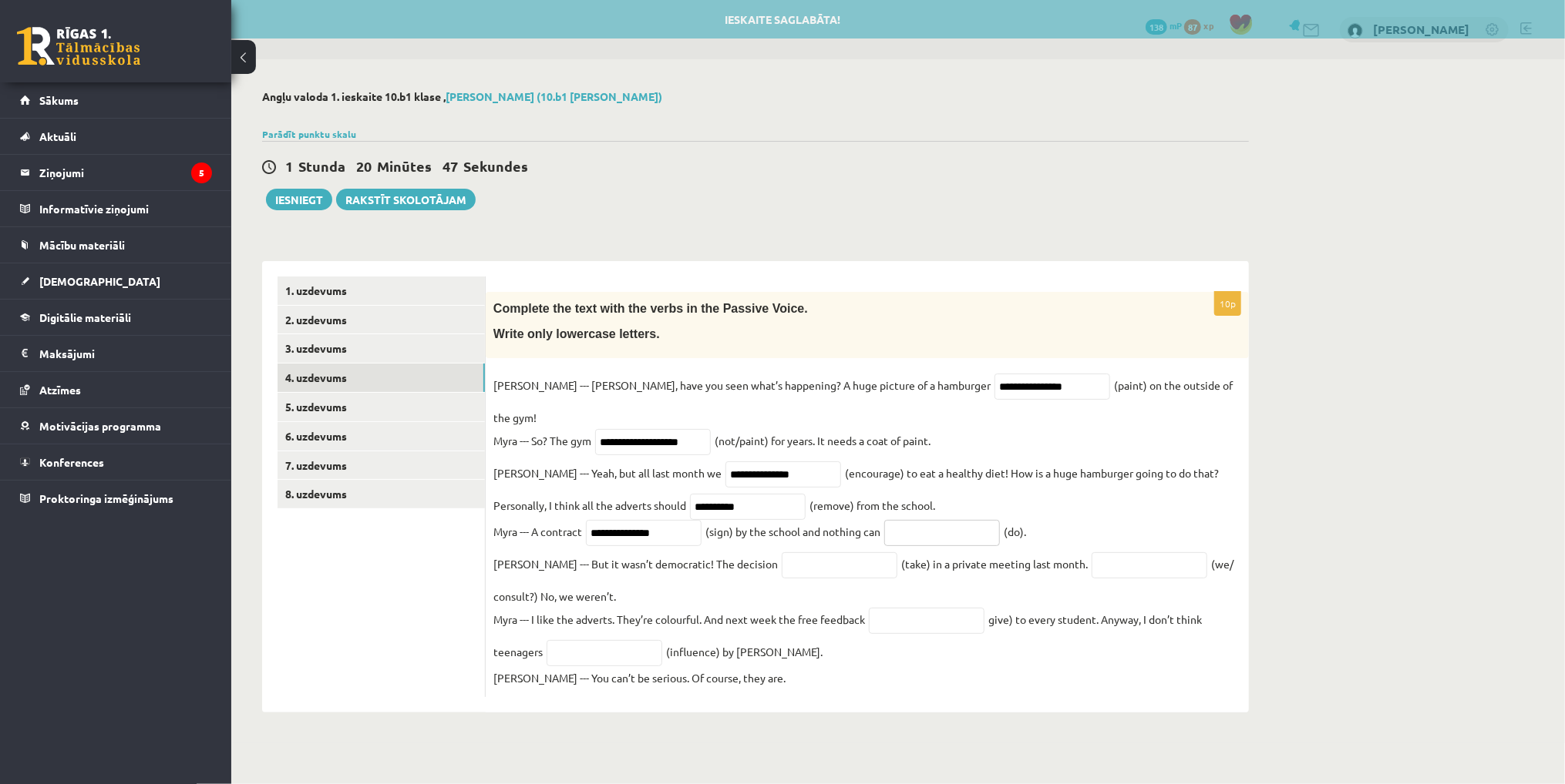
click at [954, 520] on input "text" at bounding box center [942, 533] width 115 height 26
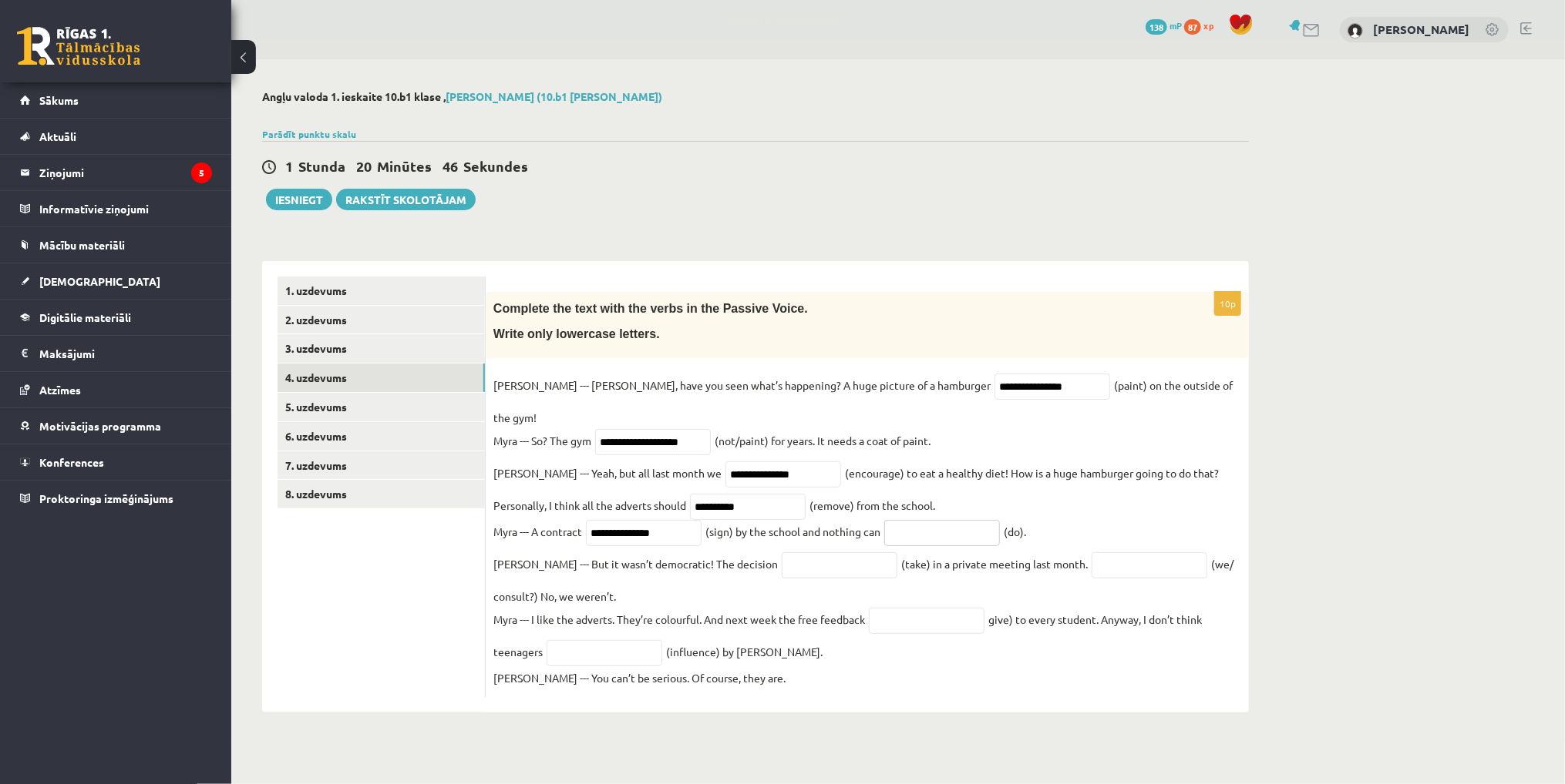
paste input "*******"
type input "*******"
click at [781, 553] on input "text" at bounding box center [839, 566] width 115 height 26
paste input "*********"
type input "*********"
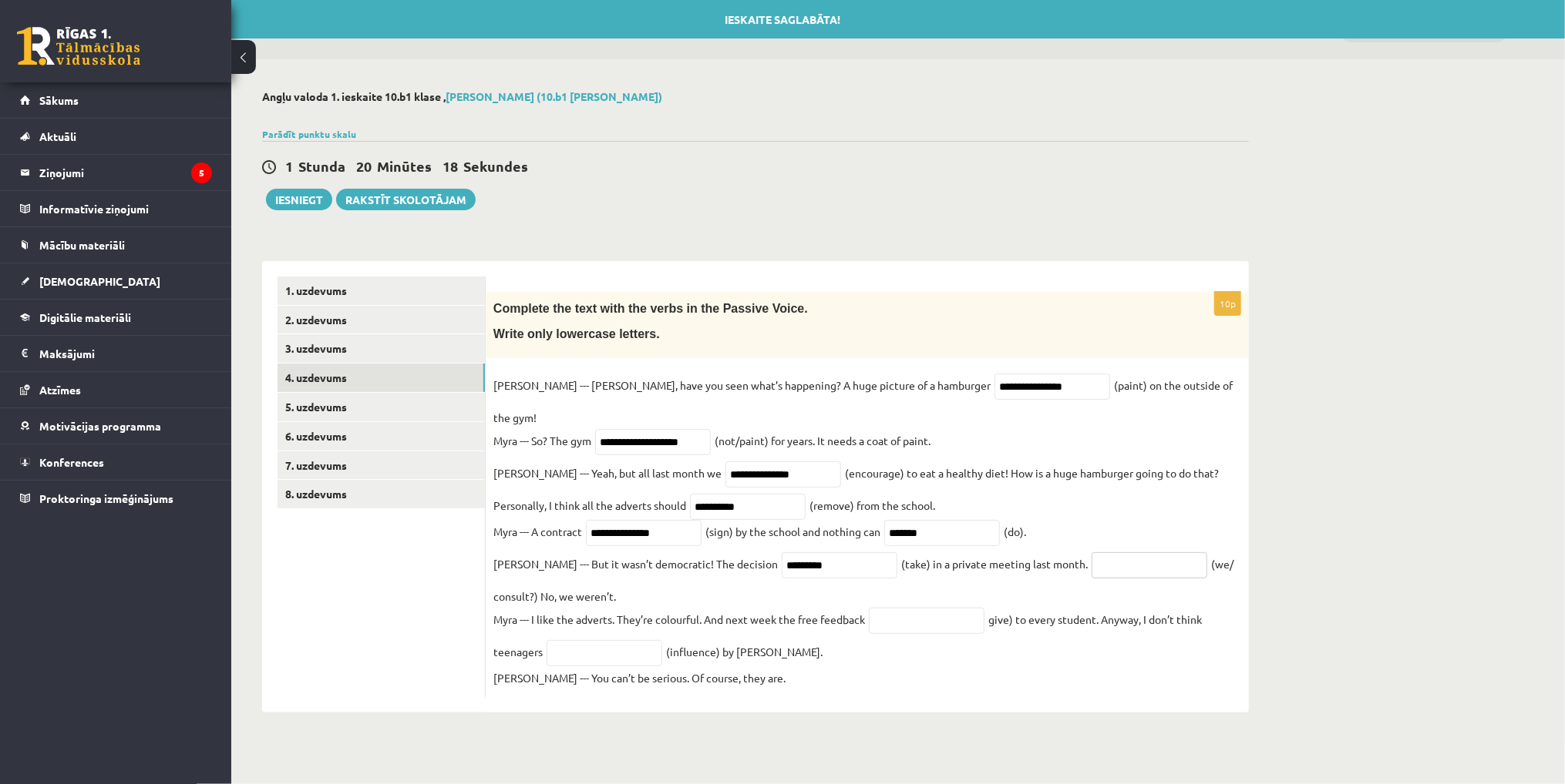
click at [1091, 553] on input "text" at bounding box center [1148, 566] width 115 height 26
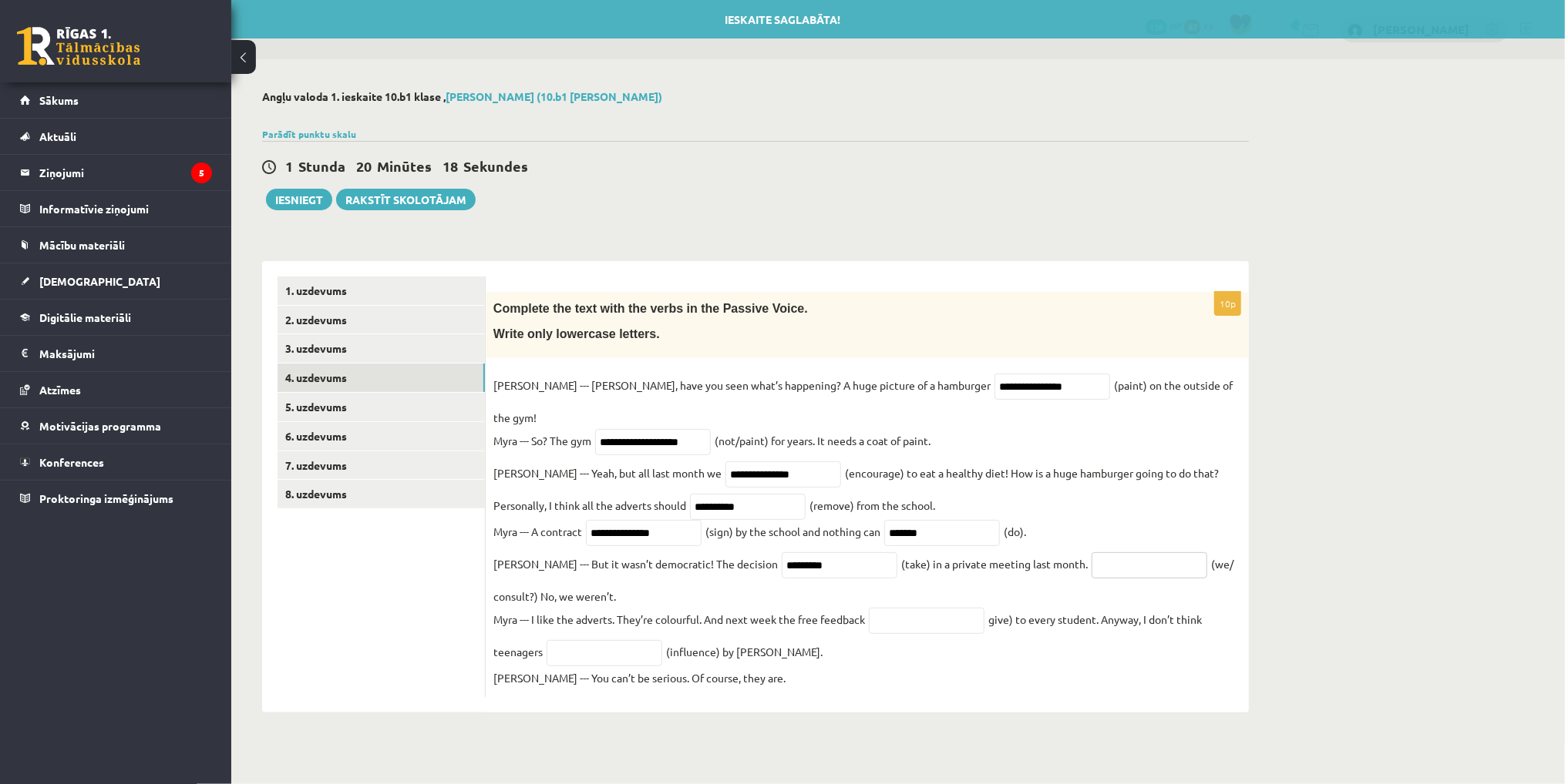
paste input "**********"
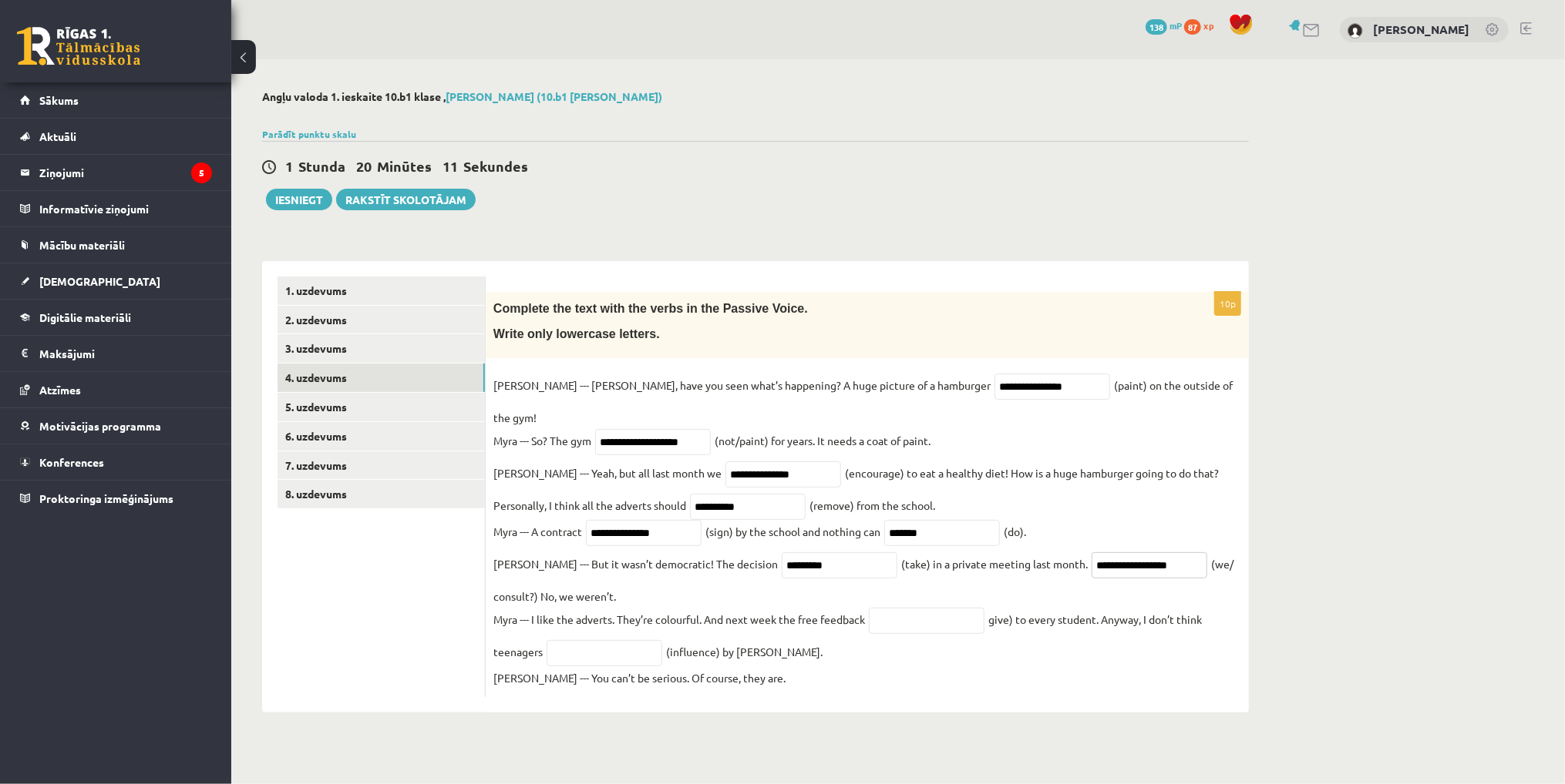
type input "**********"
click at [939, 608] on input "text" at bounding box center [926, 621] width 115 height 26
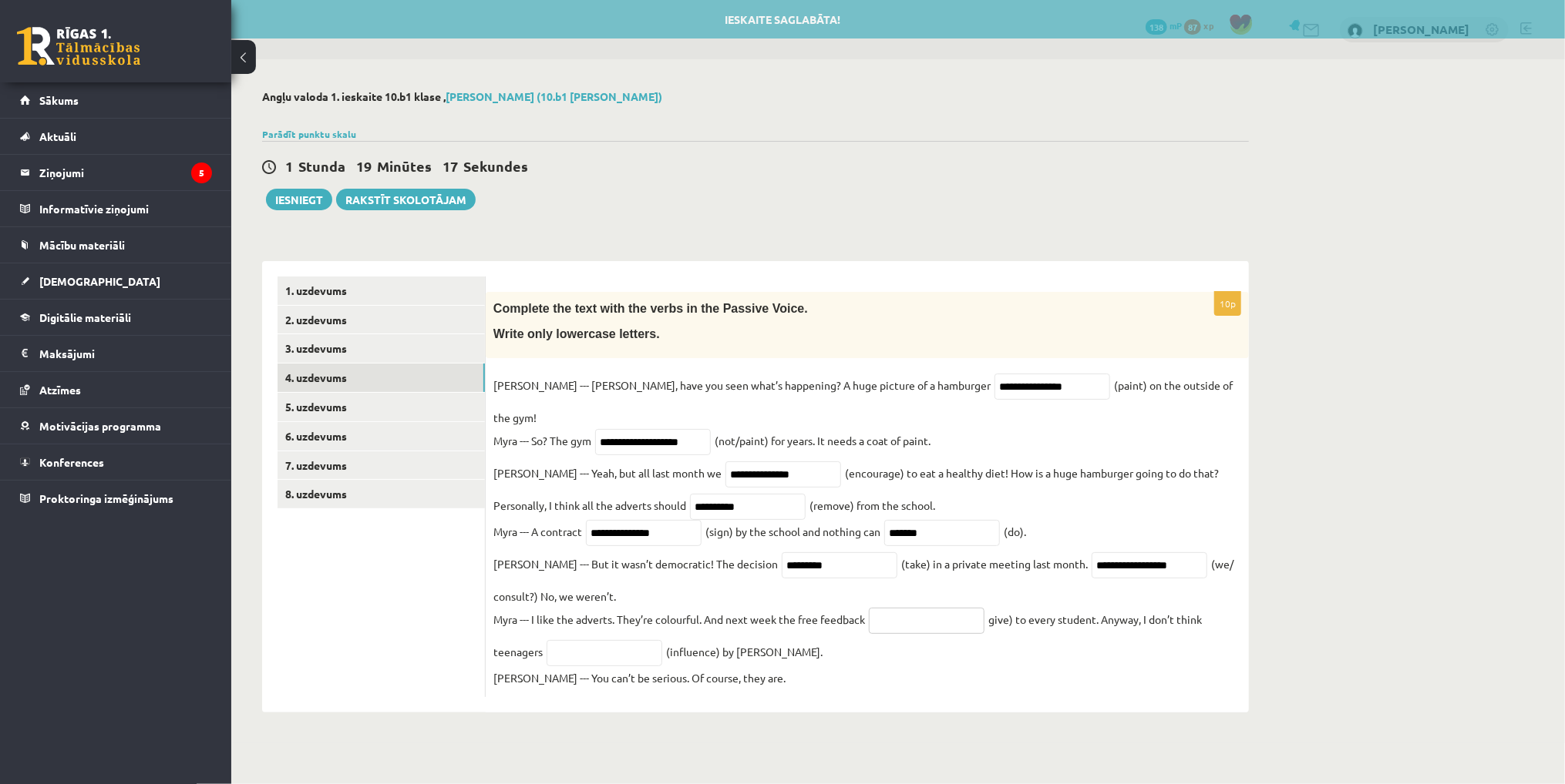
paste input "**********"
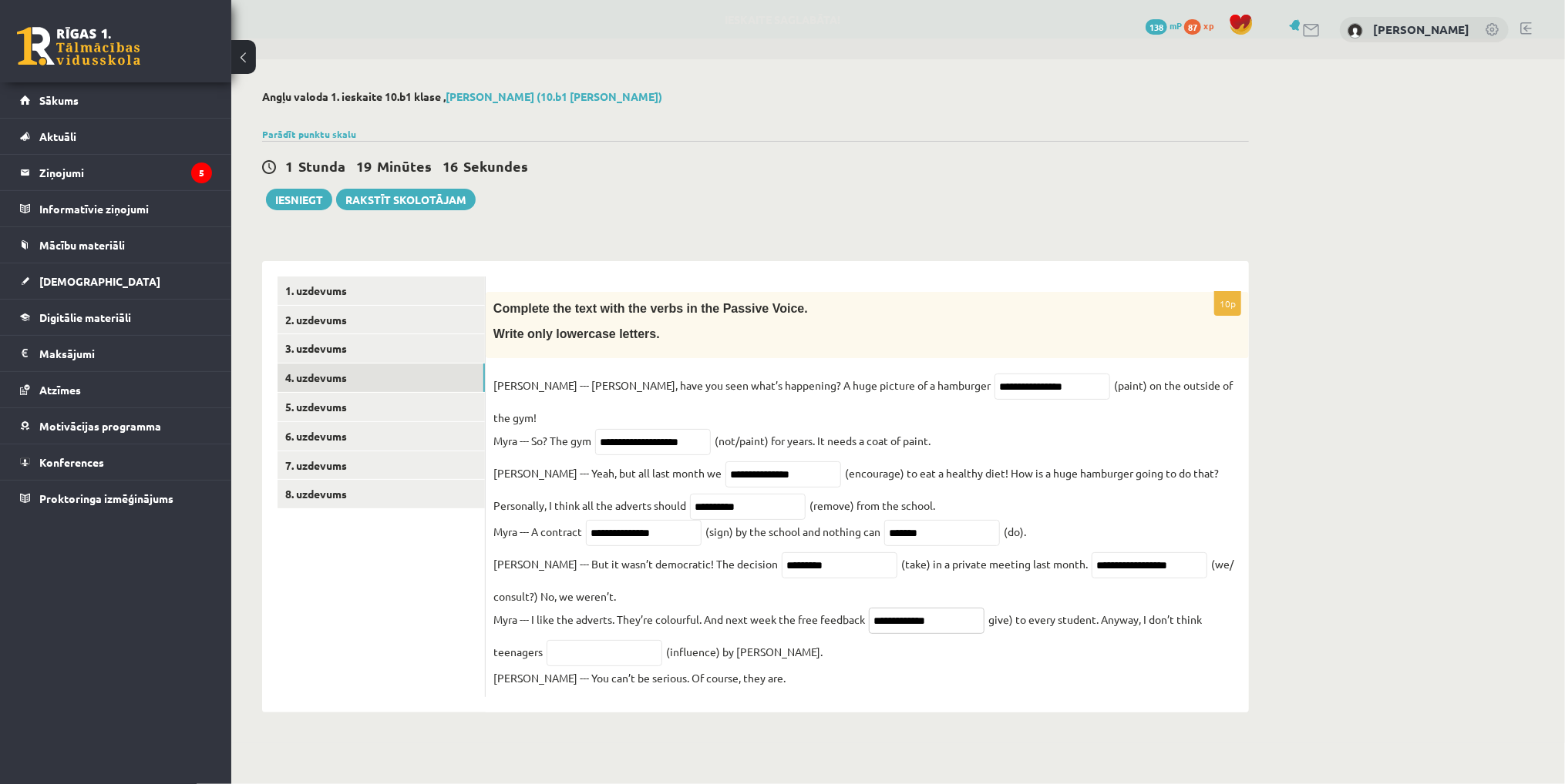
type input "**********"
click at [609, 642] on input "text" at bounding box center [604, 653] width 115 height 26
paste input "**********"
type input "**********"
click at [486, 587] on div "**********" at bounding box center [867, 495] width 763 height 406
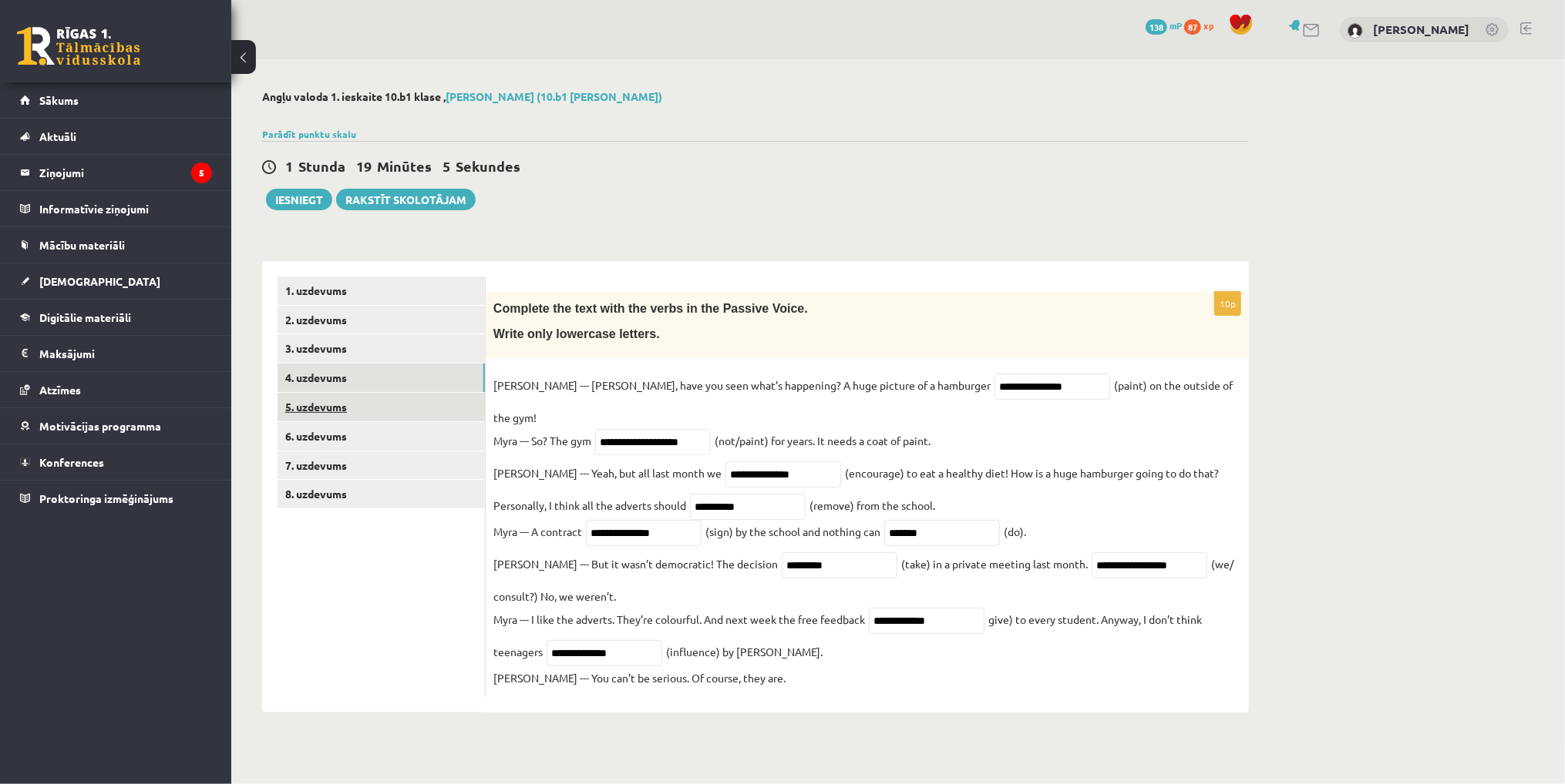
click at [336, 406] on link "5. uzdevums" at bounding box center [381, 407] width 208 height 29
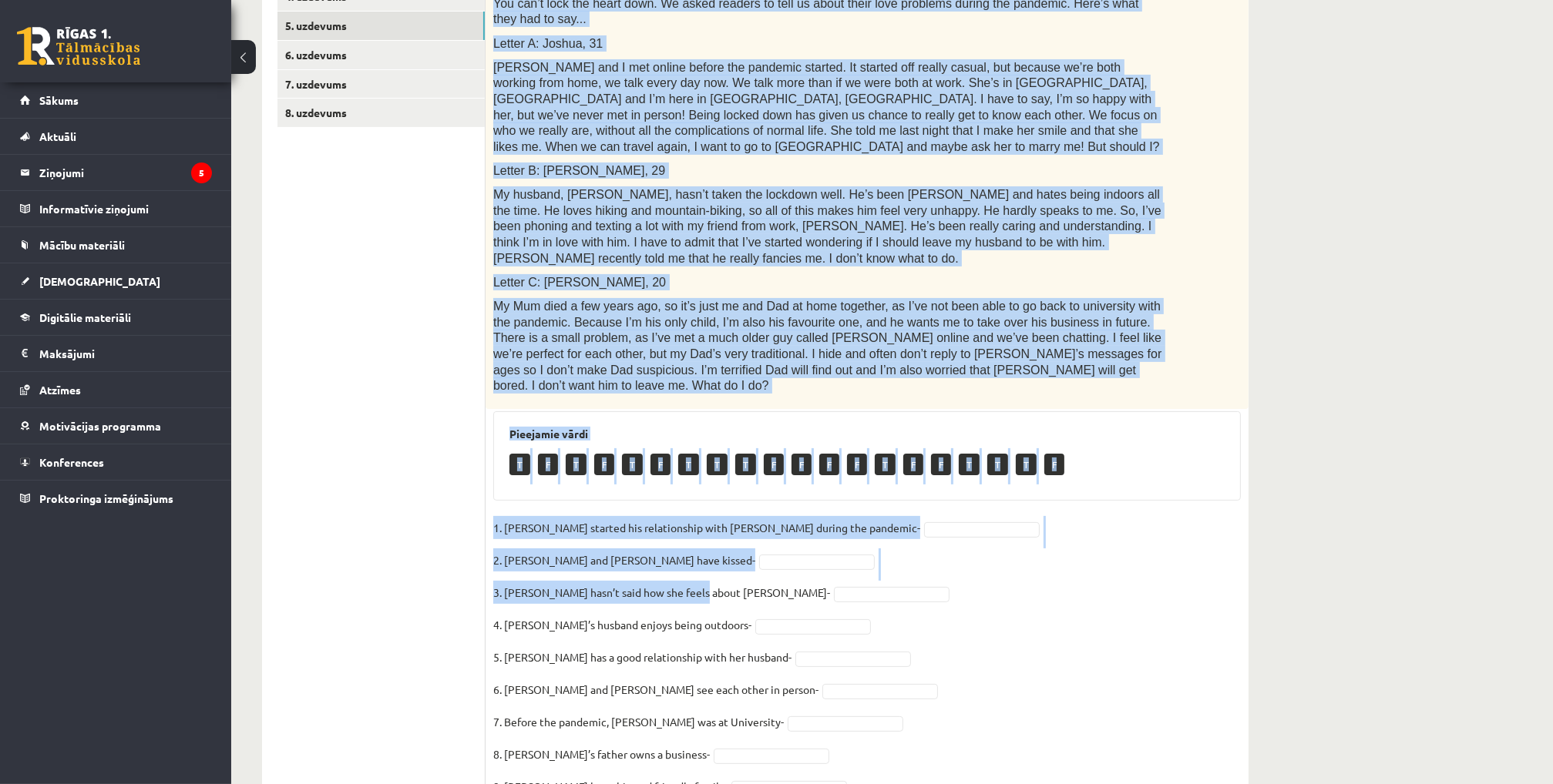
scroll to position [441, 0]
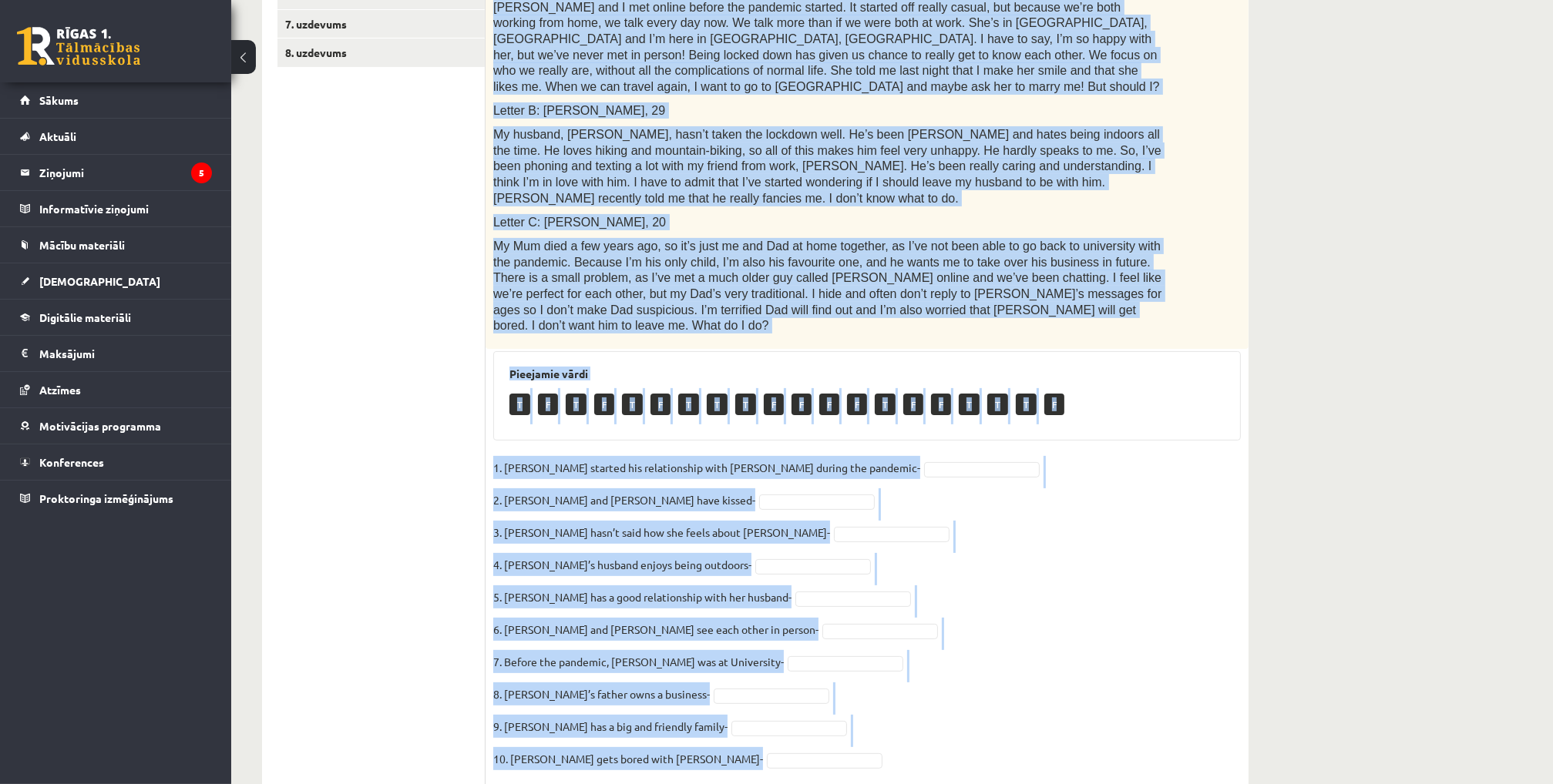
drag, startPoint x: 510, startPoint y: 312, endPoint x: 841, endPoint y: 712, distance: 519.2
click at [845, 713] on div "10p Read the text. Are the sentences true (T) or false (F)? Love in the pandemi…" at bounding box center [866, 319] width 763 height 936
copy div "Lore ips dolo. Sit ame consectet adip (E) se doeiu (T)? Inci ut lab etdolore. M…"
click at [923, 456] on fieldset "1. [PERSON_NAME] started his relationship with [PERSON_NAME] during the pandemi…" at bounding box center [867, 618] width 748 height 324
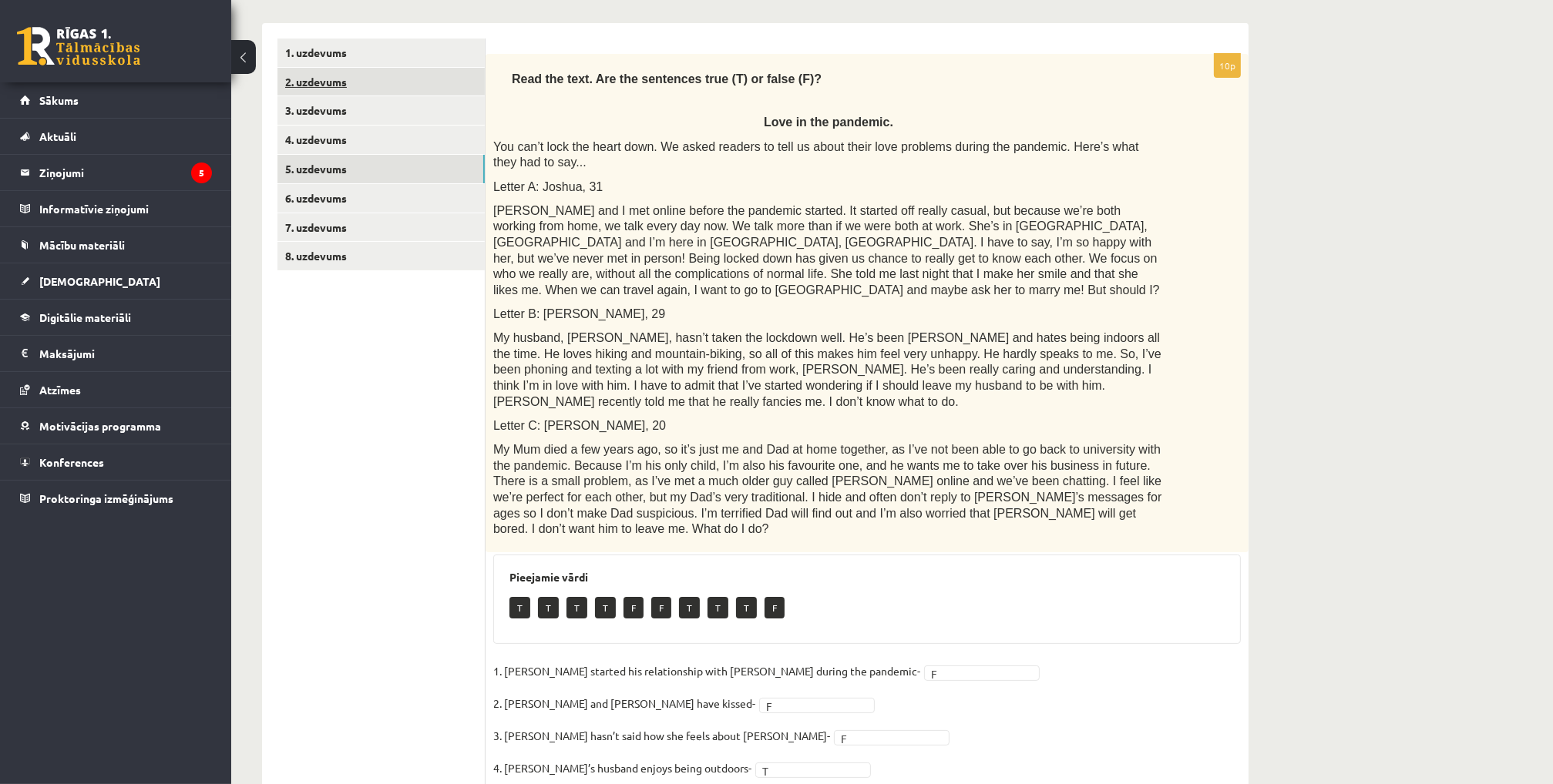
scroll to position [211, 0]
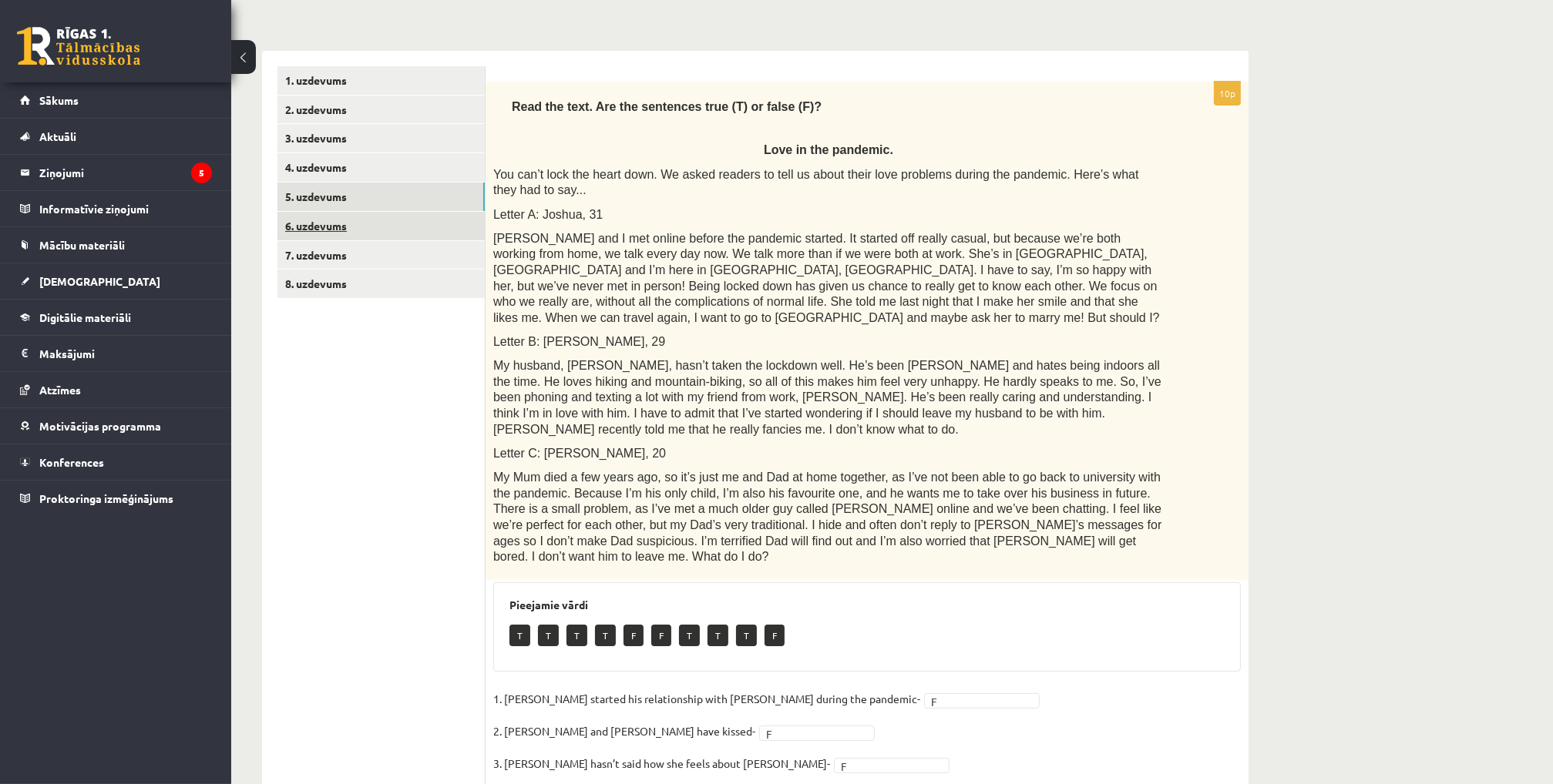
click at [345, 228] on link "6. uzdevums" at bounding box center [381, 226] width 207 height 29
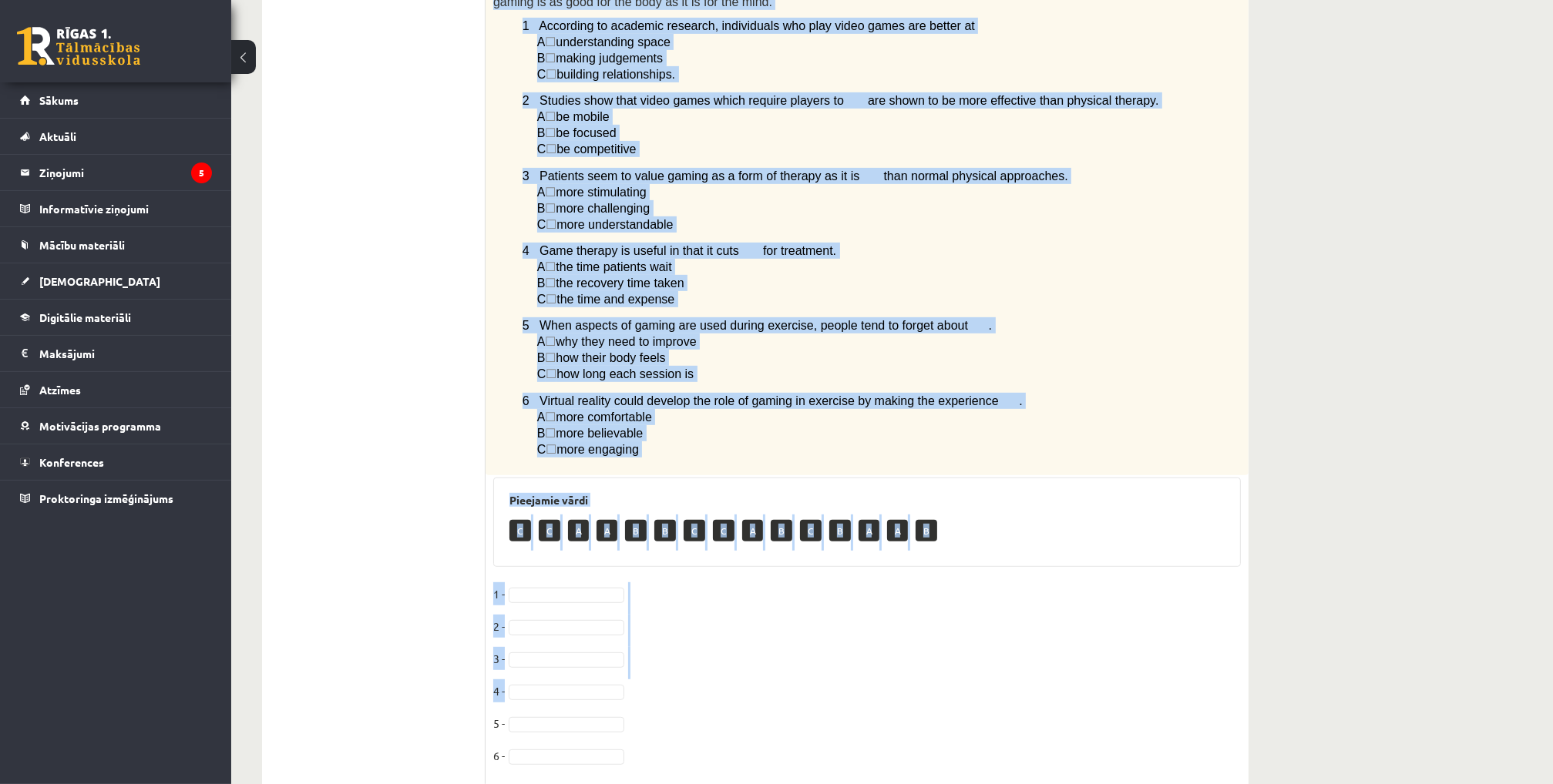
scroll to position [918, 0]
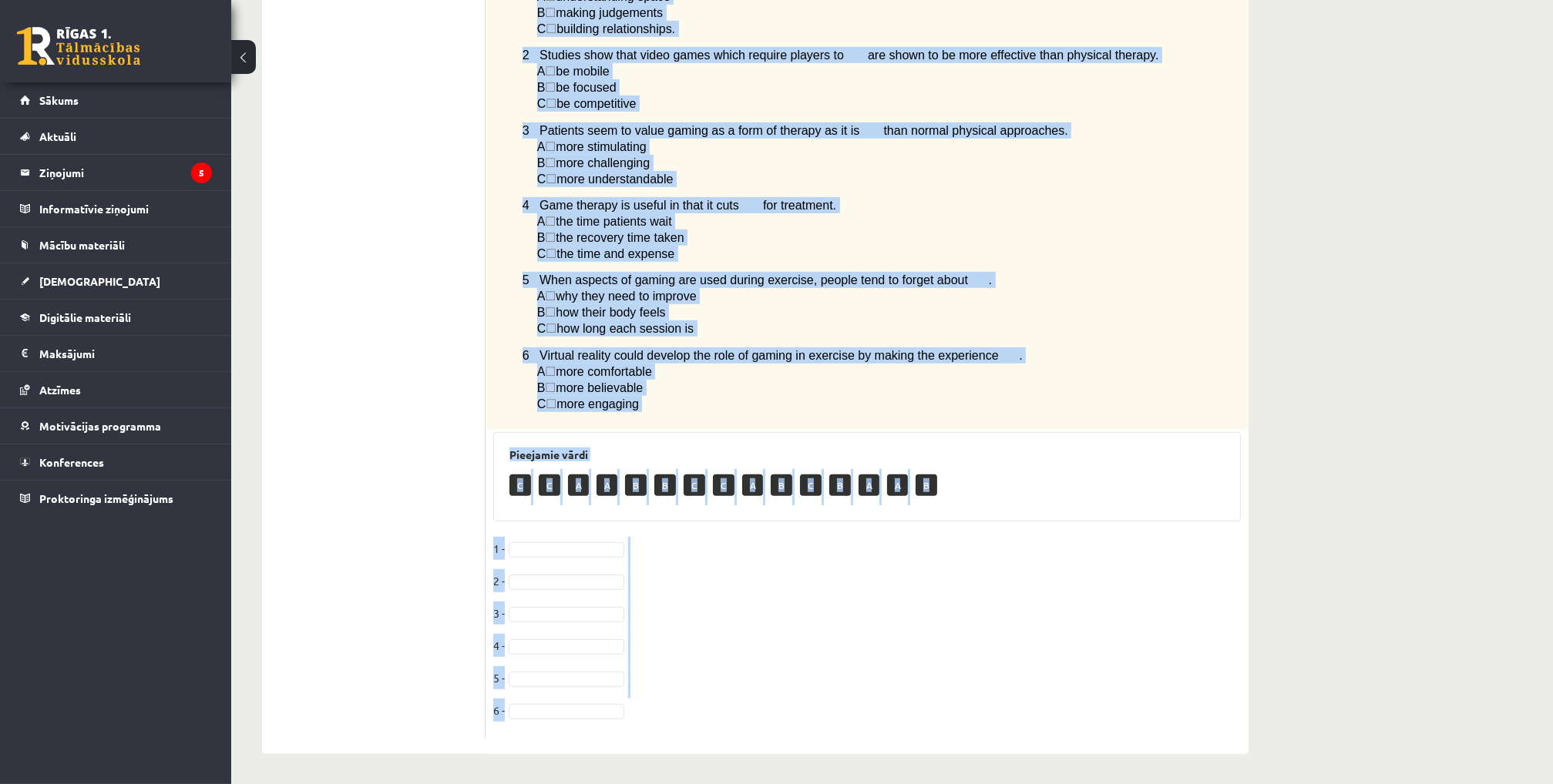
drag, startPoint x: 497, startPoint y: 156, endPoint x: 917, endPoint y: 769, distance: 743.1
copy div "Lore ips dolorsi ametc adipis eli seddoe tem incidid utlabo etd magn aliquaen. …"
click at [581, 556] on div at bounding box center [566, 550] width 115 height 15
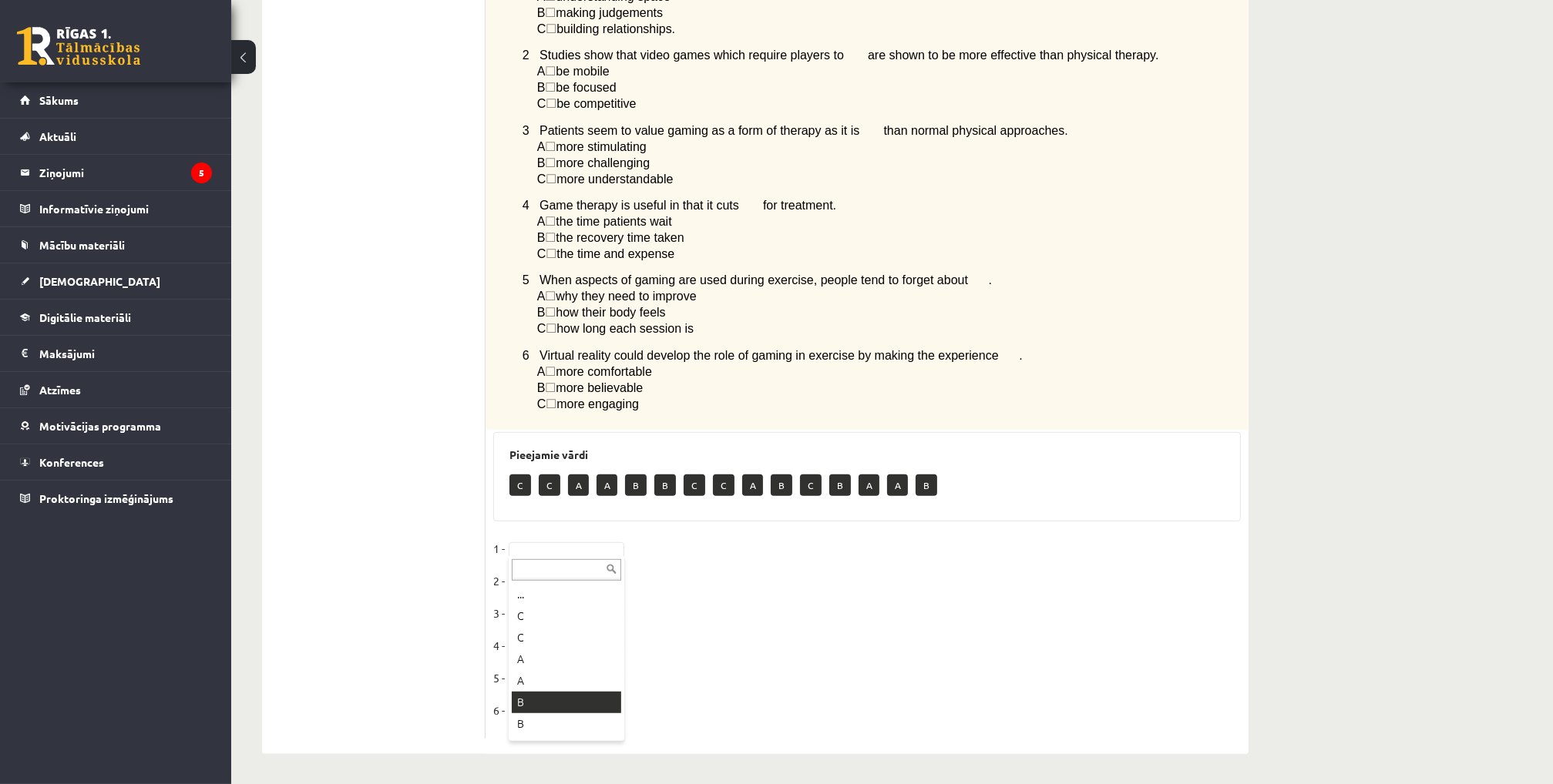
drag, startPoint x: 542, startPoint y: 697, endPoint x: 542, endPoint y: 686, distance: 11.0
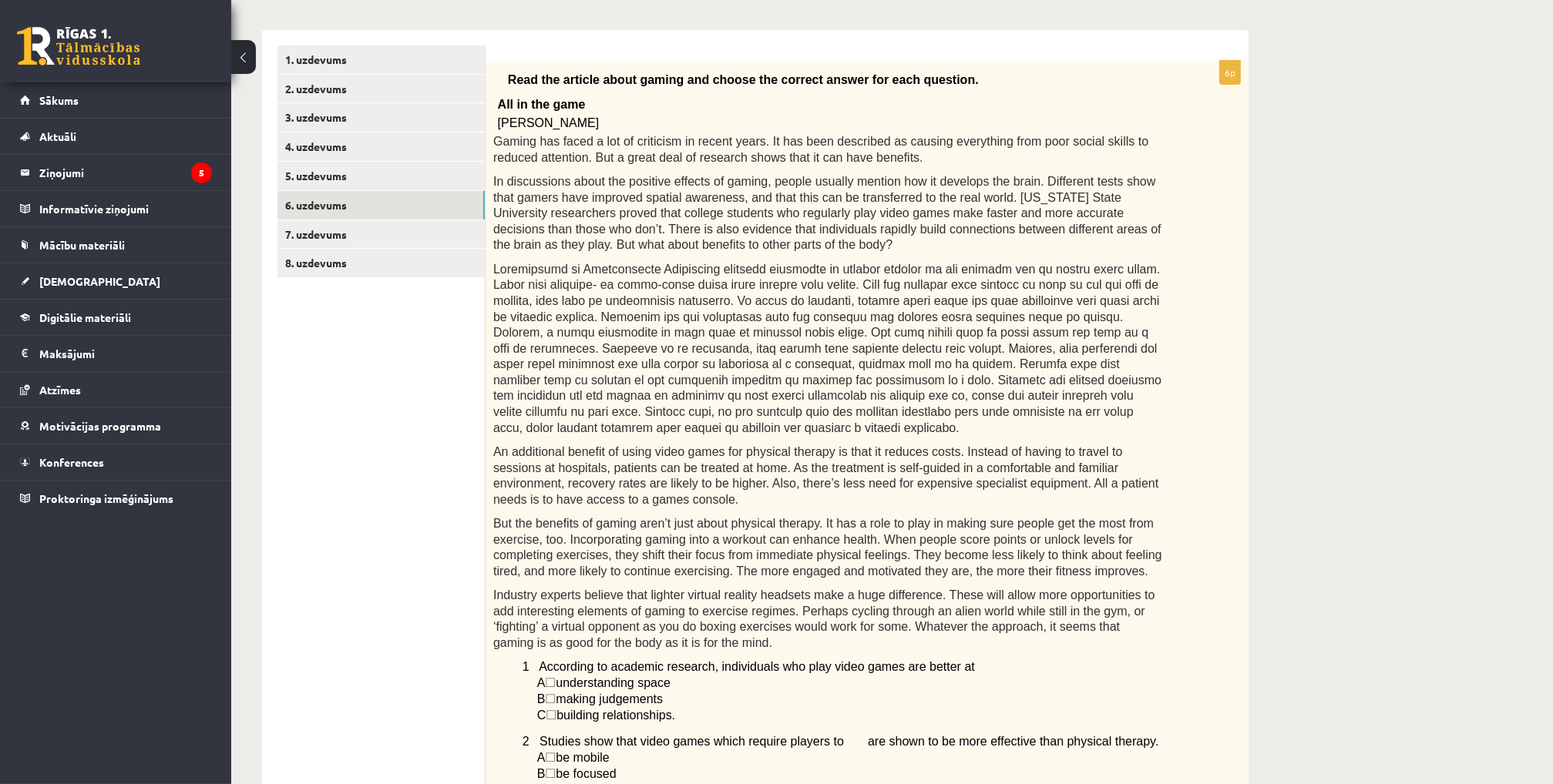
scroll to position [147, 0]
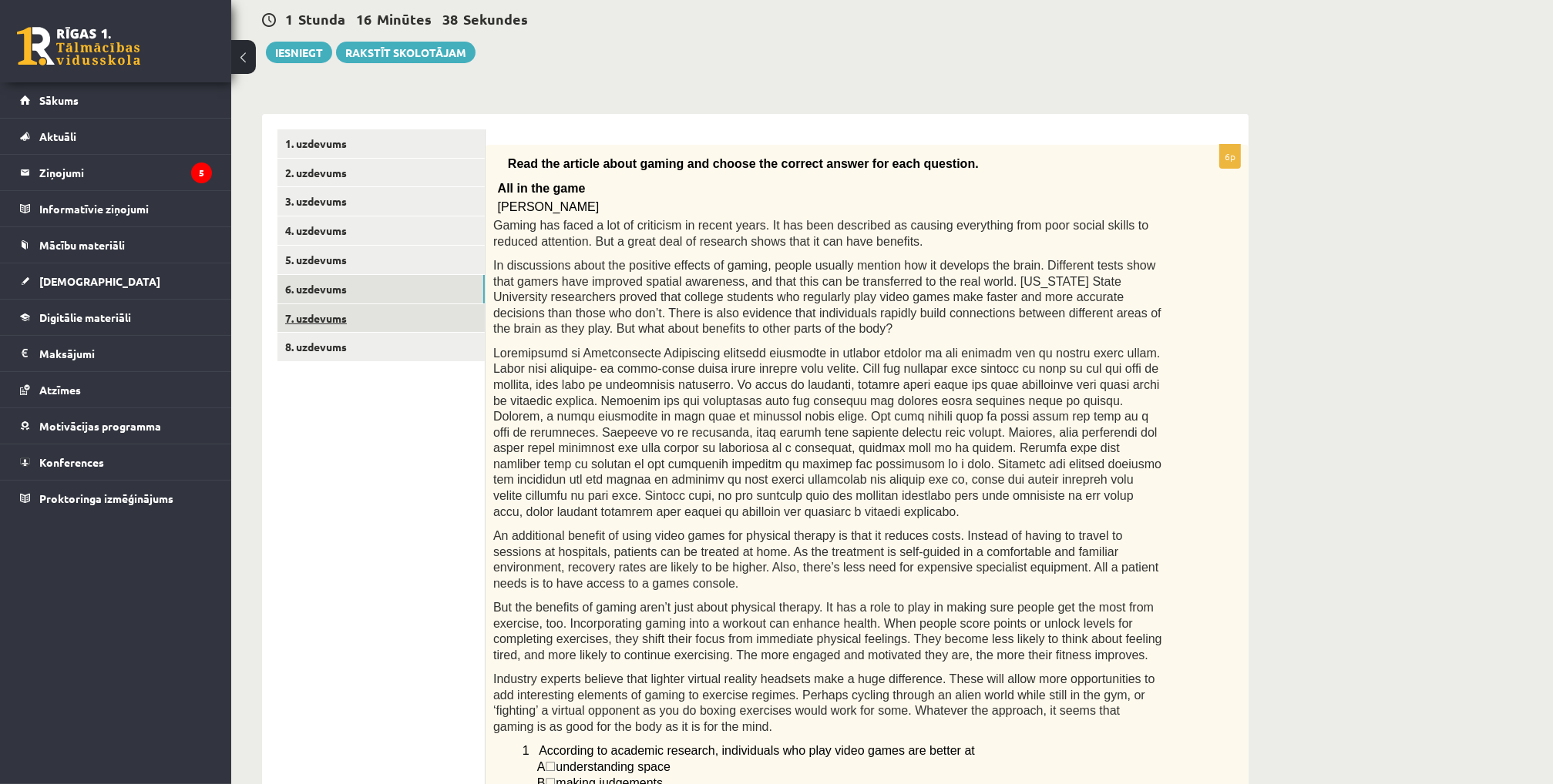
click at [324, 309] on link "7. uzdevums" at bounding box center [381, 318] width 207 height 29
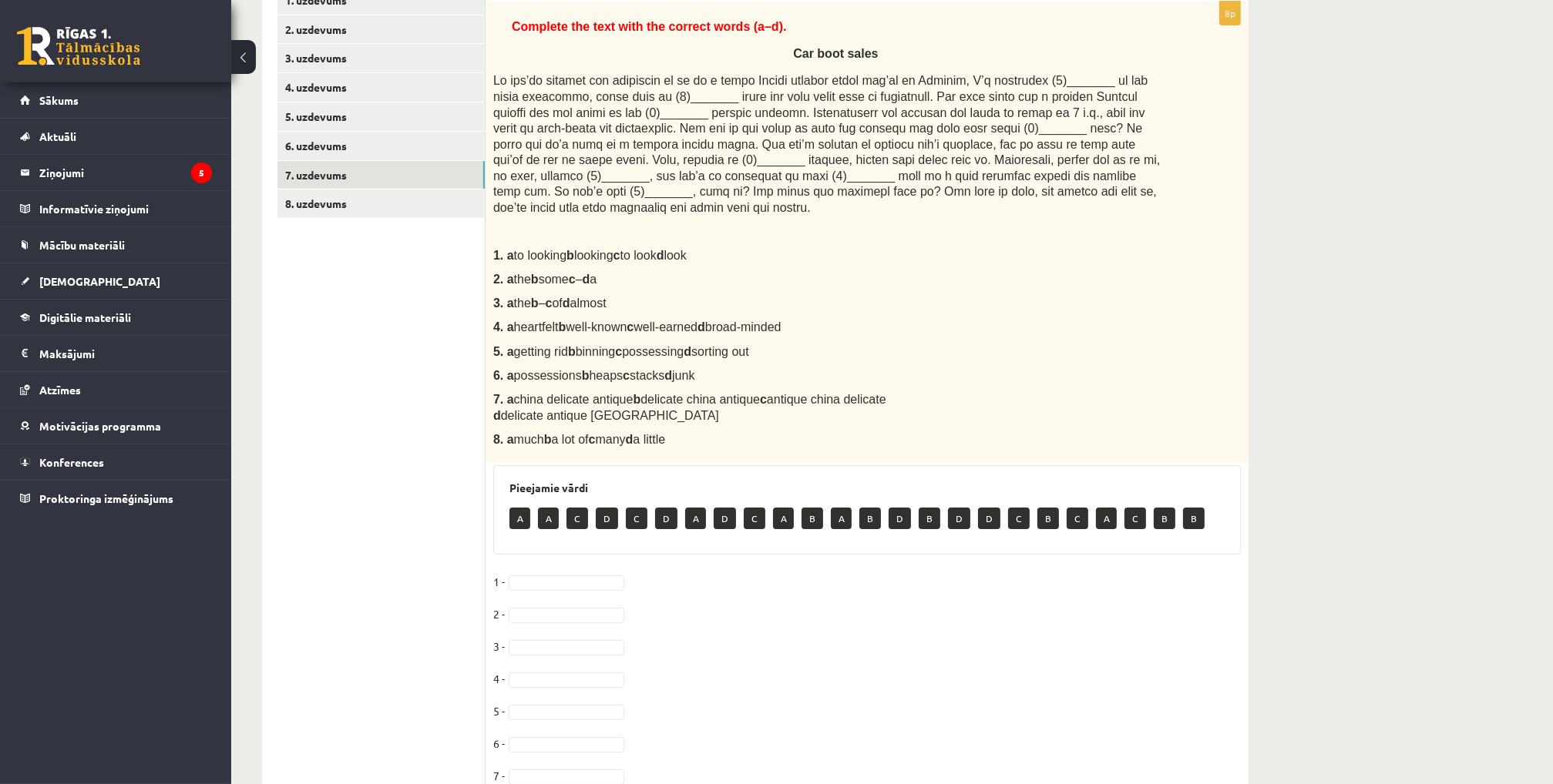
scroll to position [371, 0]
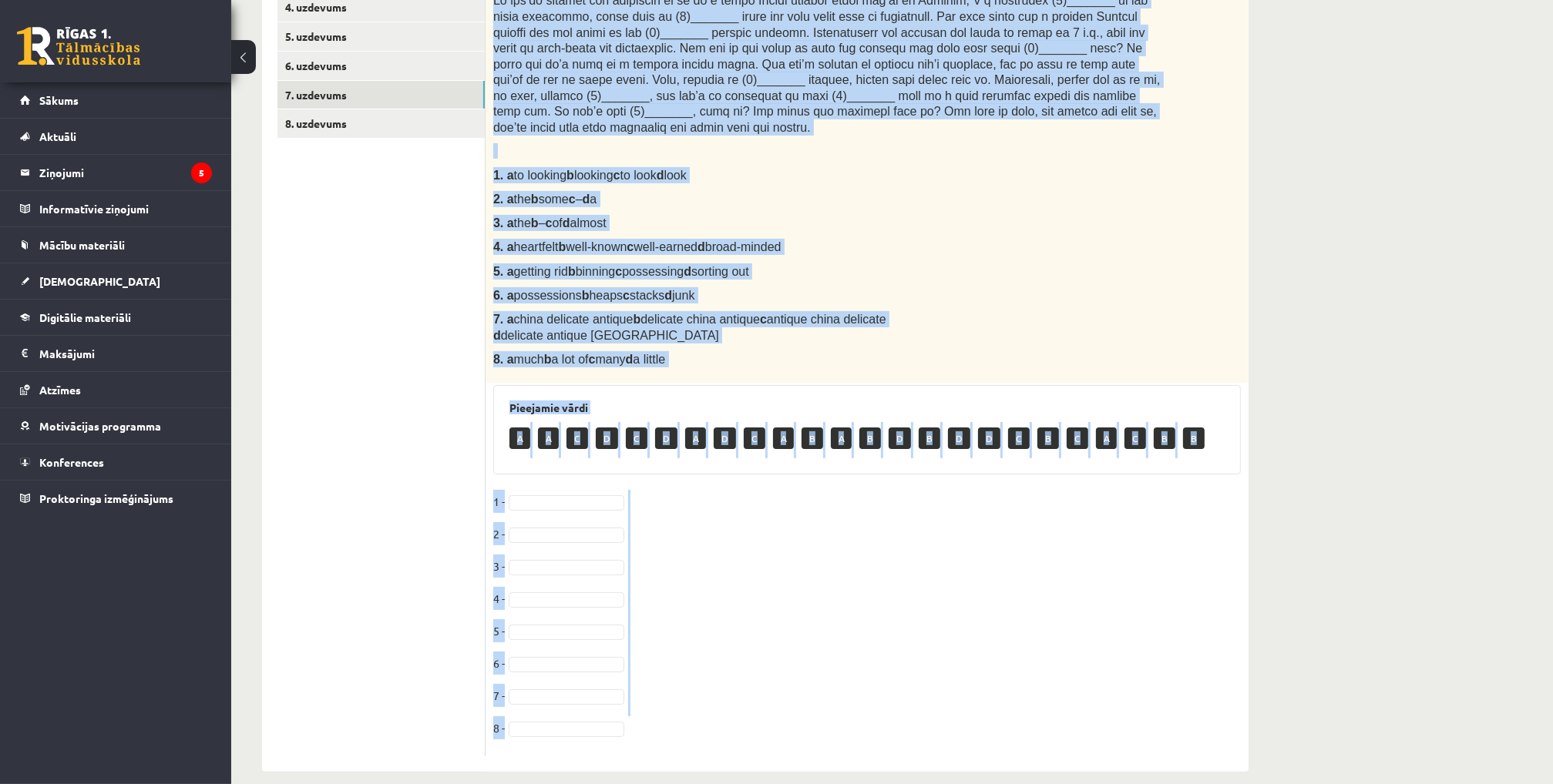
drag, startPoint x: 512, startPoint y: 83, endPoint x: 826, endPoint y: 711, distance: 702.1
click at [826, 712] on div "8p Complete the text with the correct words (a–d). Car boot sales 1. a to looki…" at bounding box center [866, 338] width 763 height 835
copy div "Loremips dol sita cons adi elitsed doeiu (t–i). Utl etdo magna Al eni’ad minimv…"
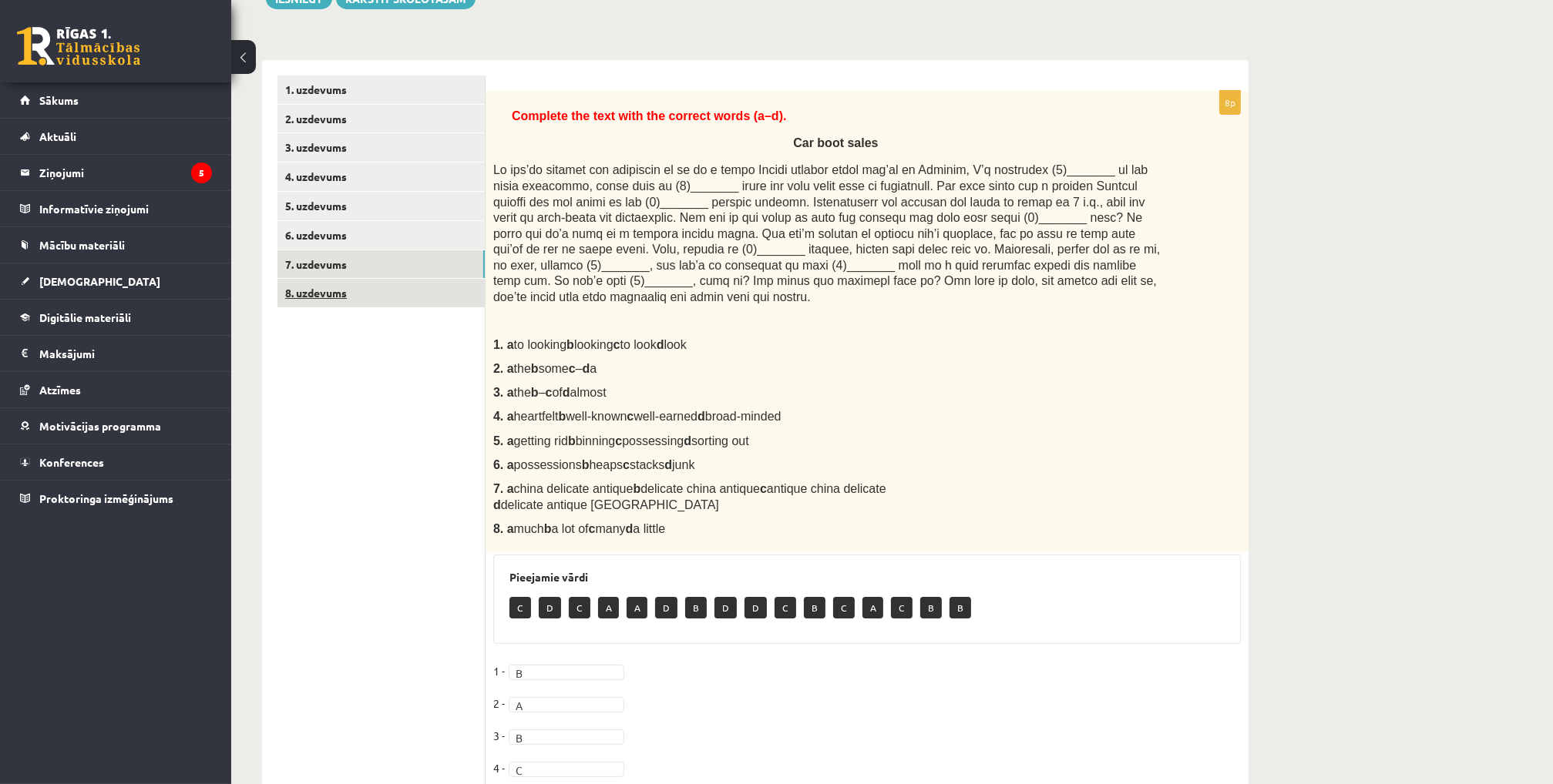
scroll to position [0, 0]
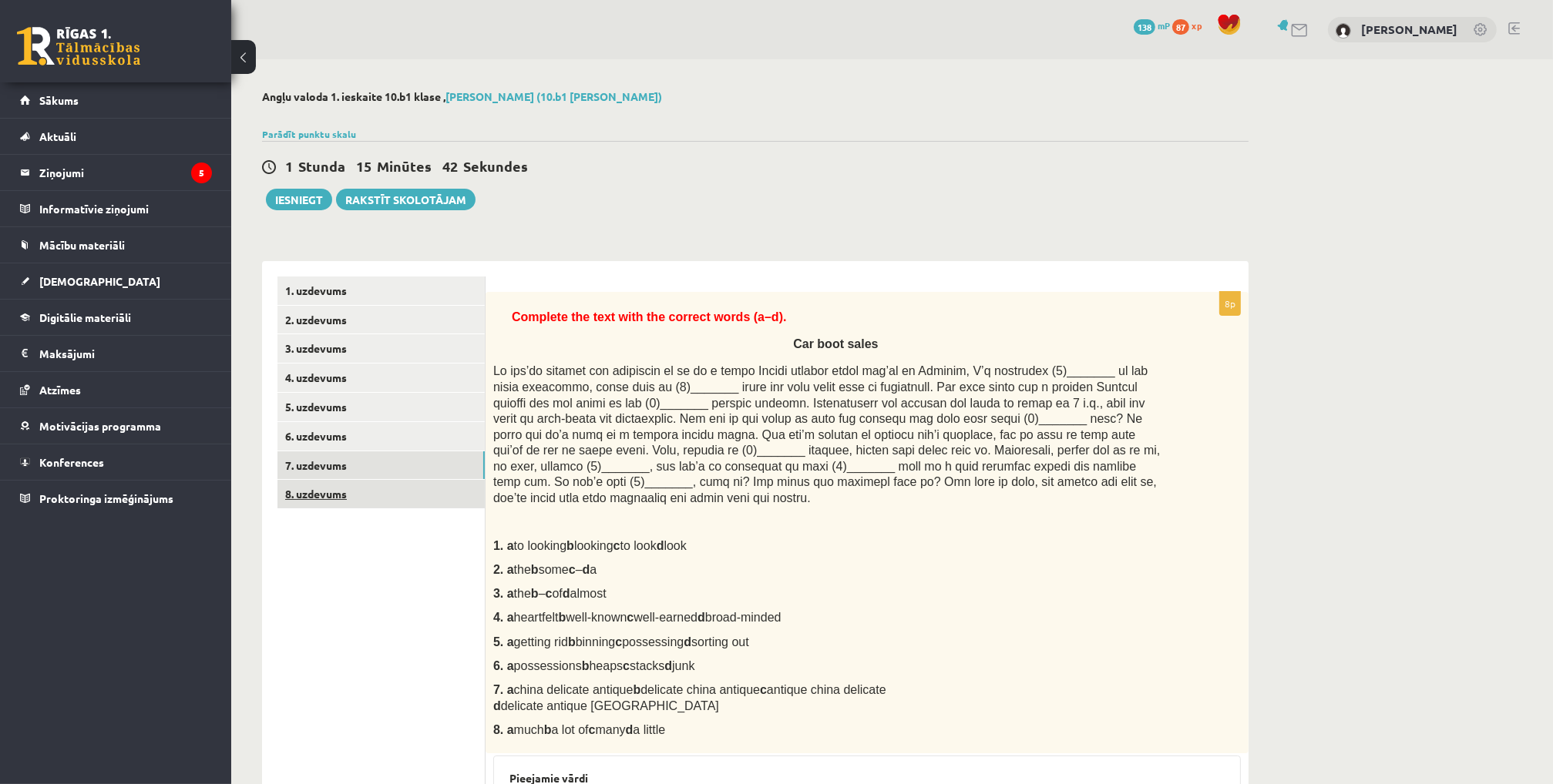
click at [327, 494] on link "8. uzdevums" at bounding box center [381, 494] width 207 height 29
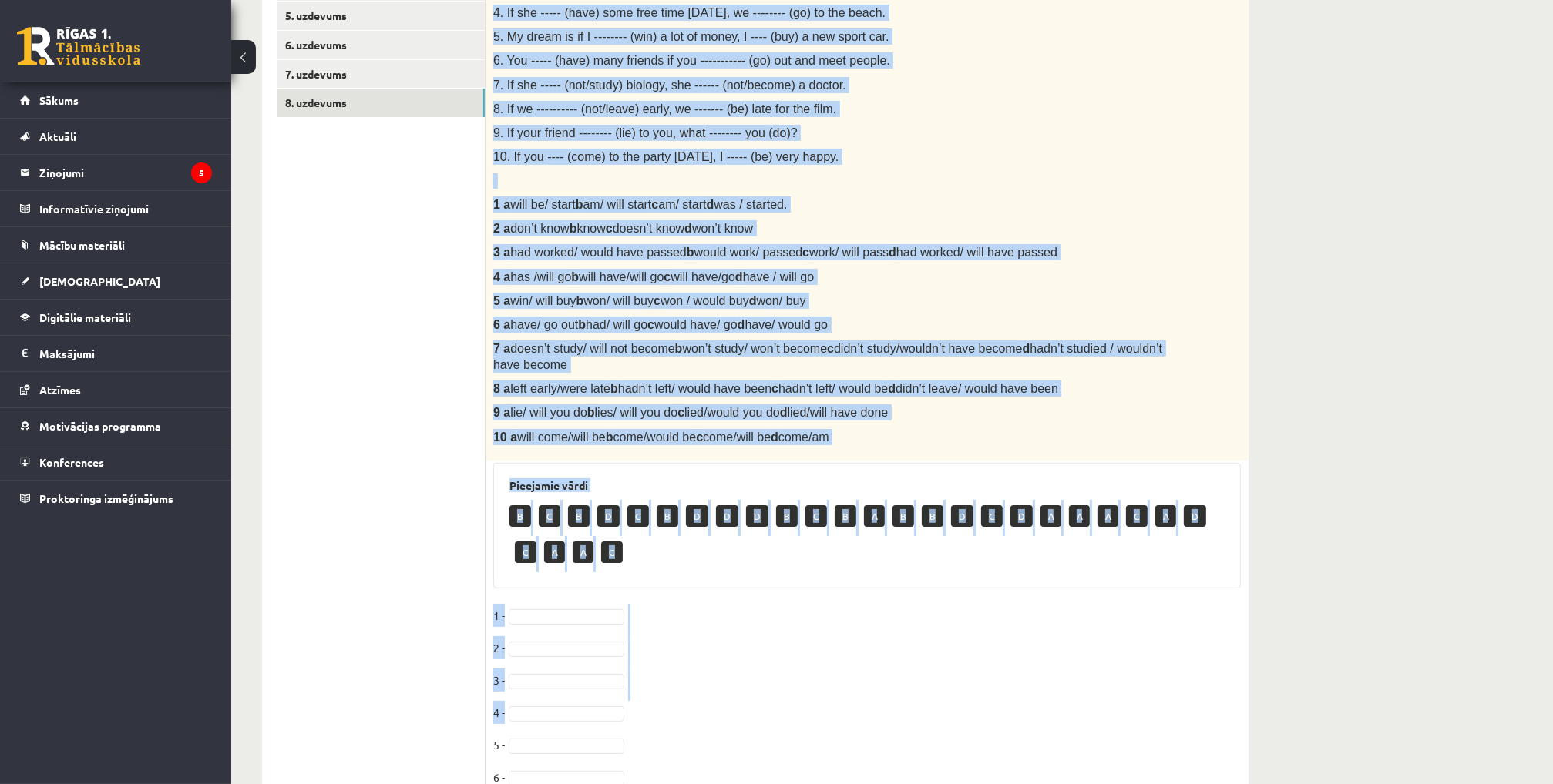
scroll to position [586, 0]
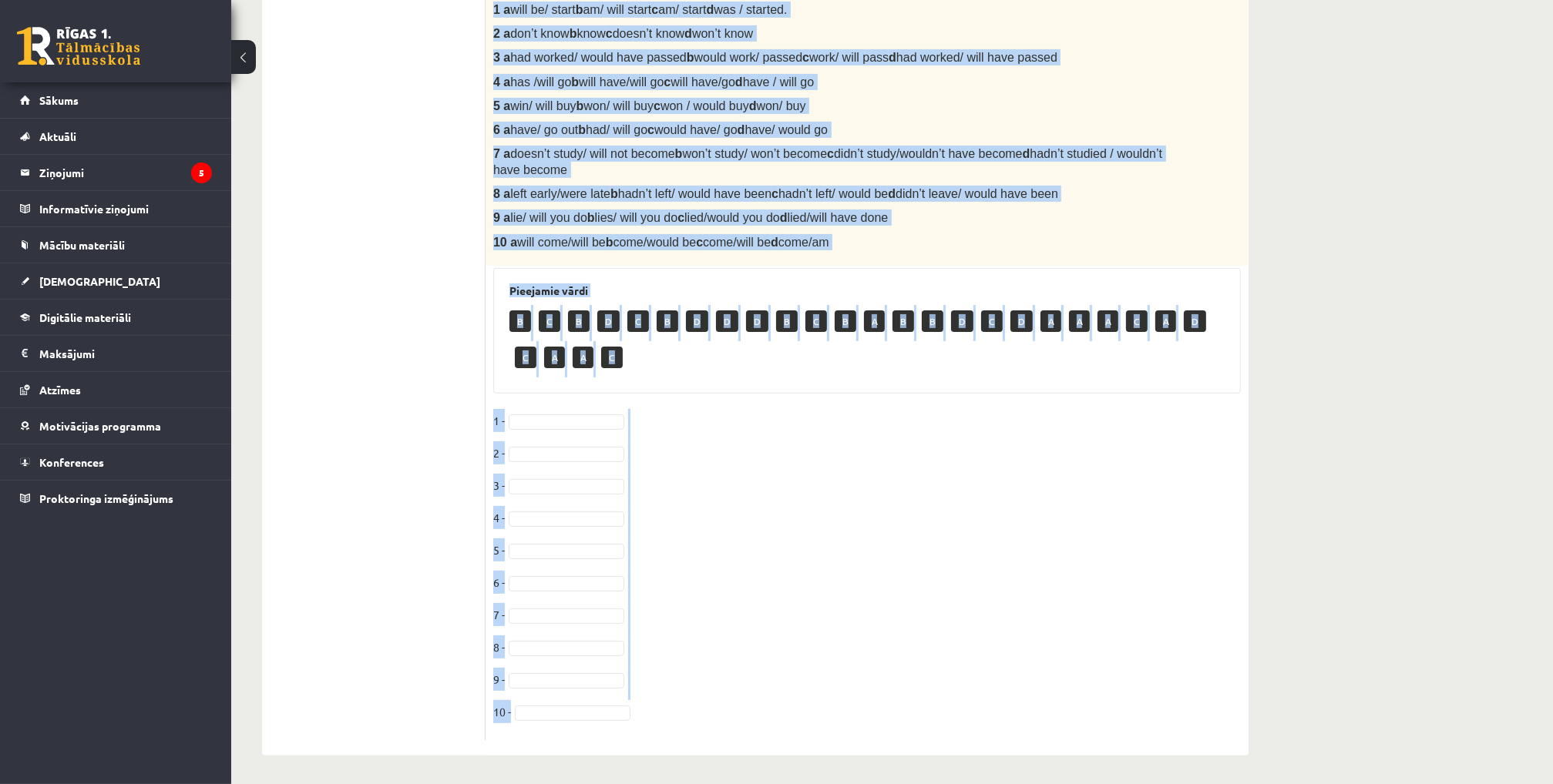
drag, startPoint x: 493, startPoint y: 76, endPoint x: 670, endPoint y: 765, distance: 711.4
click at [670, 765] on div "Angļu valoda 1. ieskaite 10.b1 [PERSON_NAME] (10.b1 [PERSON_NAME]) Parādīt punk…" at bounding box center [756, 129] width 1048 height 1313
copy div "Loremi dol sitamet cons ad elitse do Eiusmodtemp incididun. 5. Utla E ------- (…"
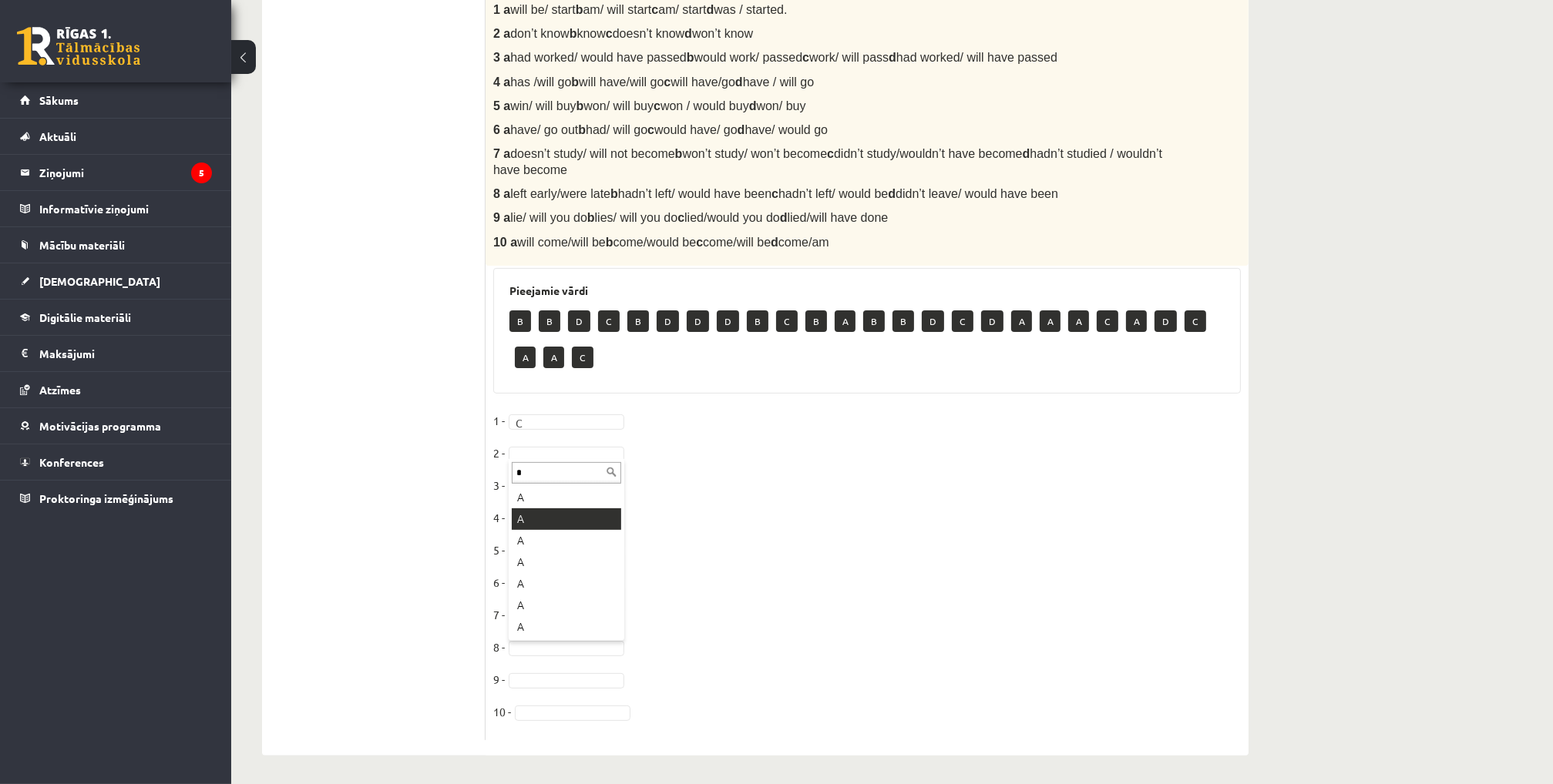
type input "*"
click at [552, 473] on fieldset "1 - C * 2 - A * 3 - 4 - 5 - [DATE] - [DATE] -" at bounding box center [867, 571] width 748 height 324
type input "*"
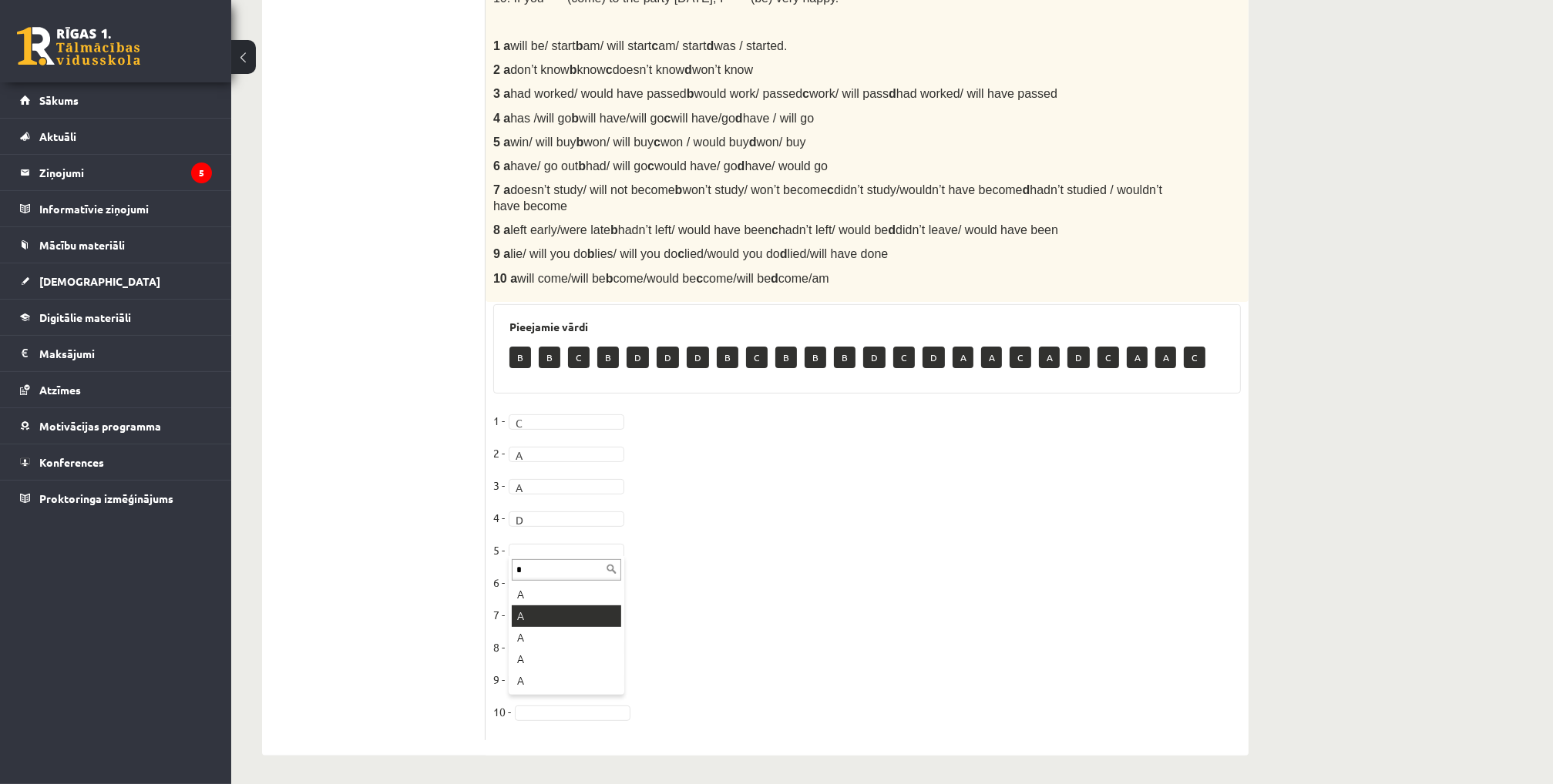
type input "*"
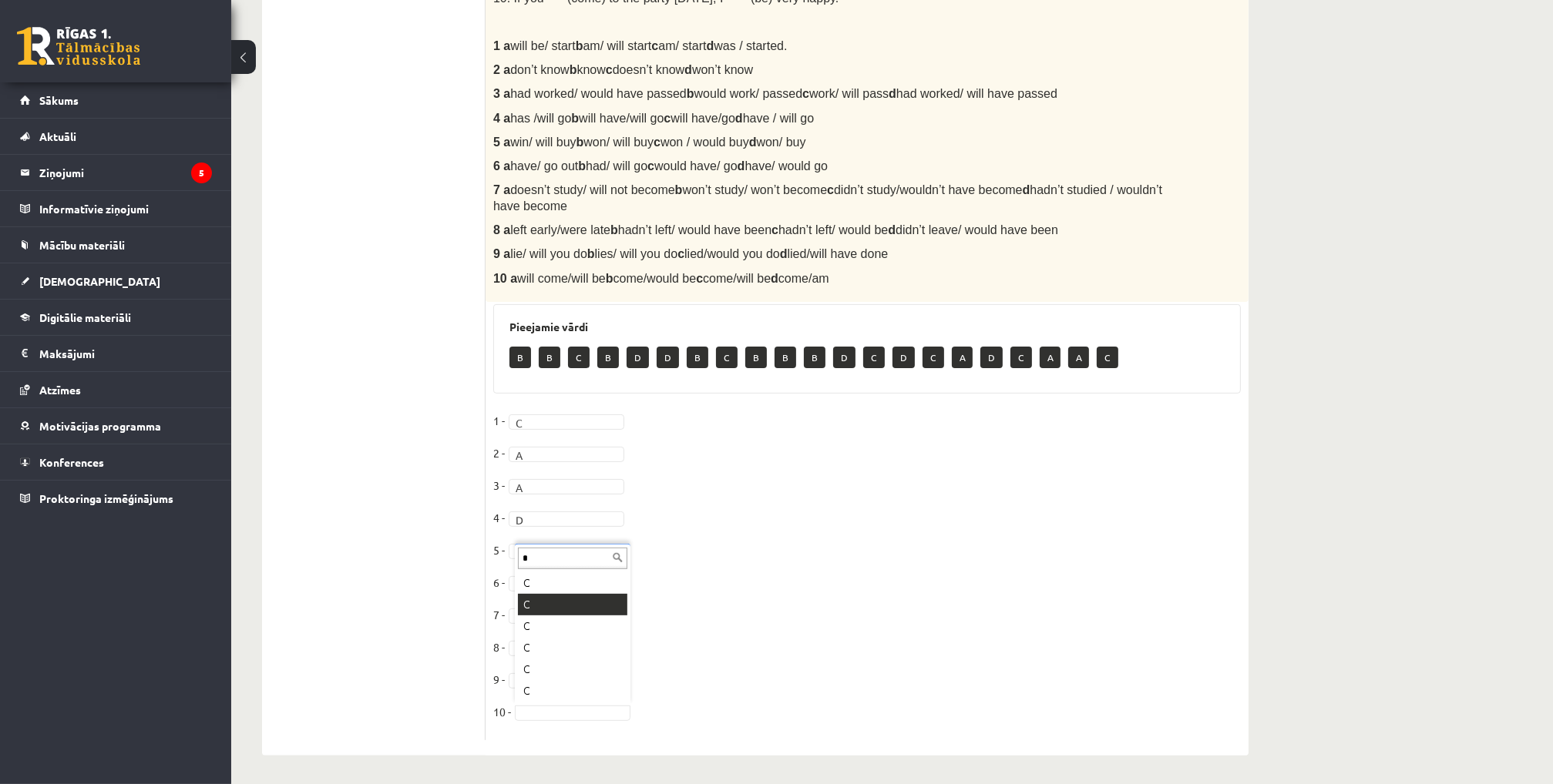
type input "*"
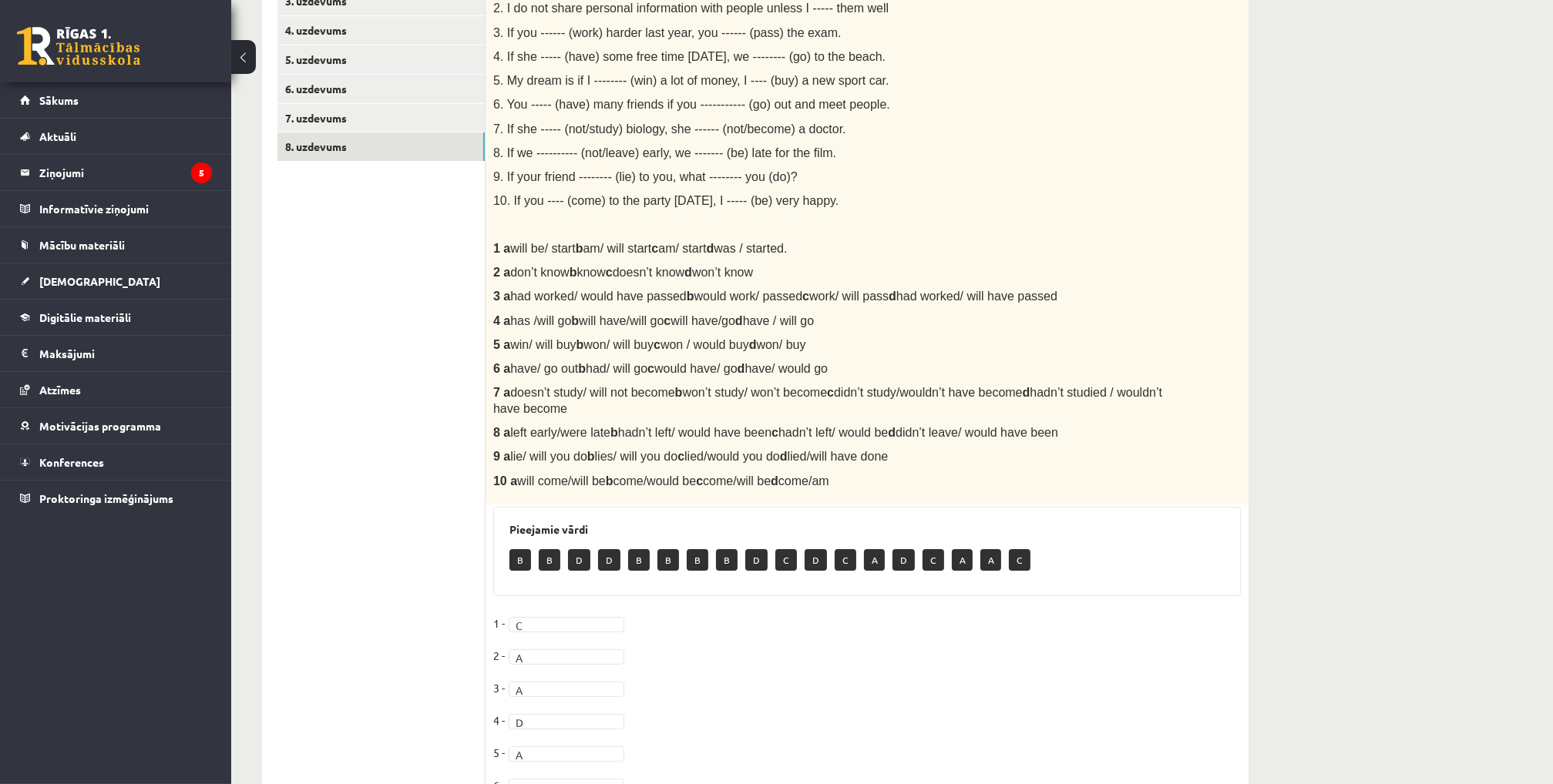
scroll to position [11, 0]
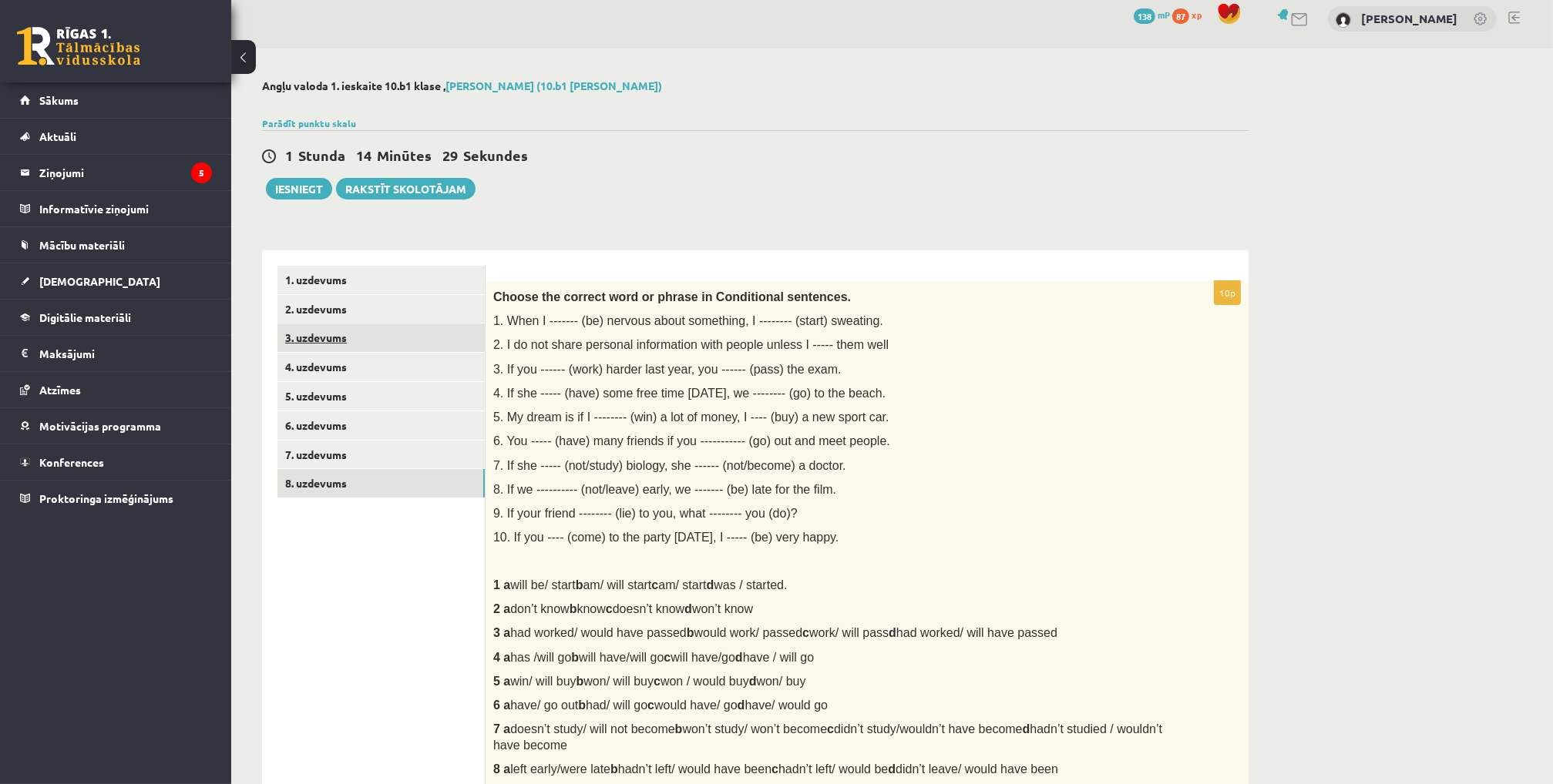
click at [310, 337] on link "3. uzdevums" at bounding box center [381, 337] width 207 height 29
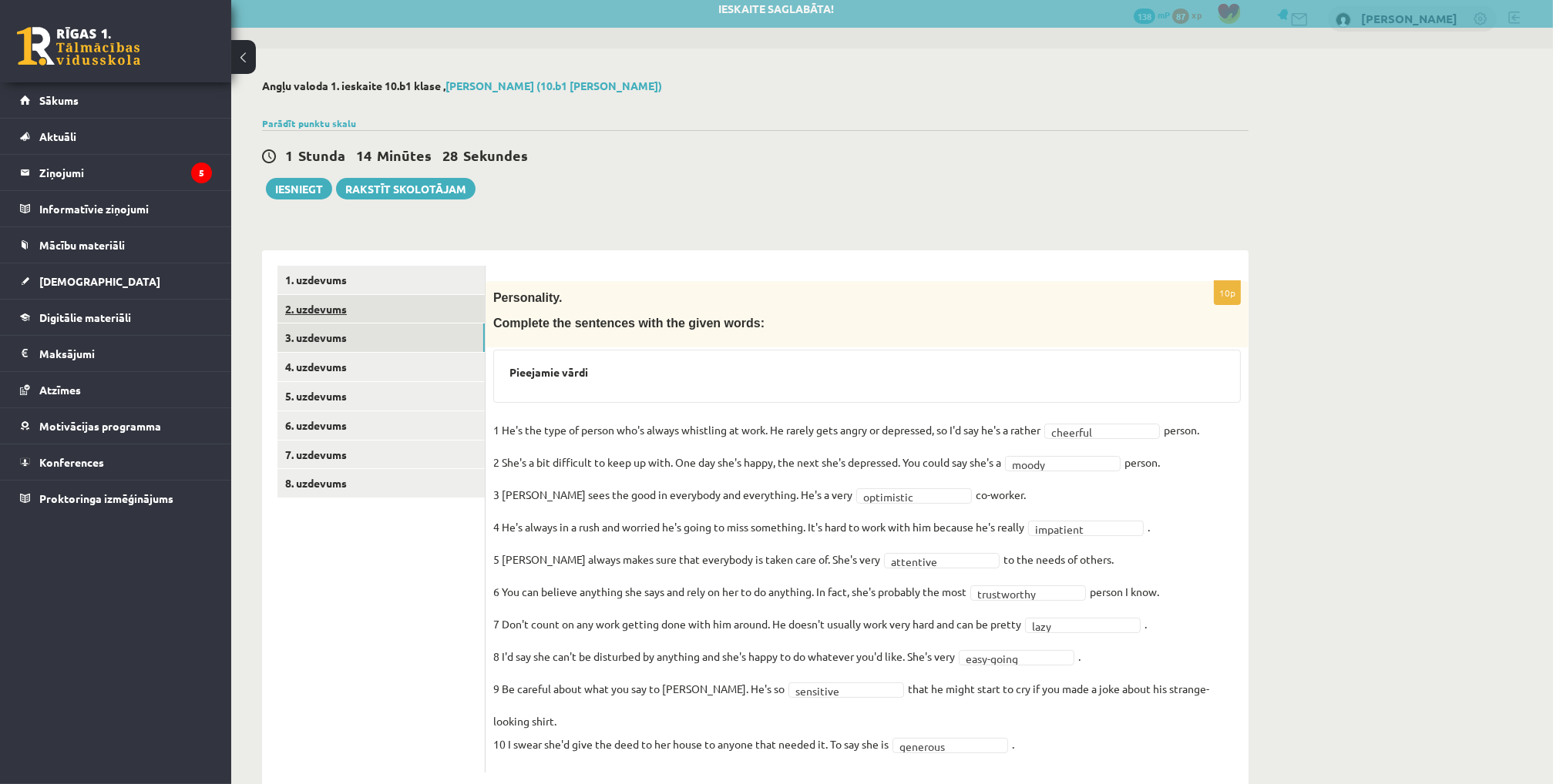
click at [316, 312] on link "2. uzdevums" at bounding box center [381, 309] width 207 height 29
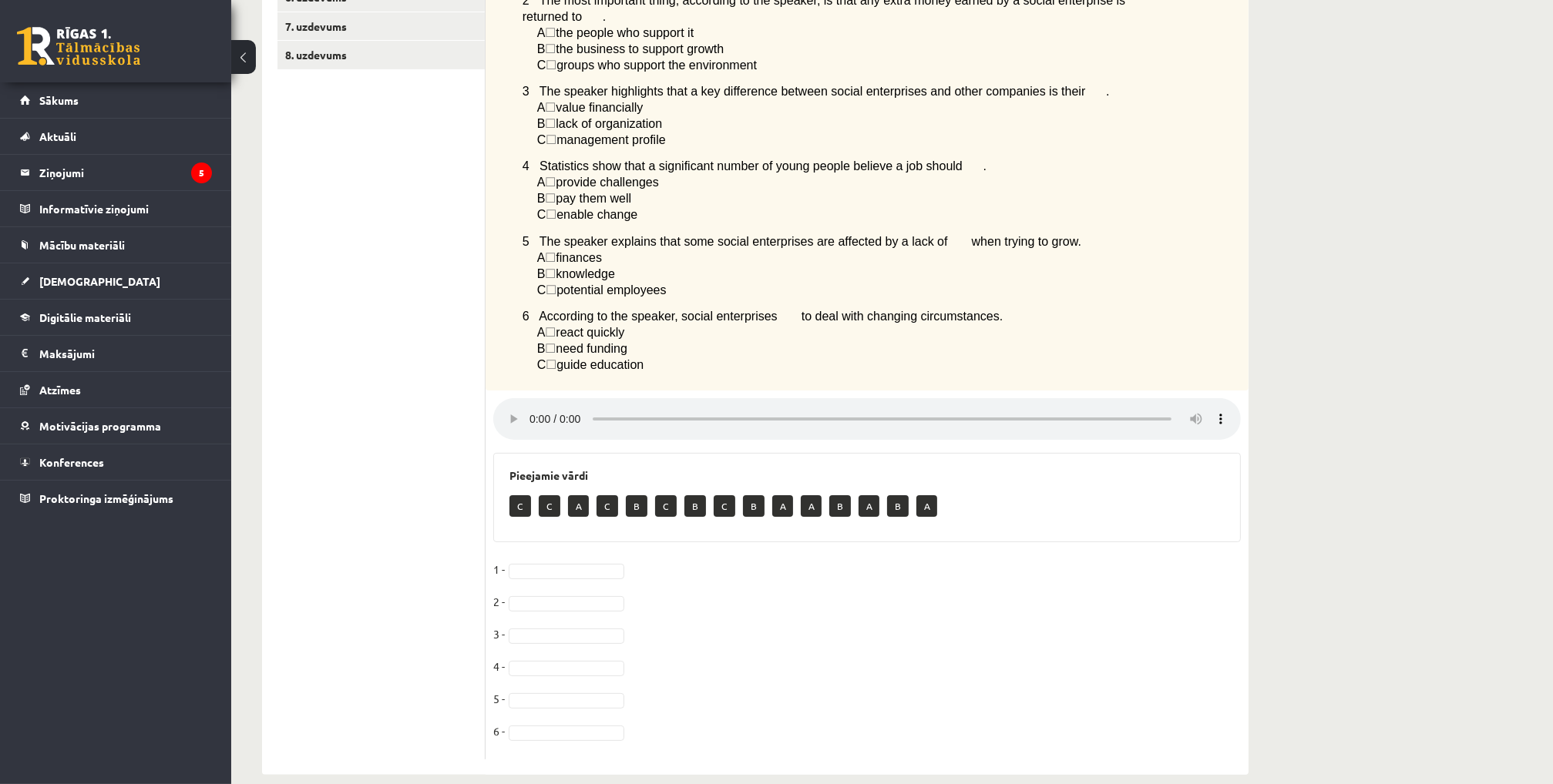
scroll to position [463, 0]
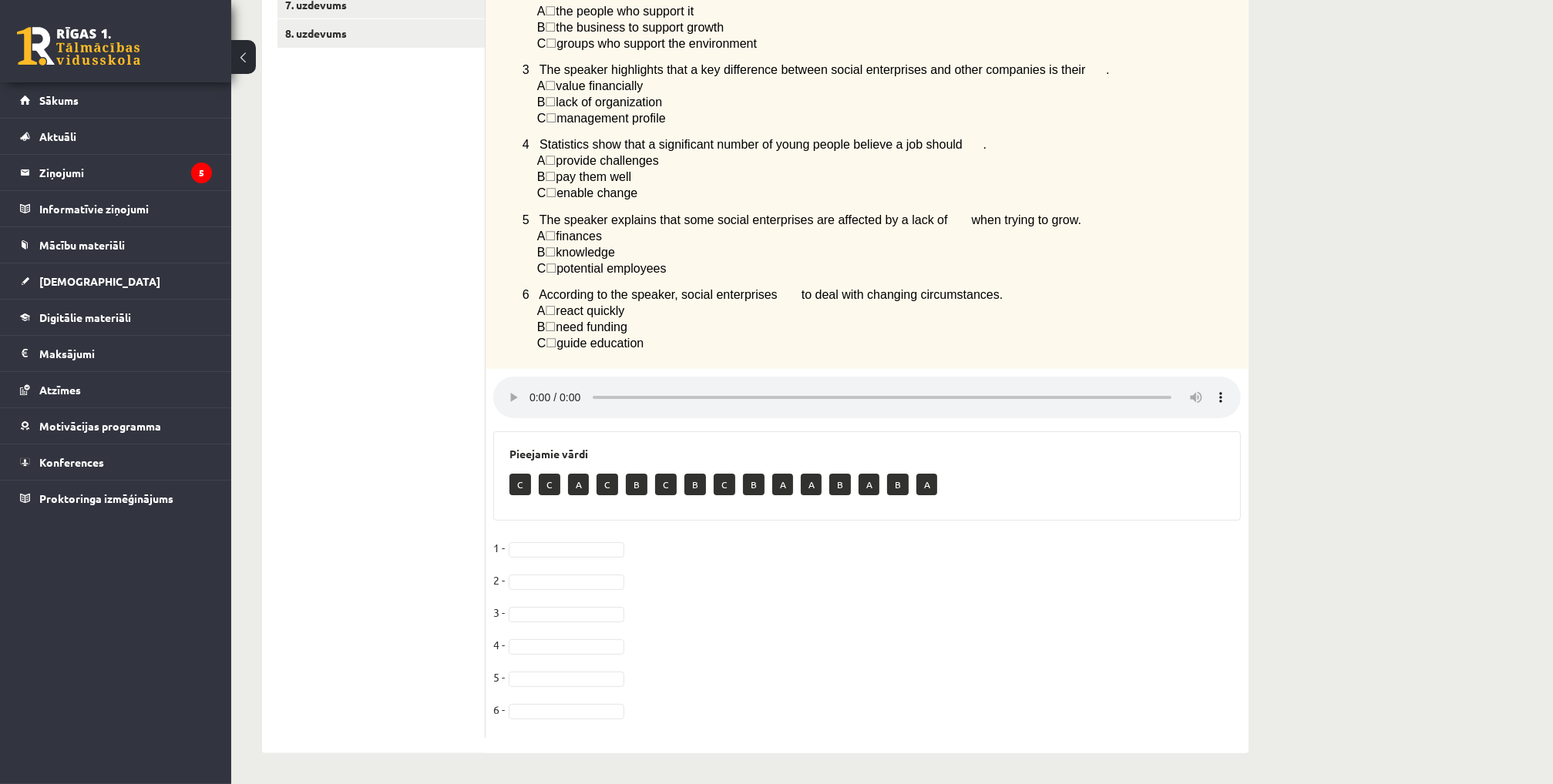
click at [1332, 449] on div "Angļu valoda 1. ieskaite 10.b1 [PERSON_NAME] (10.b1 [PERSON_NAME]) Parādīt punk…" at bounding box center [892, 191] width 1322 height 1186
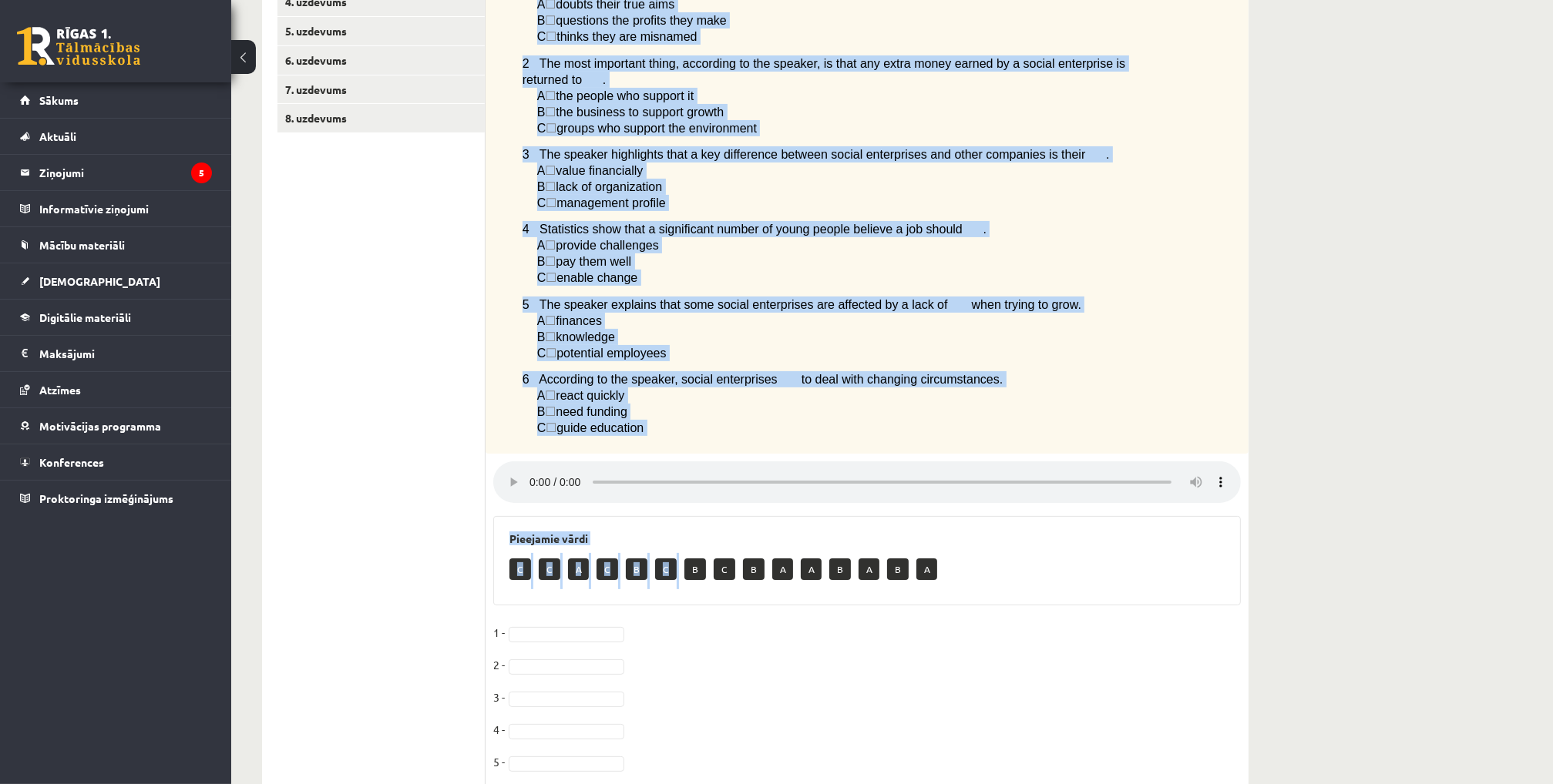
scroll to position [385, 0]
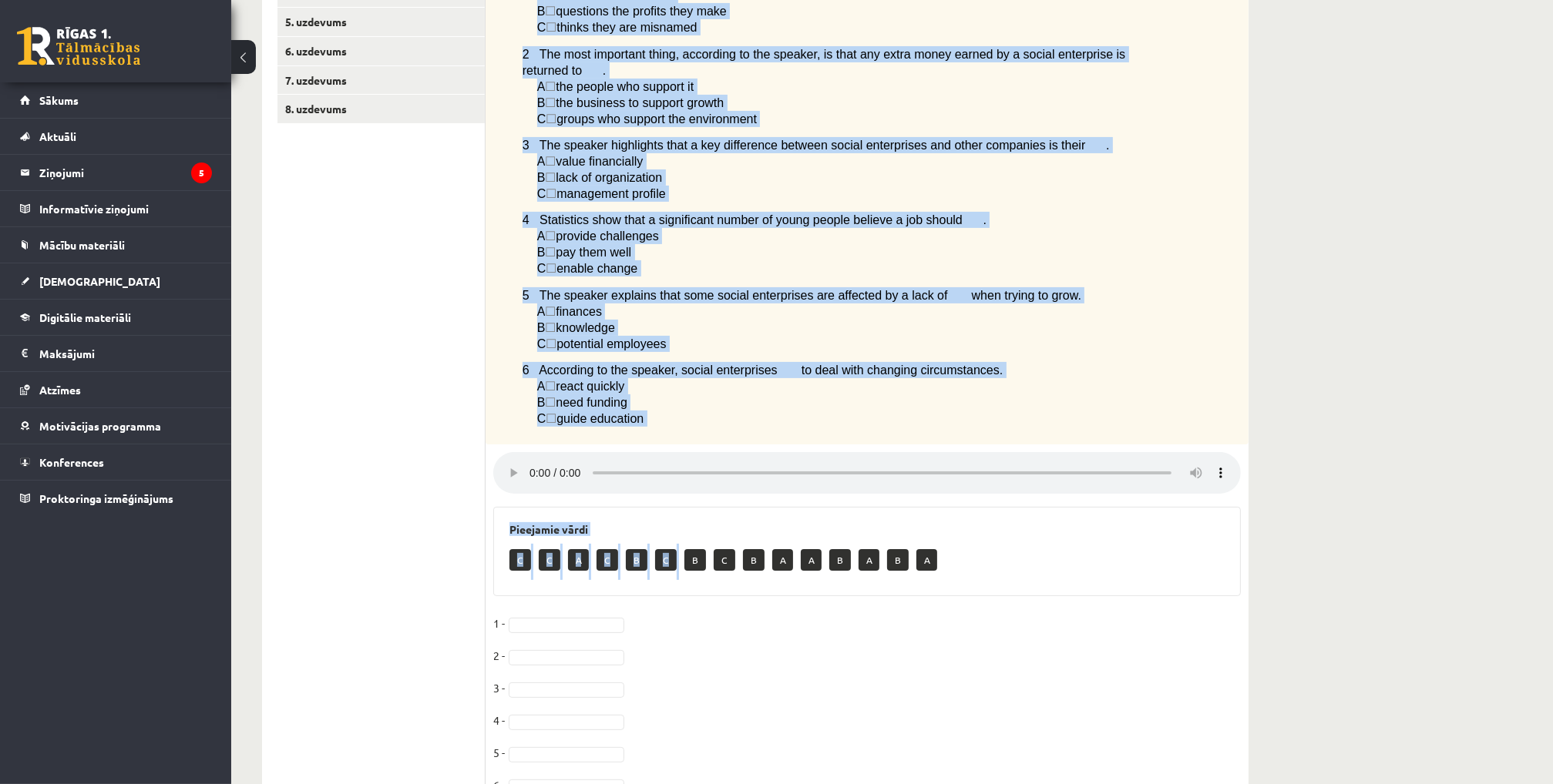
drag, startPoint x: 506, startPoint y: 306, endPoint x: 658, endPoint y: 426, distance: 193.7
click at [658, 426] on div "Listen to a podcast about businesses helping to change society. Choose the corr…" at bounding box center [866, 176] width 763 height 539
copy div "Loremi do s ametcon adipi elitseddoe tempori ut labore etdolor. Magnaa eni admi…"
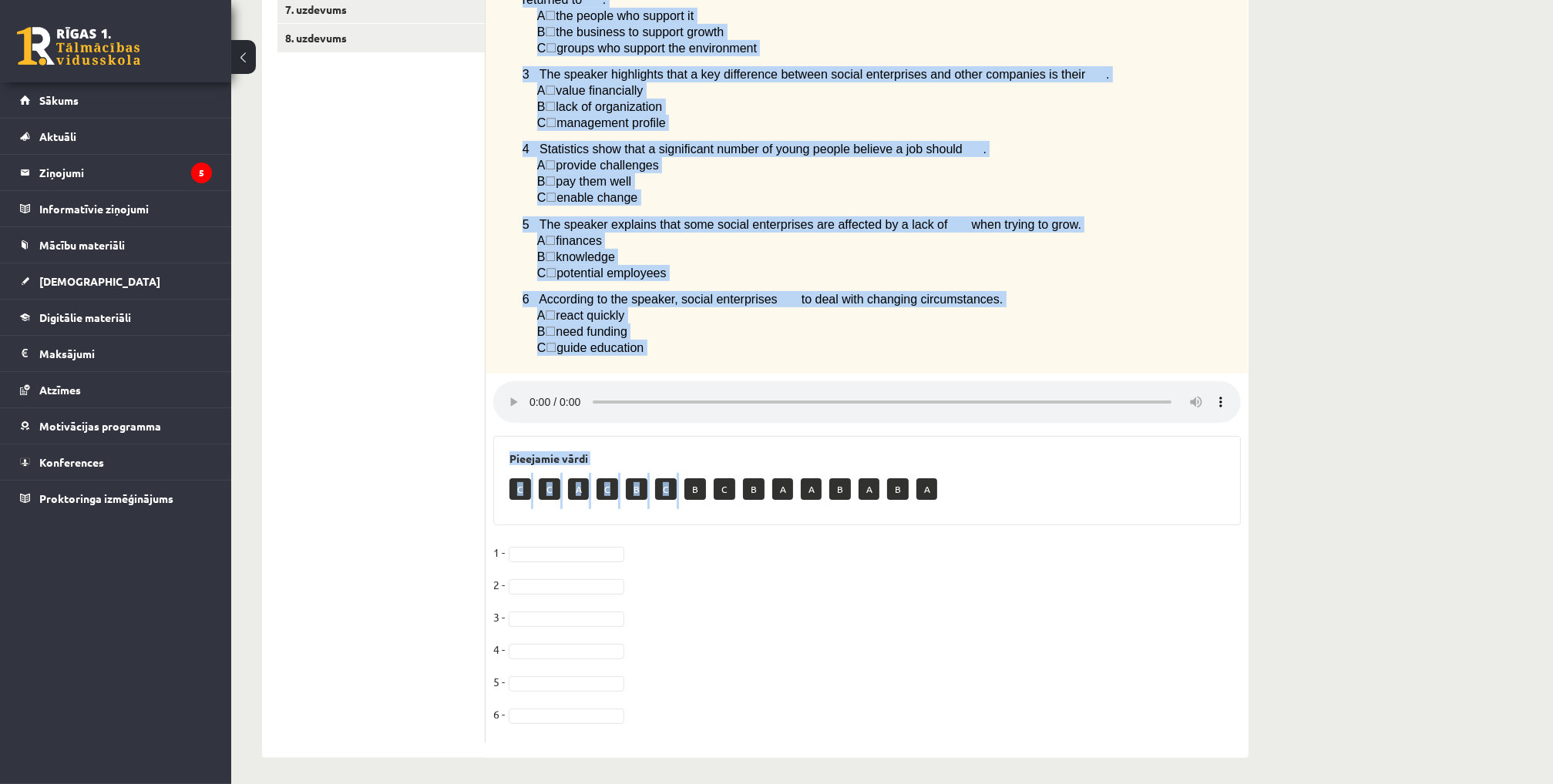
scroll to position [463, 0]
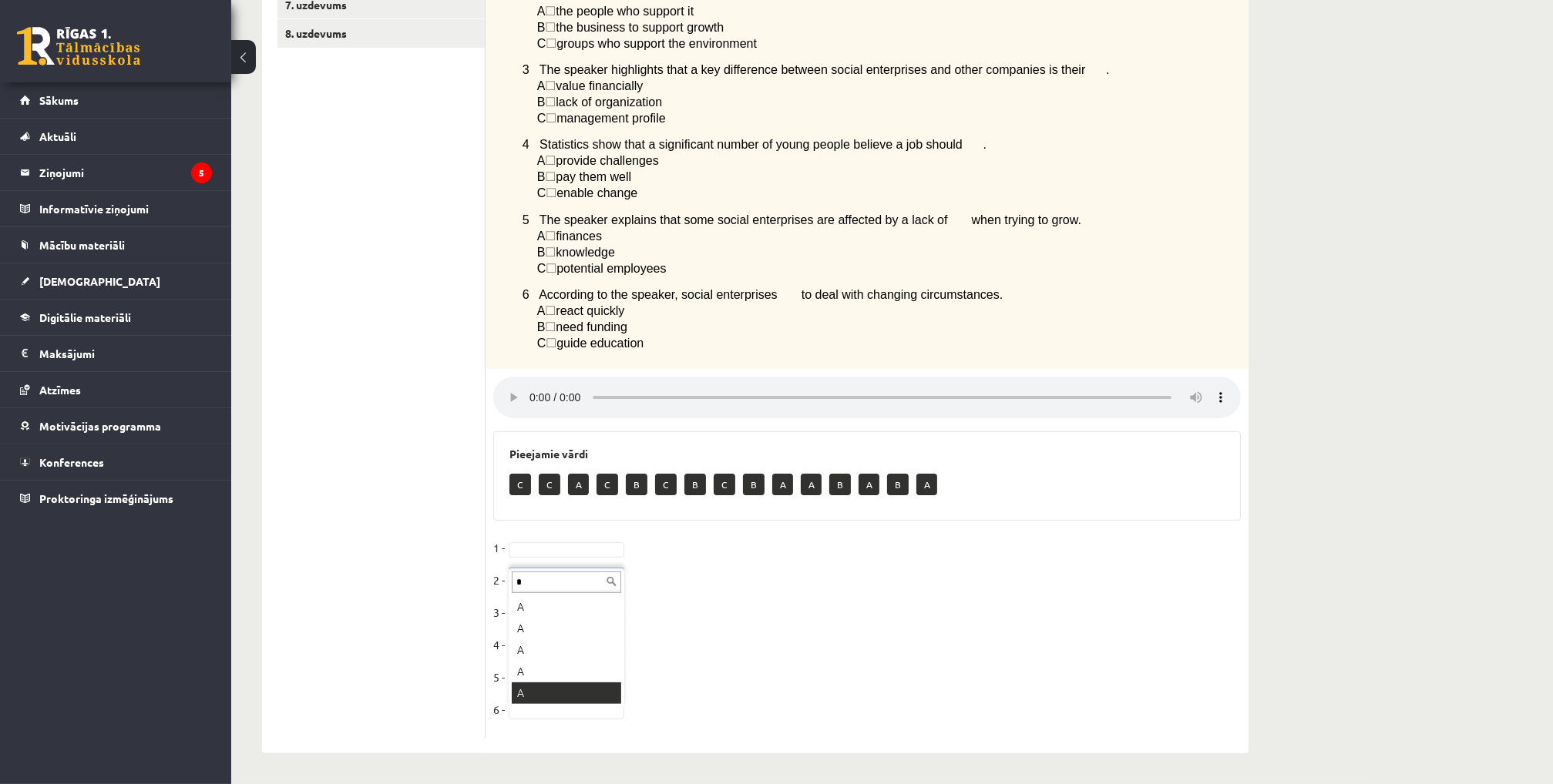
type input "*"
click at [555, 704] on div "* A A A A A" at bounding box center [566, 638] width 115 height 139
type input "*"
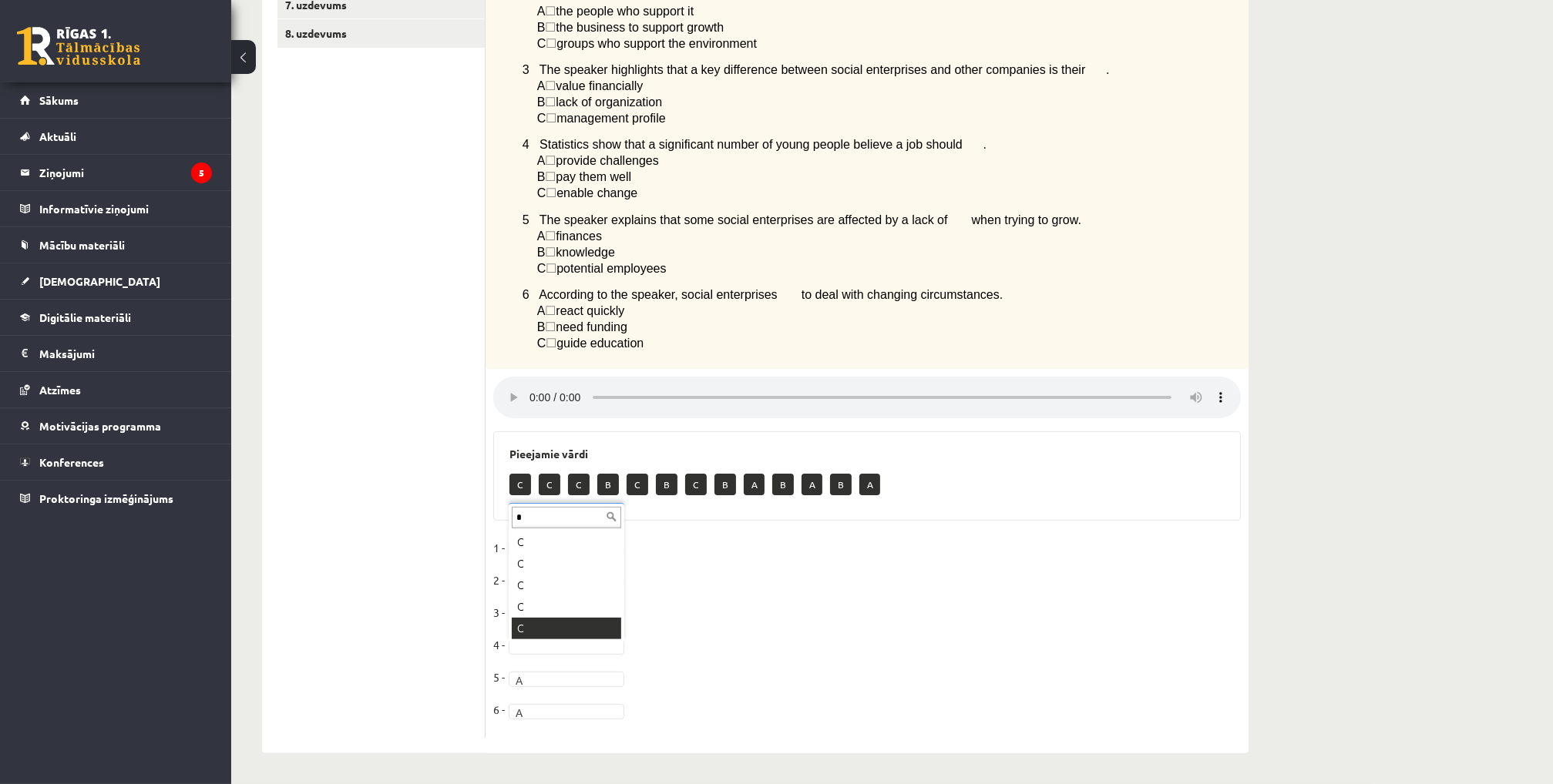
type input "*"
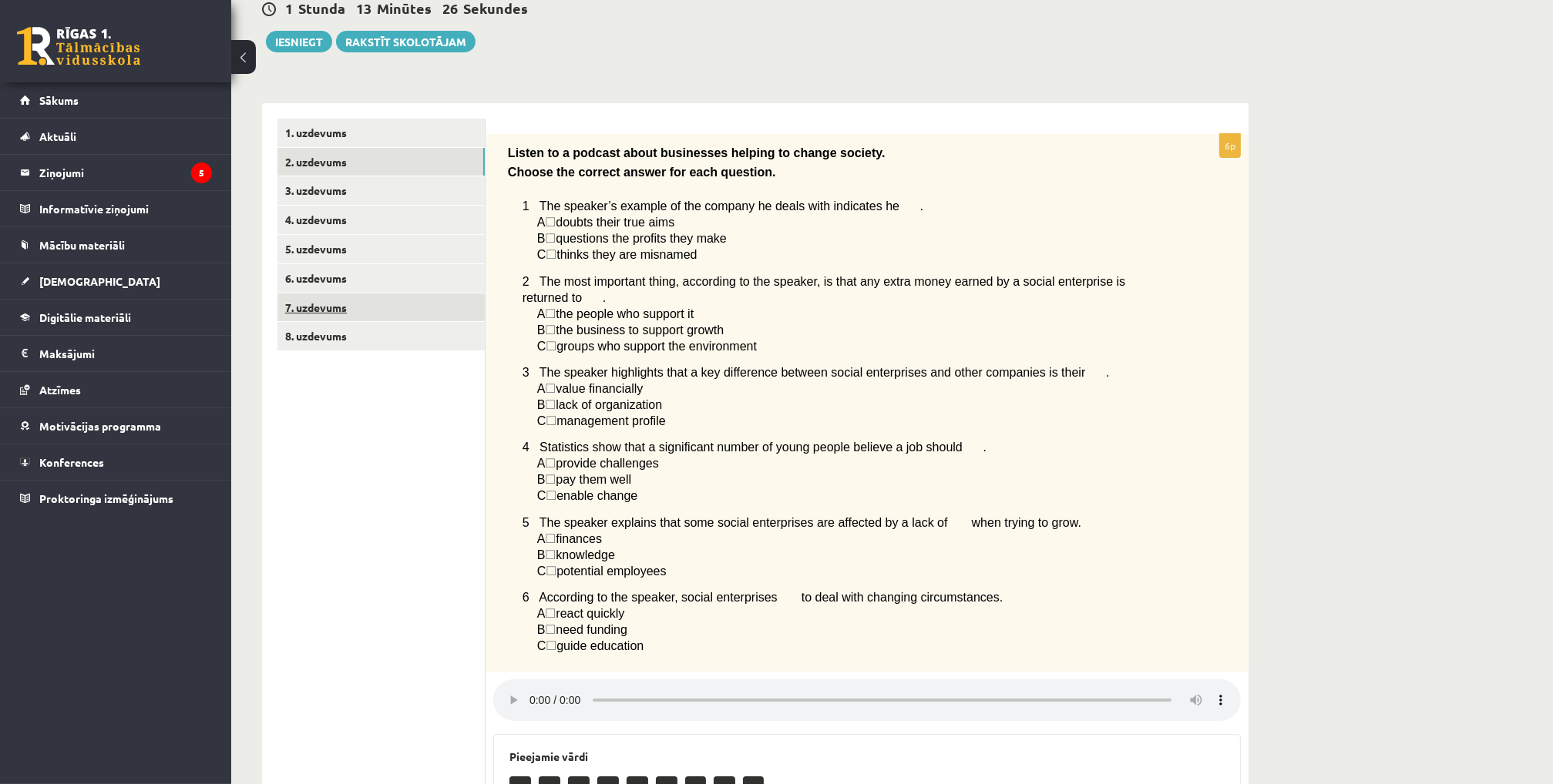
scroll to position [0, 0]
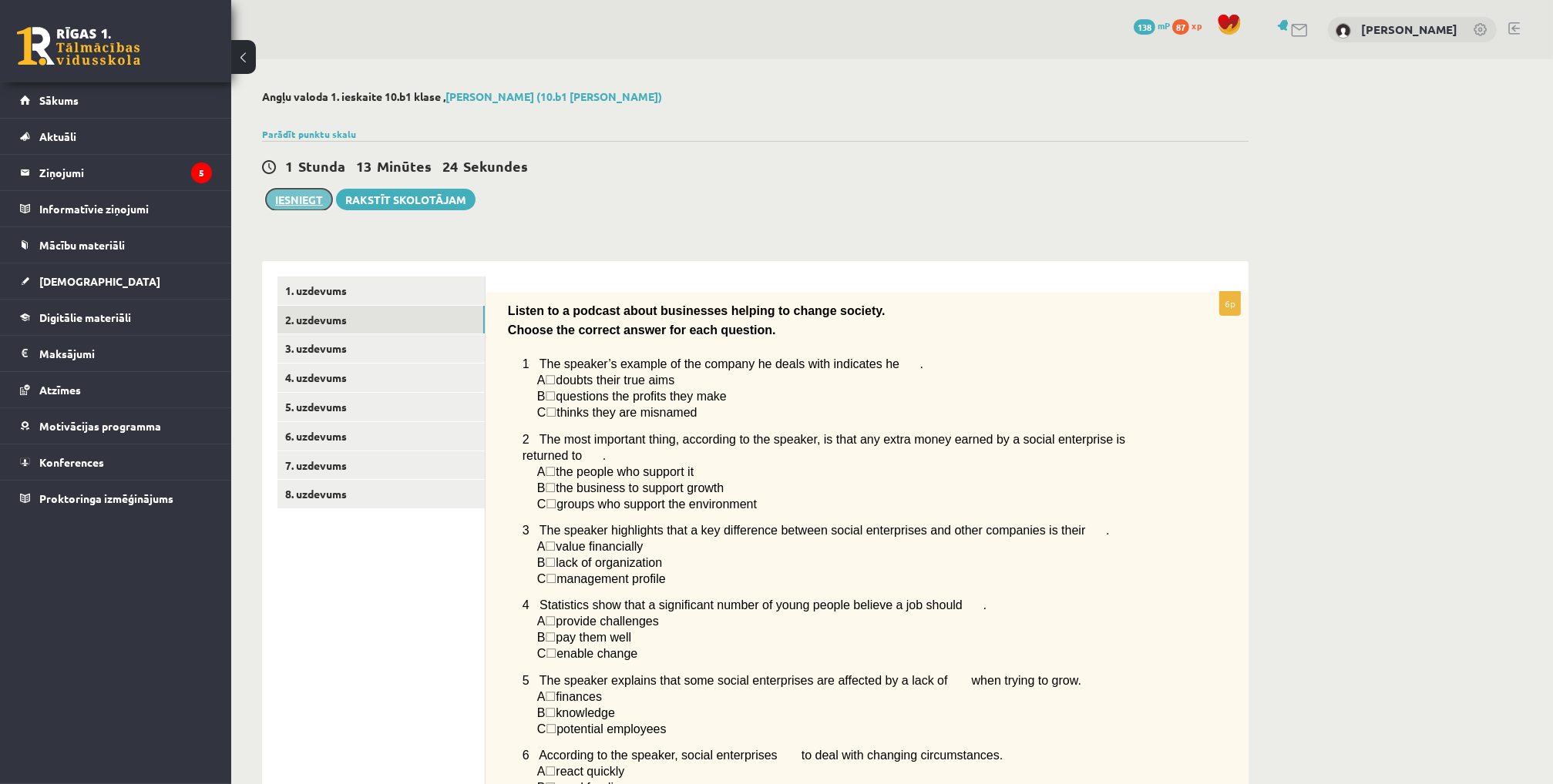
click at [312, 199] on button "Iesniegt" at bounding box center [299, 200] width 67 height 22
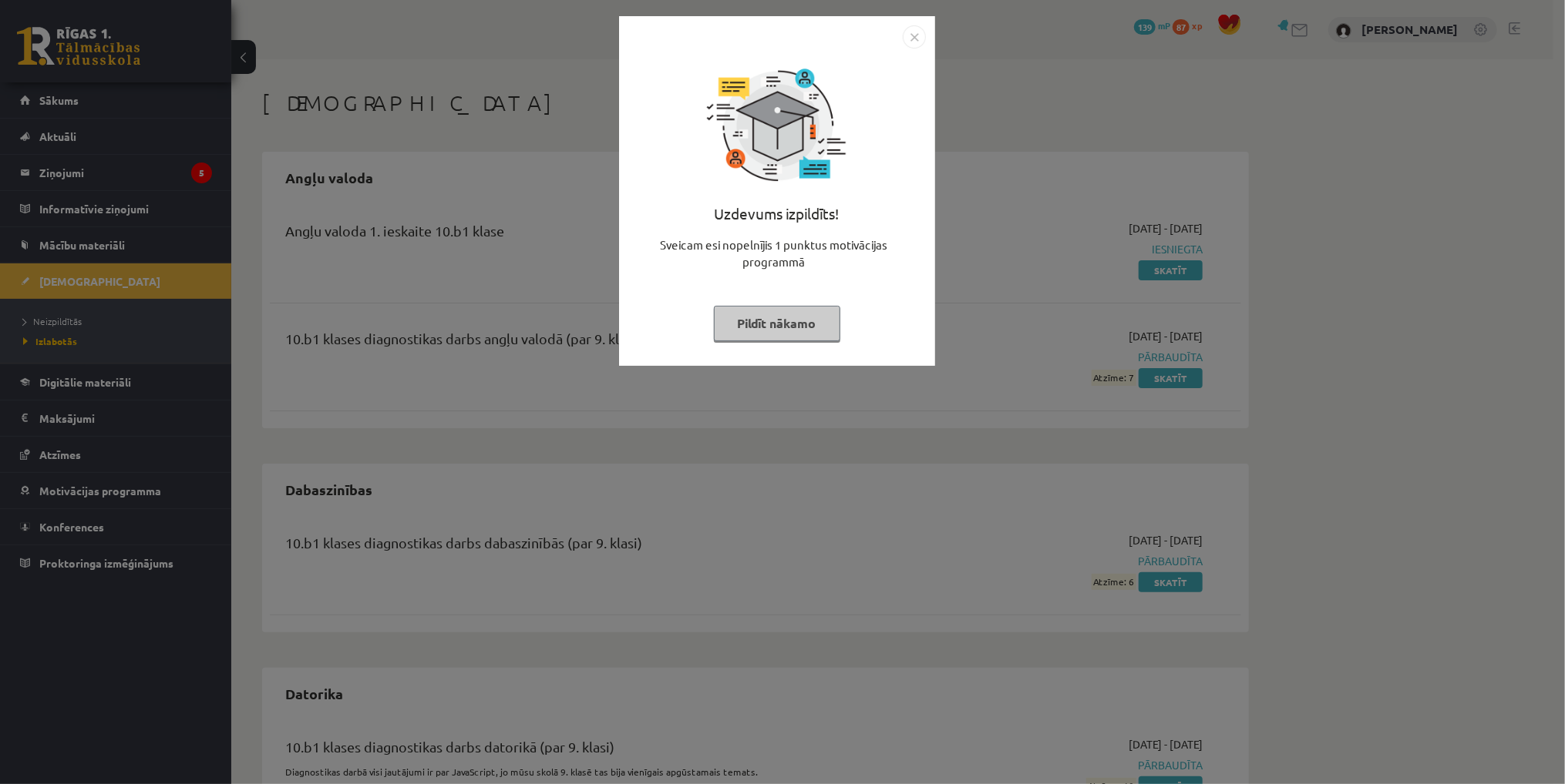
click at [911, 36] on img "Close" at bounding box center [915, 37] width 23 height 23
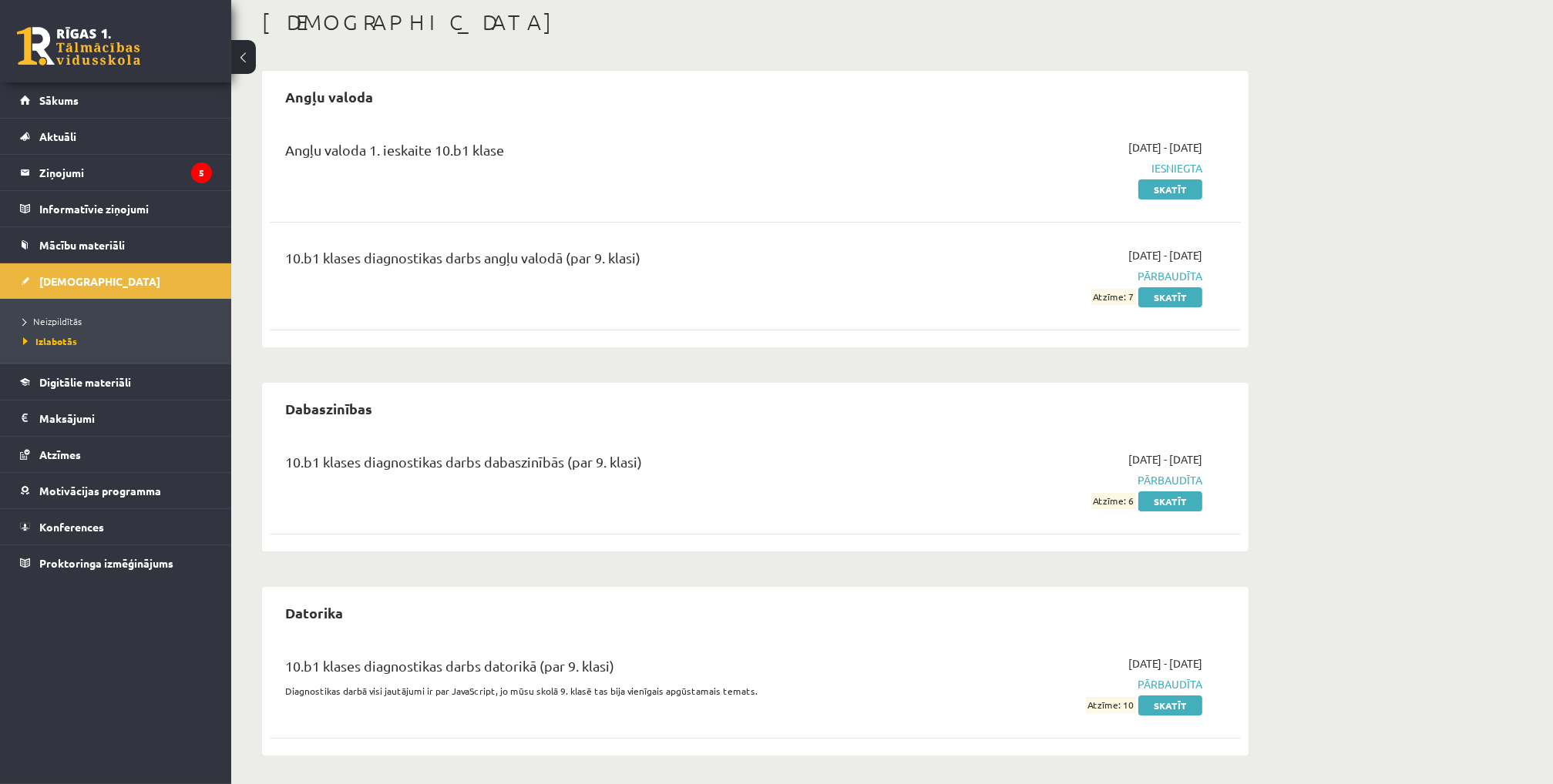
scroll to position [82, 0]
click at [57, 320] on span "Neizpildītās" at bounding box center [53, 321] width 59 height 12
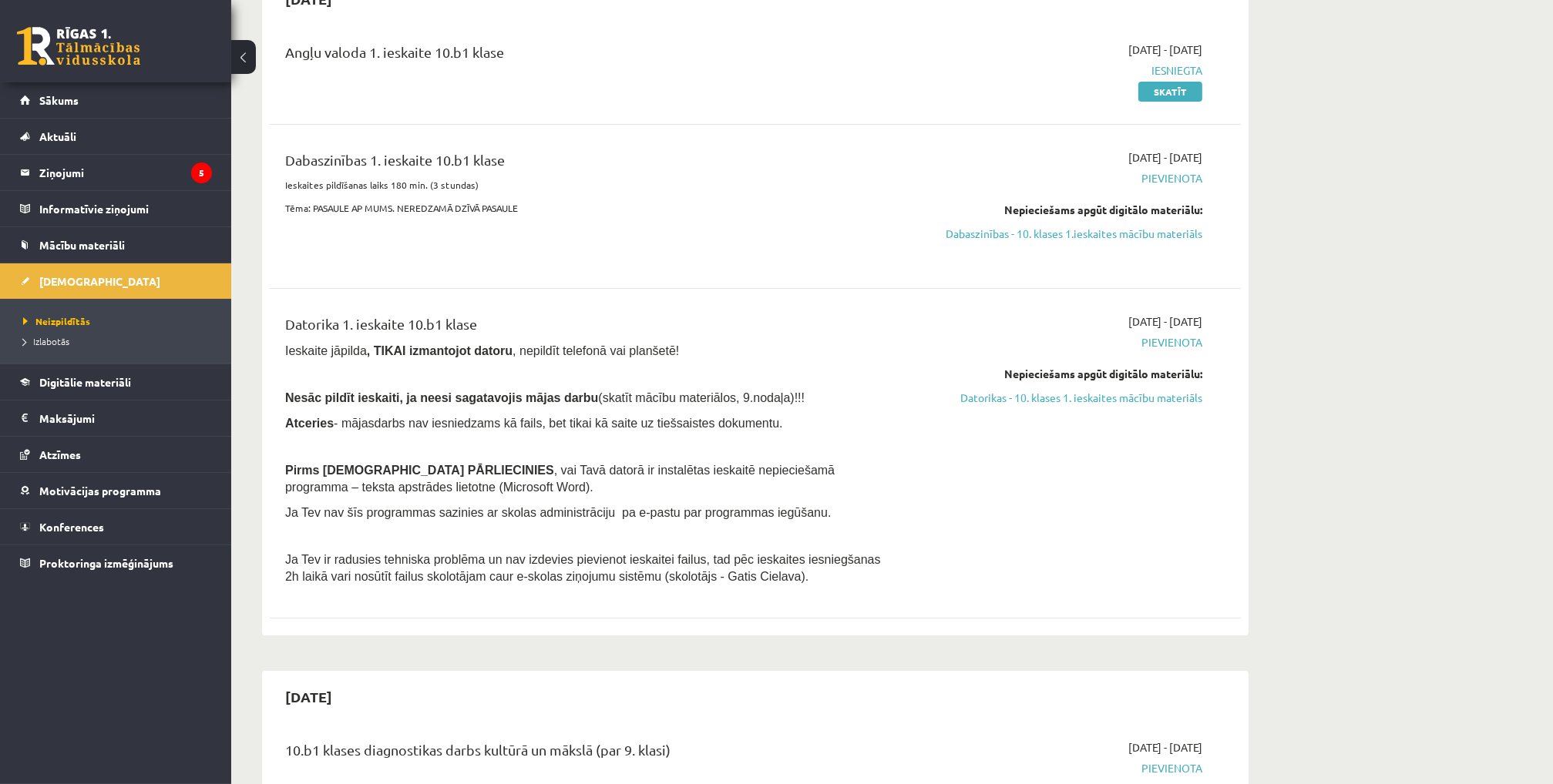
scroll to position [236, 0]
